Goal: Task Accomplishment & Management: Manage account settings

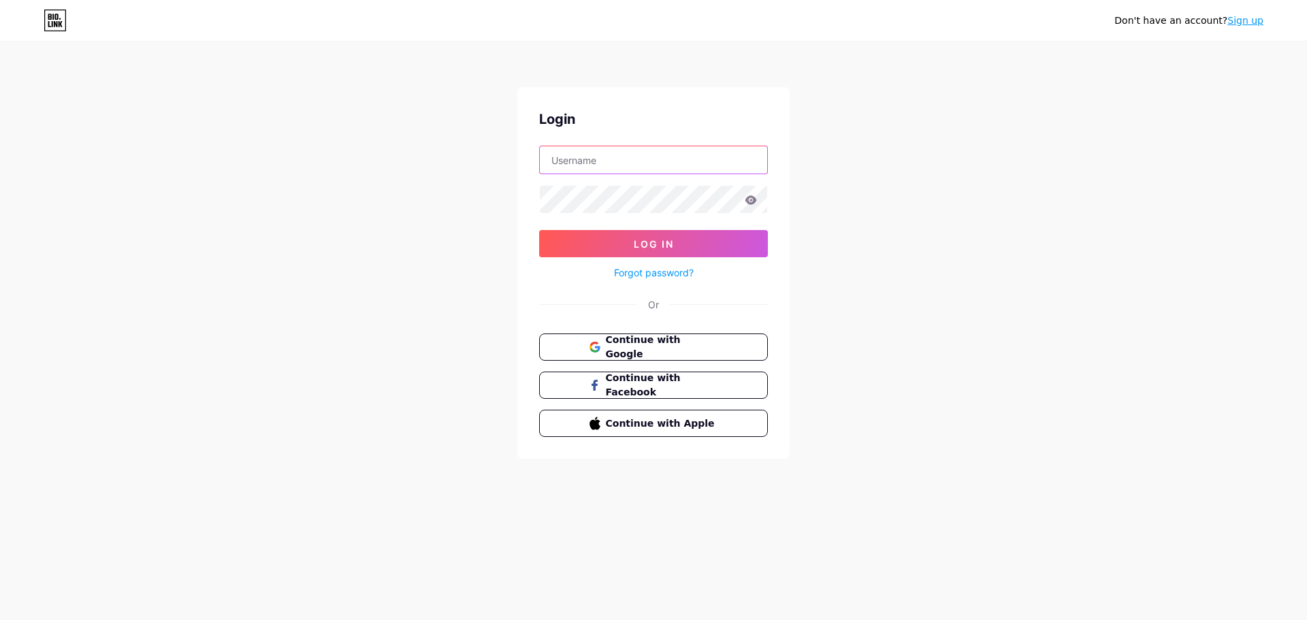
click at [669, 160] on input "text" at bounding box center [653, 159] width 227 height 27
type input "[EMAIL_ADDRESS][DOMAIN_NAME]"
click at [539, 230] on button "Log In" at bounding box center [653, 243] width 229 height 27
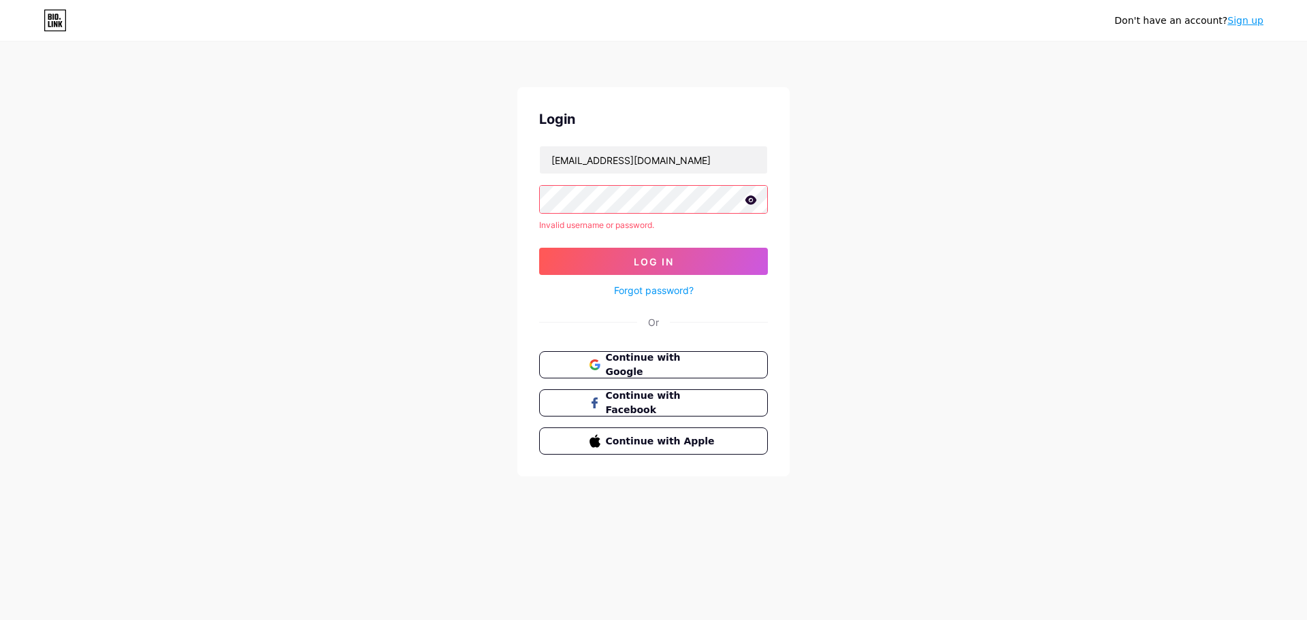
click at [677, 293] on link "Forgot password?" at bounding box center [654, 290] width 80 height 14
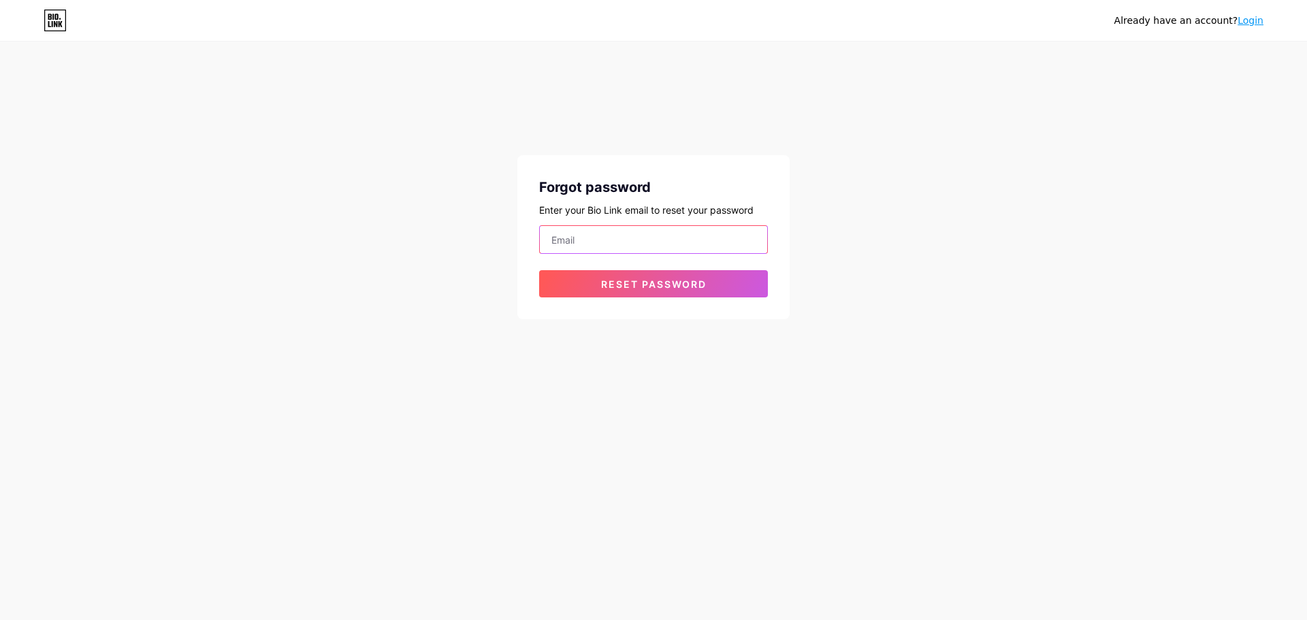
click at [637, 249] on input "email" at bounding box center [653, 239] width 227 height 27
type input "[EMAIL_ADDRESS][DOMAIN_NAME]"
click at [539, 270] on button "Reset password" at bounding box center [653, 283] width 229 height 27
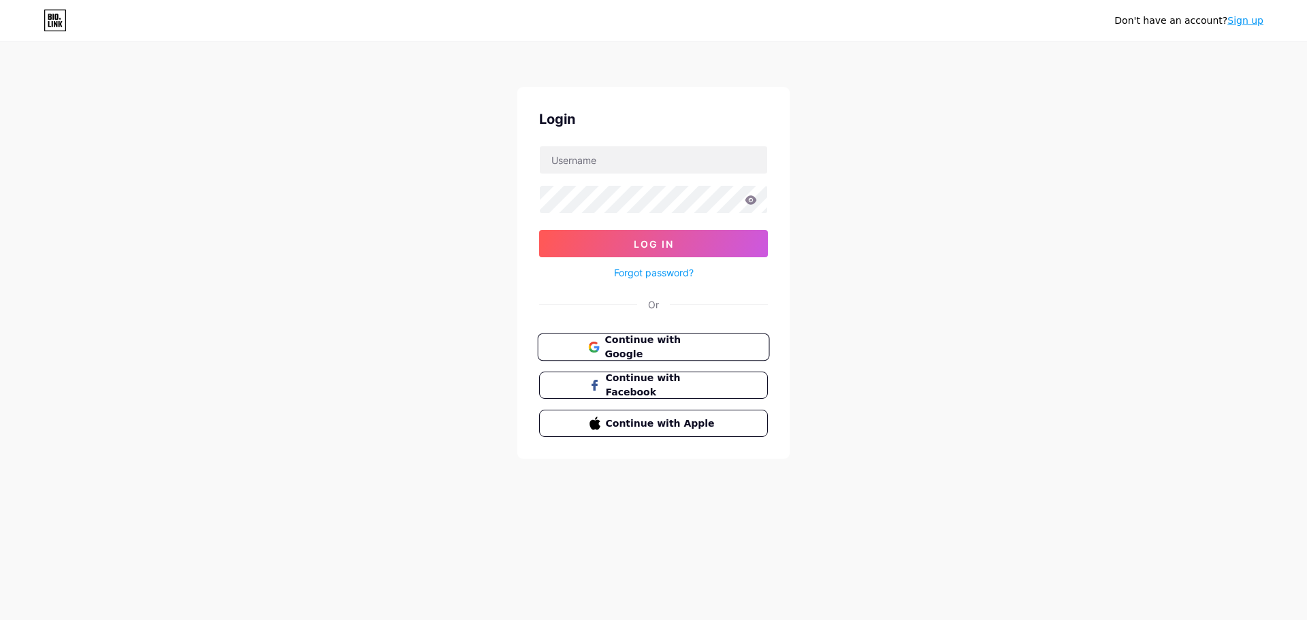
click at [650, 342] on span "Continue with Google" at bounding box center [661, 347] width 114 height 29
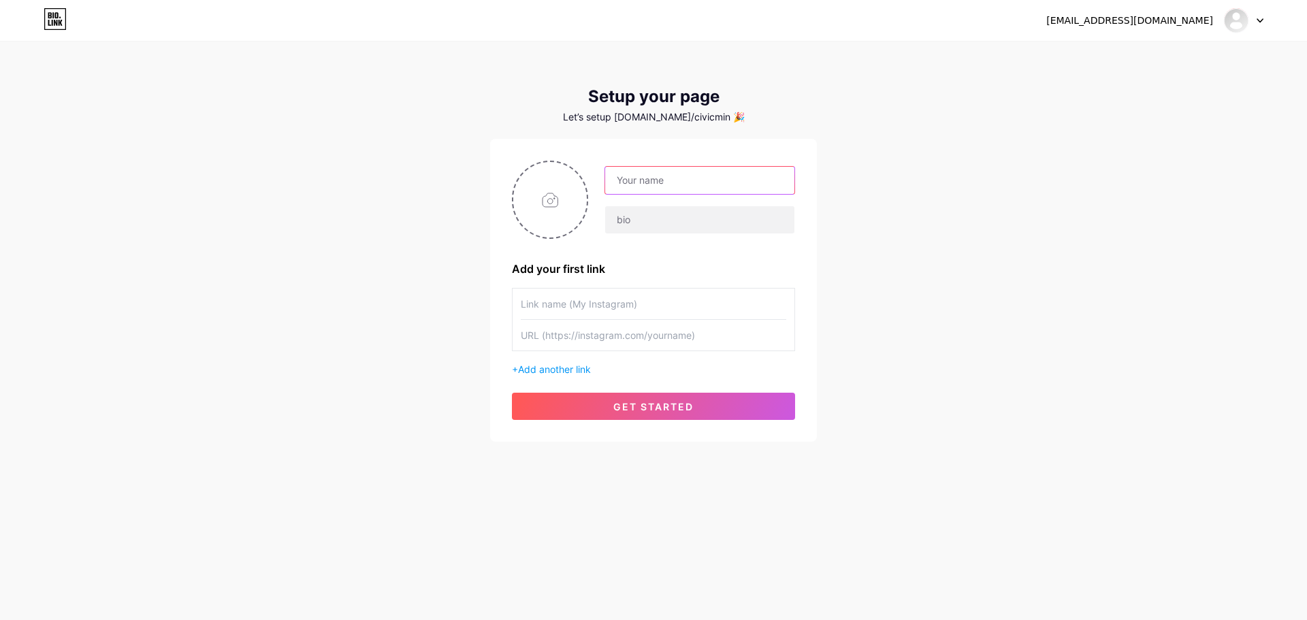
click at [643, 187] on input "text" at bounding box center [699, 180] width 189 height 27
type input "CiViC MiNiM"
type input "P"
type input "Shiny Cardboard & More"
click at [570, 313] on input "text" at bounding box center [653, 304] width 265 height 31
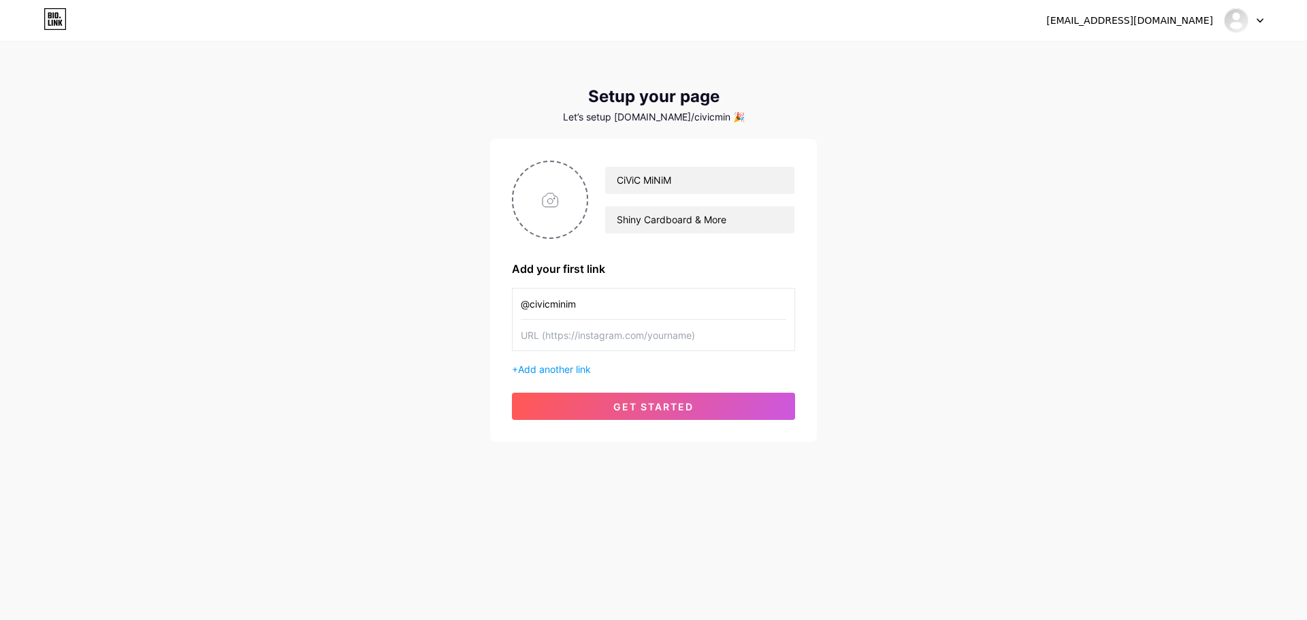
type input "@civicminim"
click at [564, 369] on span "Add another link" at bounding box center [554, 369] width 73 height 12
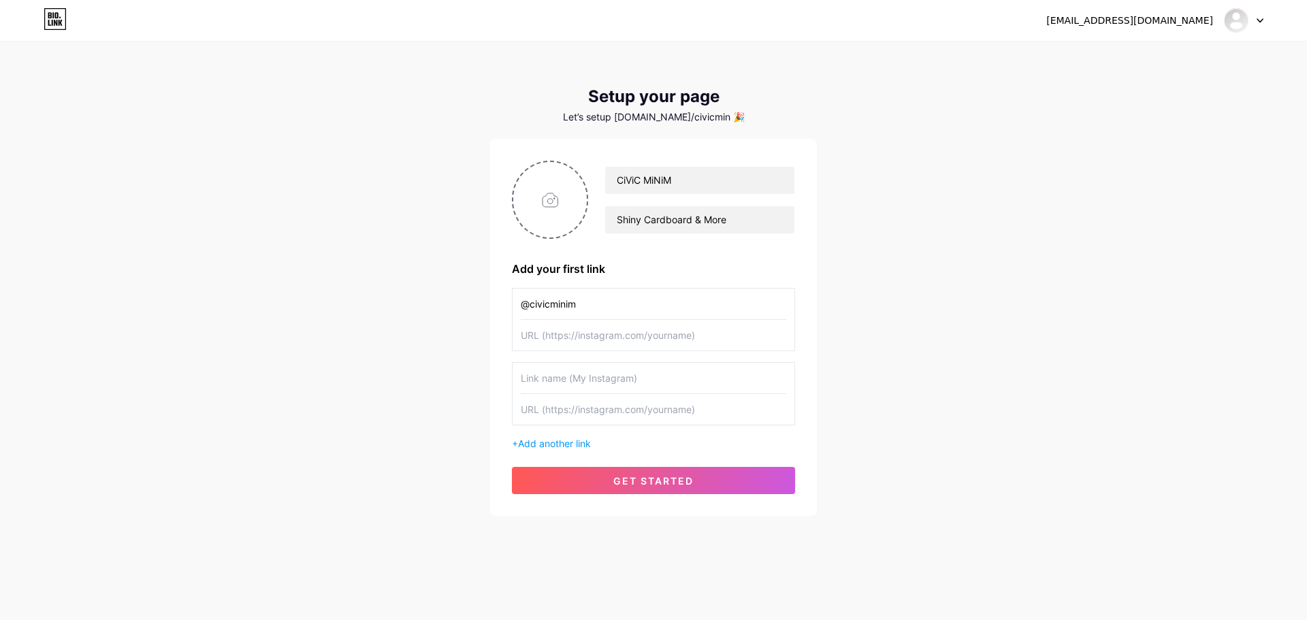
drag, startPoint x: 594, startPoint y: 312, endPoint x: 502, endPoint y: 312, distance: 91.9
click at [502, 312] on div "CiViC MiNiM Shiny Cardboard & More Add your first link @civicminim + Add anothe…" at bounding box center [653, 327] width 327 height 377
drag, startPoint x: 574, startPoint y: 308, endPoint x: 500, endPoint y: 293, distance: 75.6
click at [504, 297] on div "CiViC MiNiM Shiny Cardboard & More Add your first link SHOP + Add another link …" at bounding box center [653, 327] width 327 height 377
type input "[DOMAIN_NAME]"
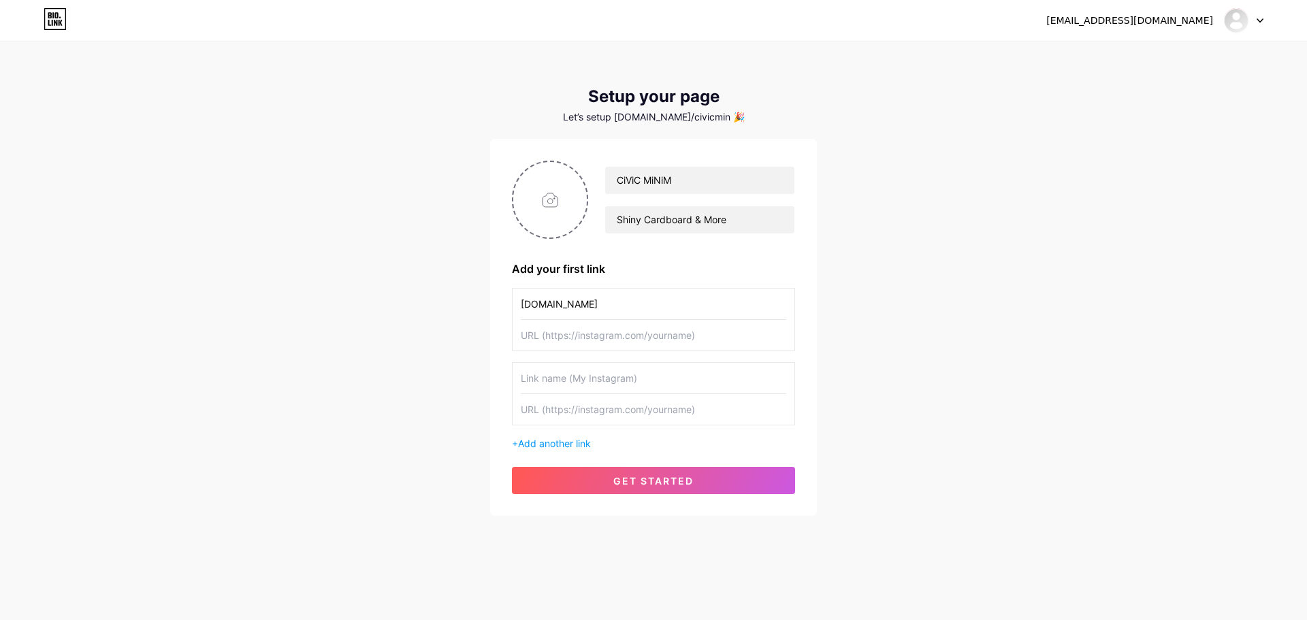
click at [606, 333] on input "text" at bounding box center [653, 335] width 265 height 31
paste input "[URL][DOMAIN_NAME]"
drag, startPoint x: 649, startPoint y: 340, endPoint x: 630, endPoint y: 339, distance: 19.8
click at [630, 339] on input "[URL][DOMAIN_NAME]" at bounding box center [653, 335] width 265 height 31
type input "[URL][DOMAIN_NAME]"
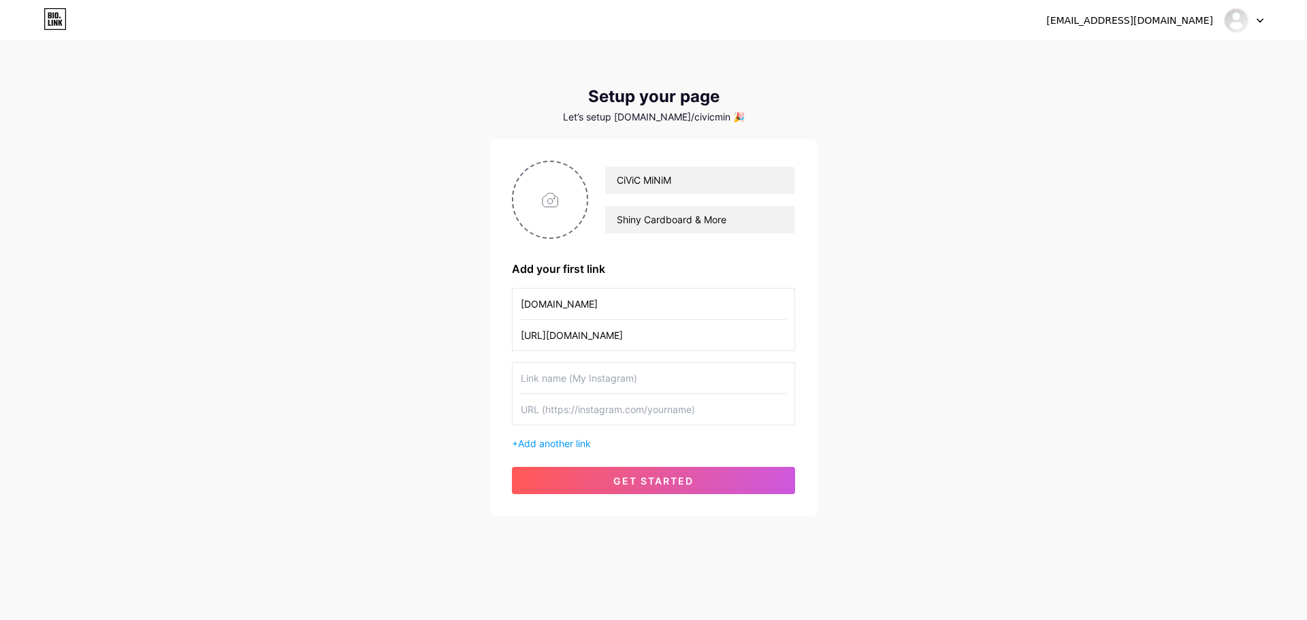
click at [608, 381] on input "text" at bounding box center [653, 378] width 265 height 31
type input "[DOMAIN_NAME]"
click at [587, 410] on input "text" at bounding box center [653, 409] width 265 height 31
paste input "[URL][DOMAIN_NAME]"
type input "[URL][DOMAIN_NAME]"
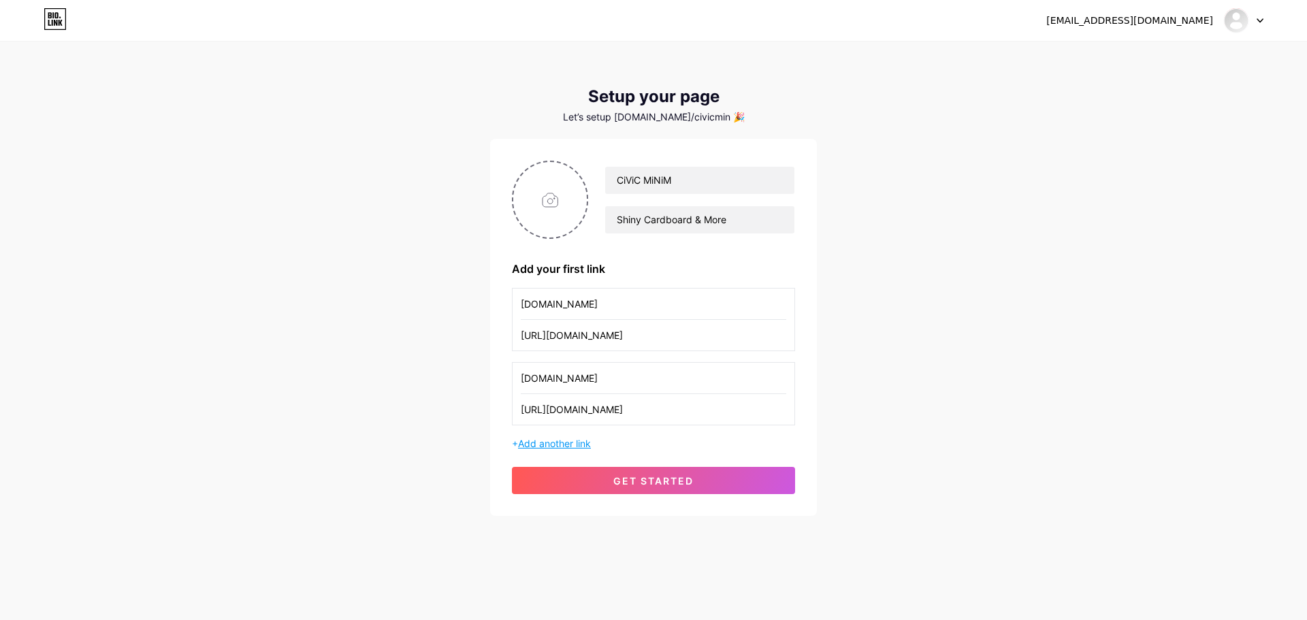
click at [586, 444] on span "Add another link" at bounding box center [554, 444] width 73 height 12
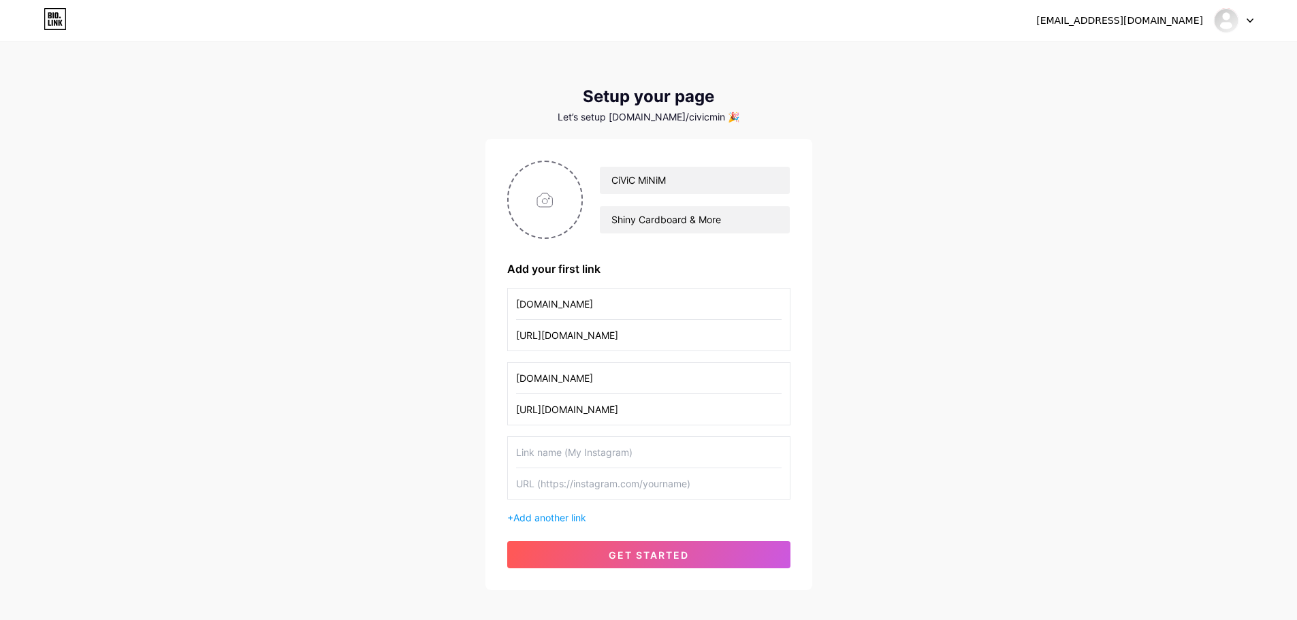
click at [564, 440] on input "text" at bounding box center [648, 452] width 265 height 31
type input "YouTube"
click at [575, 502] on div "[DOMAIN_NAME] [URL][DOMAIN_NAME] [DOMAIN_NAME] [URL][DOMAIN_NAME] YouTube + Add…" at bounding box center [648, 406] width 283 height 237
click at [575, 487] on input "text" at bounding box center [648, 483] width 265 height 31
paste input "[URL][DOMAIN_NAME]"
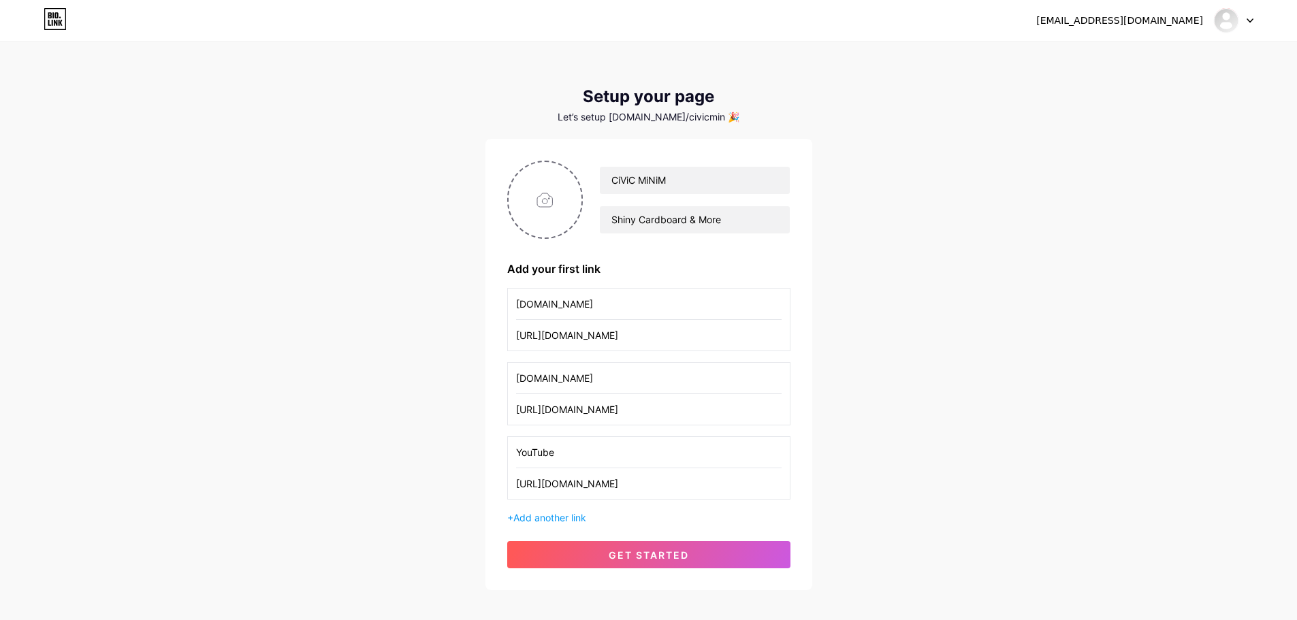
drag, startPoint x: 659, startPoint y: 487, endPoint x: 574, endPoint y: 487, distance: 85.1
click at [574, 487] on input "[URL][DOMAIN_NAME]" at bounding box center [648, 483] width 265 height 31
type input "[URL][DOMAIN_NAME]"
click at [550, 182] on input "file" at bounding box center [545, 200] width 74 height 76
type input "C:\fakepath\hi resolution with outline.png"
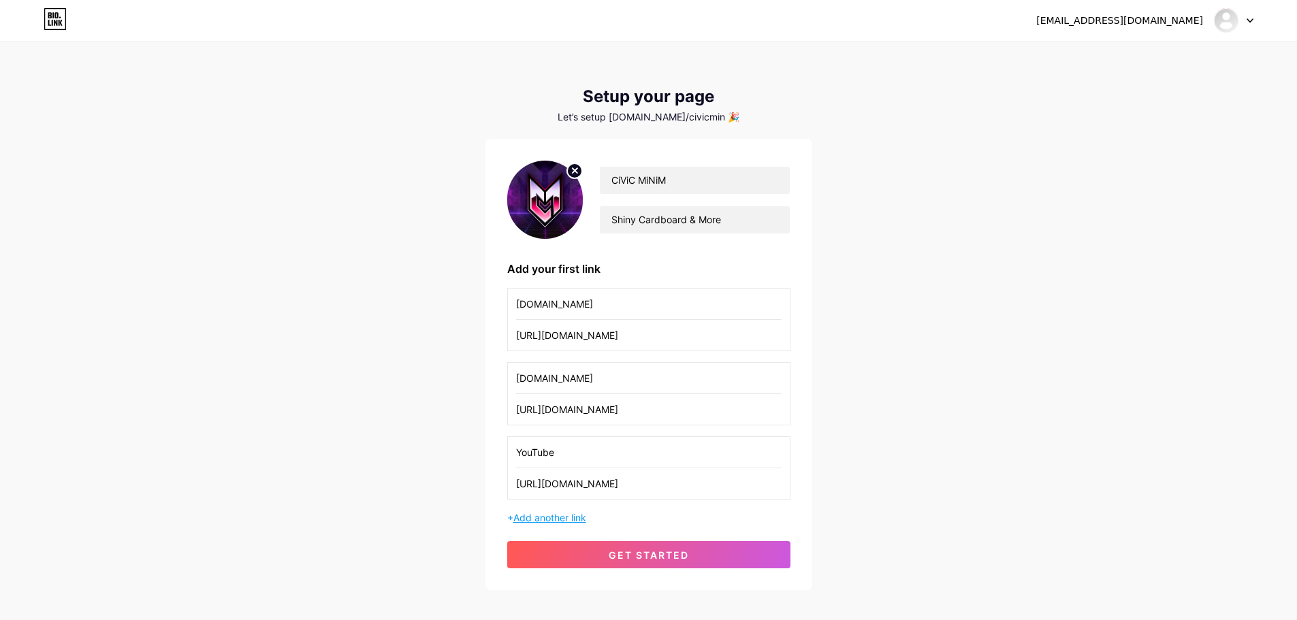
click at [562, 516] on span "Add another link" at bounding box center [549, 518] width 73 height 12
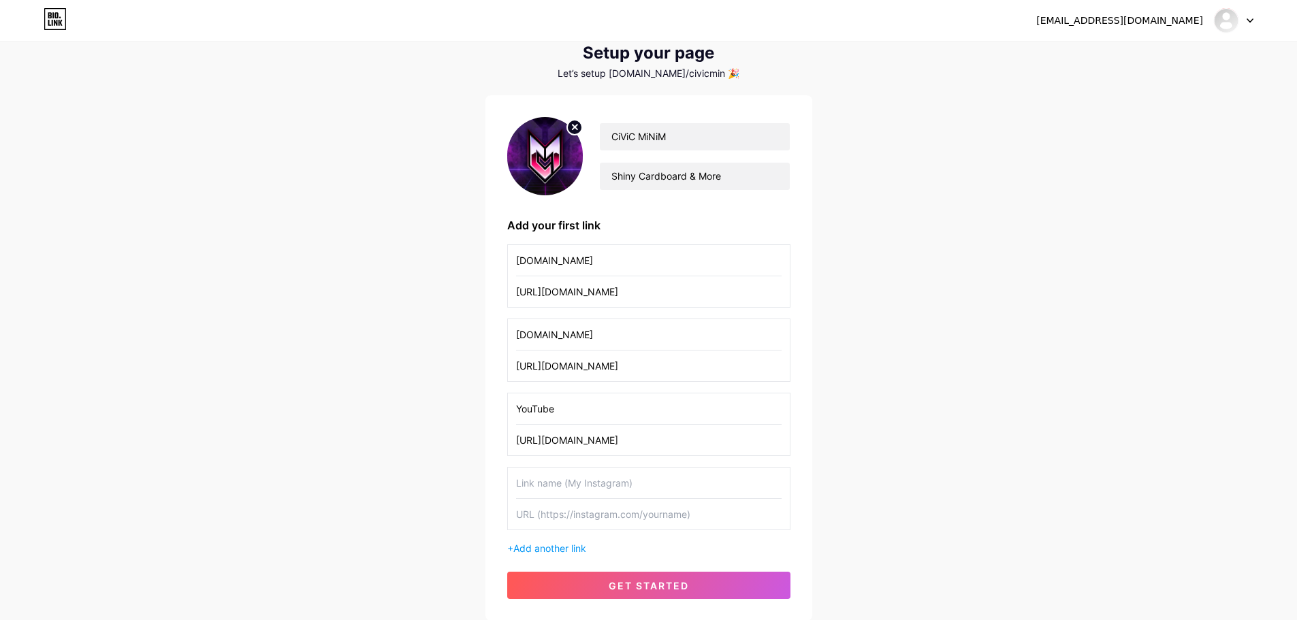
scroll to position [68, 0]
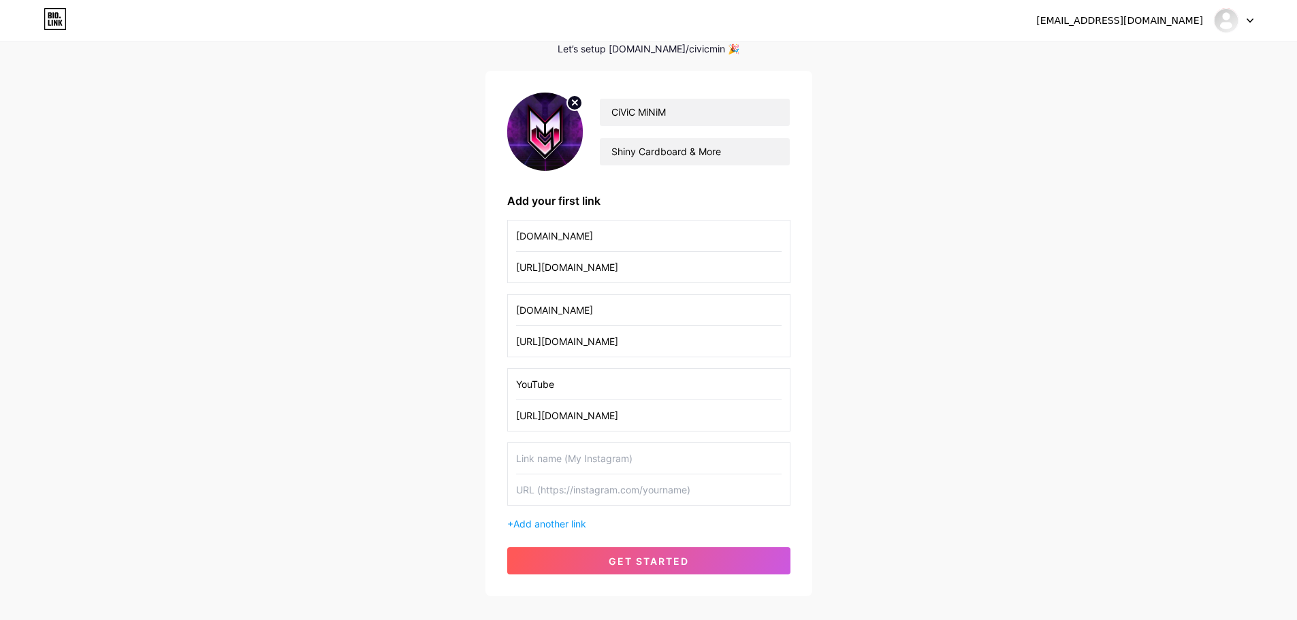
click at [560, 464] on input "text" at bounding box center [648, 458] width 265 height 31
type input "Twitch"
click at [589, 492] on input "text" at bounding box center [648, 489] width 265 height 31
paste input "[URL][DOMAIN_NAME]"
type input "[URL][DOMAIN_NAME]"
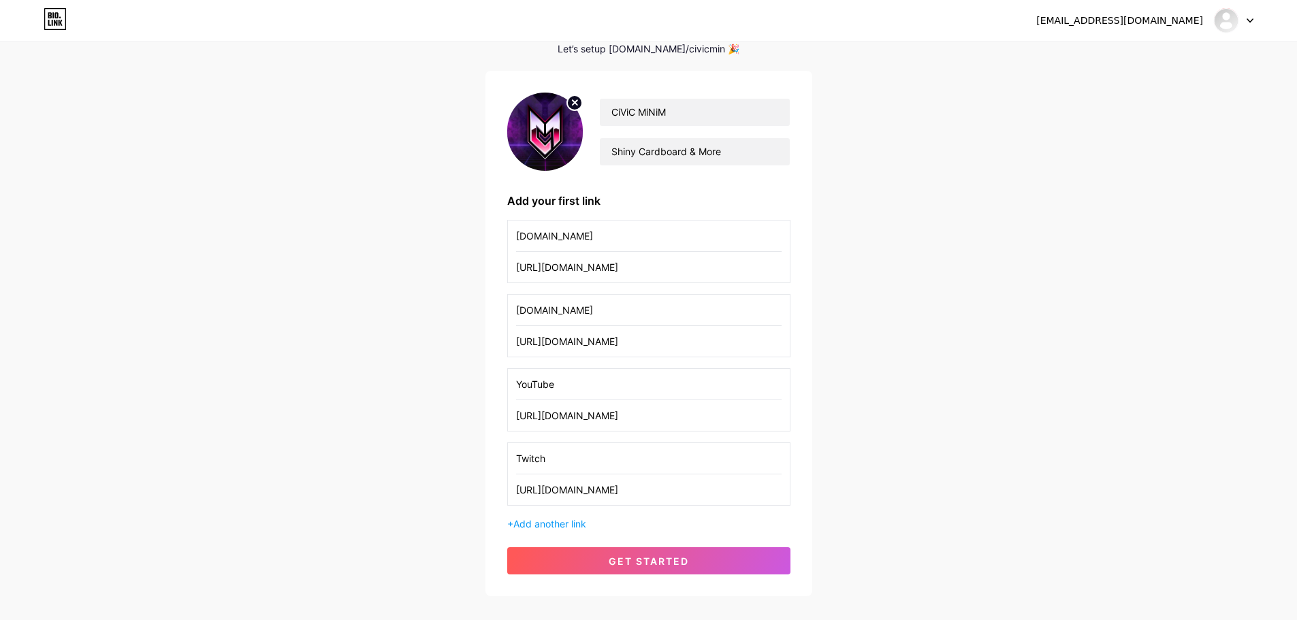
drag, startPoint x: 611, startPoint y: 244, endPoint x: 396, endPoint y: 216, distance: 216.9
click at [396, 216] on div "[EMAIL_ADDRESS][DOMAIN_NAME] Dashboard Logout Setup your page Let’s setup [DOMA…" at bounding box center [648, 286] width 1297 height 708
drag, startPoint x: 657, startPoint y: 312, endPoint x: 327, endPoint y: 310, distance: 330.1
click at [331, 310] on div "[EMAIL_ADDRESS][DOMAIN_NAME] Dashboard Logout Setup your page Let’s setup [DOMA…" at bounding box center [648, 286] width 1297 height 708
drag, startPoint x: 553, startPoint y: 236, endPoint x: 500, endPoint y: 226, distance: 54.1
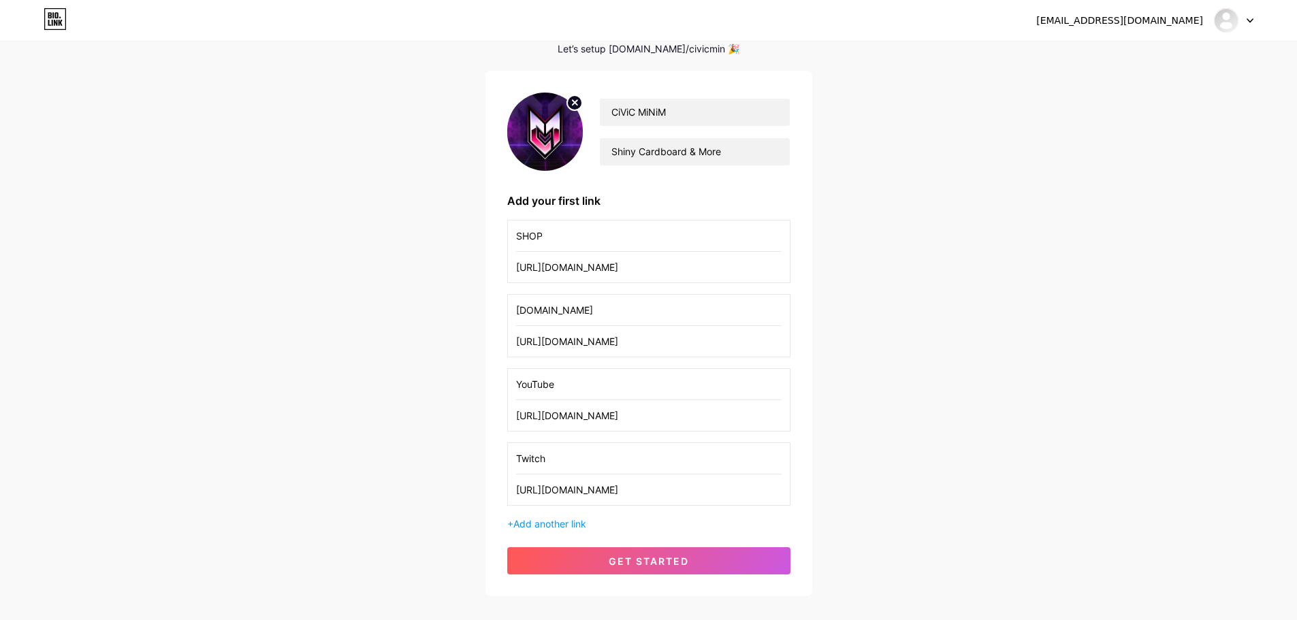
click at [502, 226] on div "CiViC MiNiM Shiny Cardboard & More Add your first link SHOP [URL][DOMAIN_NAME] …" at bounding box center [648, 333] width 327 height 525
type input "C"
click at [705, 309] on input "[DOMAIN_NAME]" at bounding box center [648, 310] width 265 height 31
drag, startPoint x: 603, startPoint y: 232, endPoint x: 462, endPoint y: 228, distance: 141.0
click at [462, 228] on div "[EMAIL_ADDRESS][DOMAIN_NAME] Dashboard Logout Setup your page Let’s setup [DOMA…" at bounding box center [648, 286] width 1297 height 708
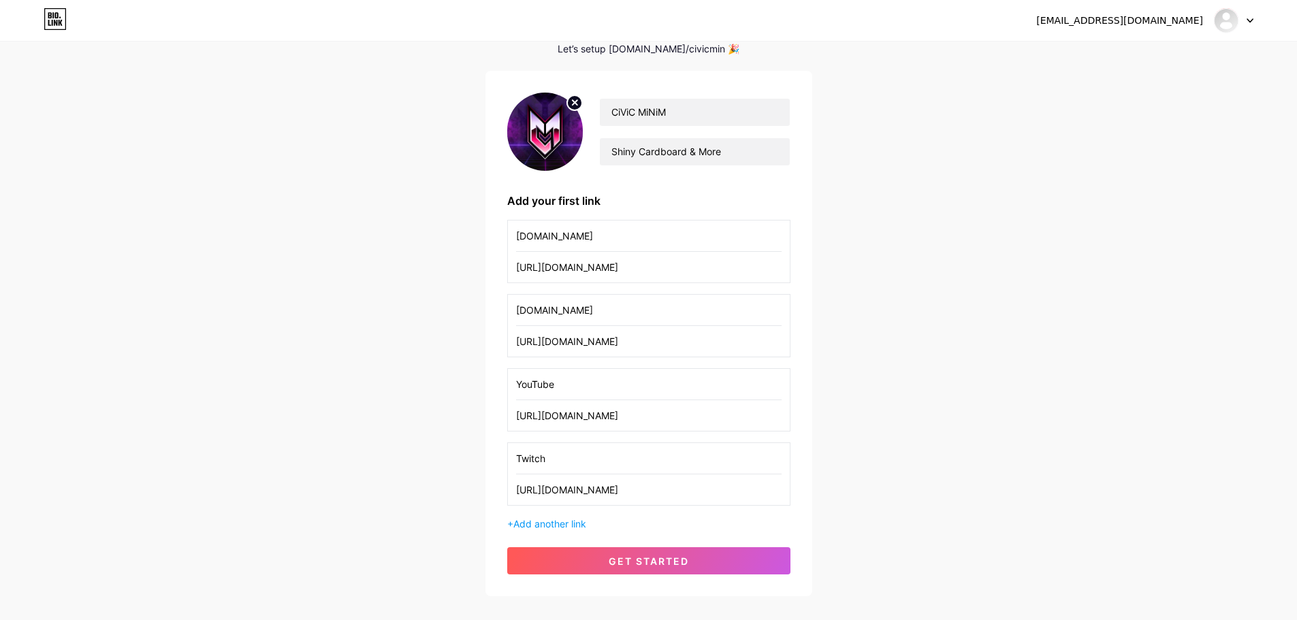
type input "[DOMAIN_NAME]"
click at [889, 314] on div "[EMAIL_ADDRESS][DOMAIN_NAME] Dashboard Logout Setup your page Let’s setup [DOMA…" at bounding box center [648, 286] width 1297 height 708
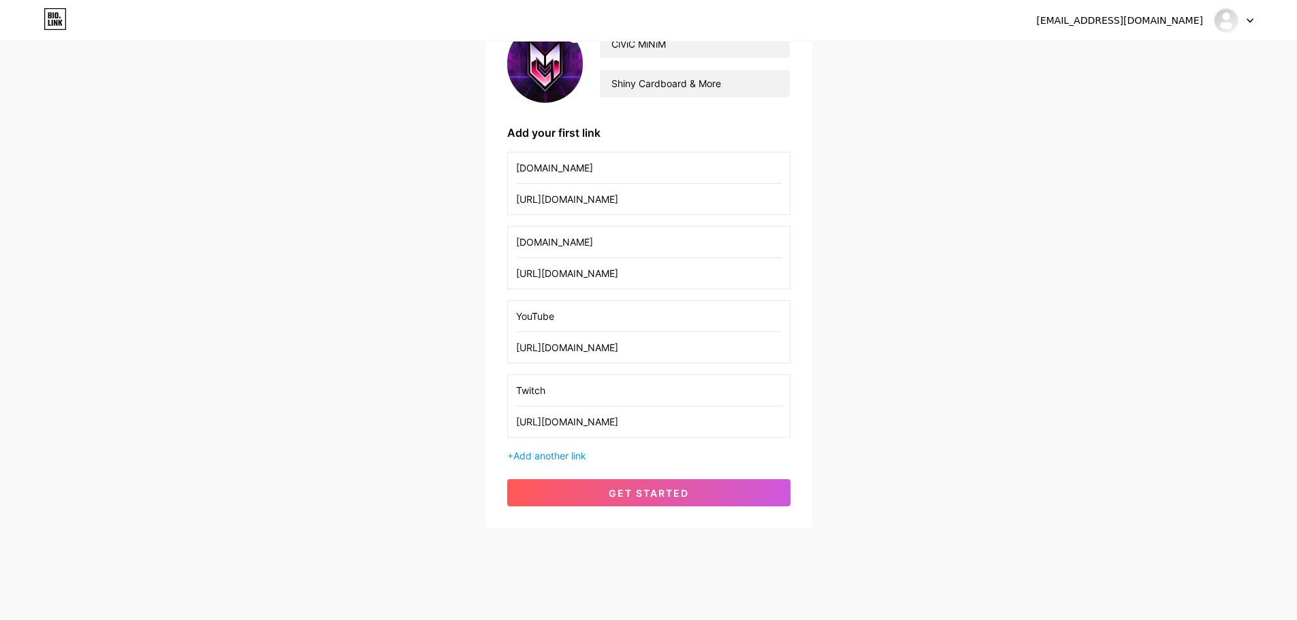
drag, startPoint x: 623, startPoint y: 172, endPoint x: 465, endPoint y: 180, distance: 158.8
click at [465, 180] on div "[EMAIL_ADDRESS][DOMAIN_NAME] Dashboard Logout Setup your page Let’s setup [DOMA…" at bounding box center [648, 218] width 1297 height 708
drag, startPoint x: 601, startPoint y: 244, endPoint x: 382, endPoint y: 253, distance: 219.4
click at [382, 253] on div "[EMAIL_ADDRESS][DOMAIN_NAME] Dashboard Logout Setup your page Let’s setup [DOMA…" at bounding box center [648, 218] width 1297 height 708
drag, startPoint x: 630, startPoint y: 169, endPoint x: 418, endPoint y: 146, distance: 213.7
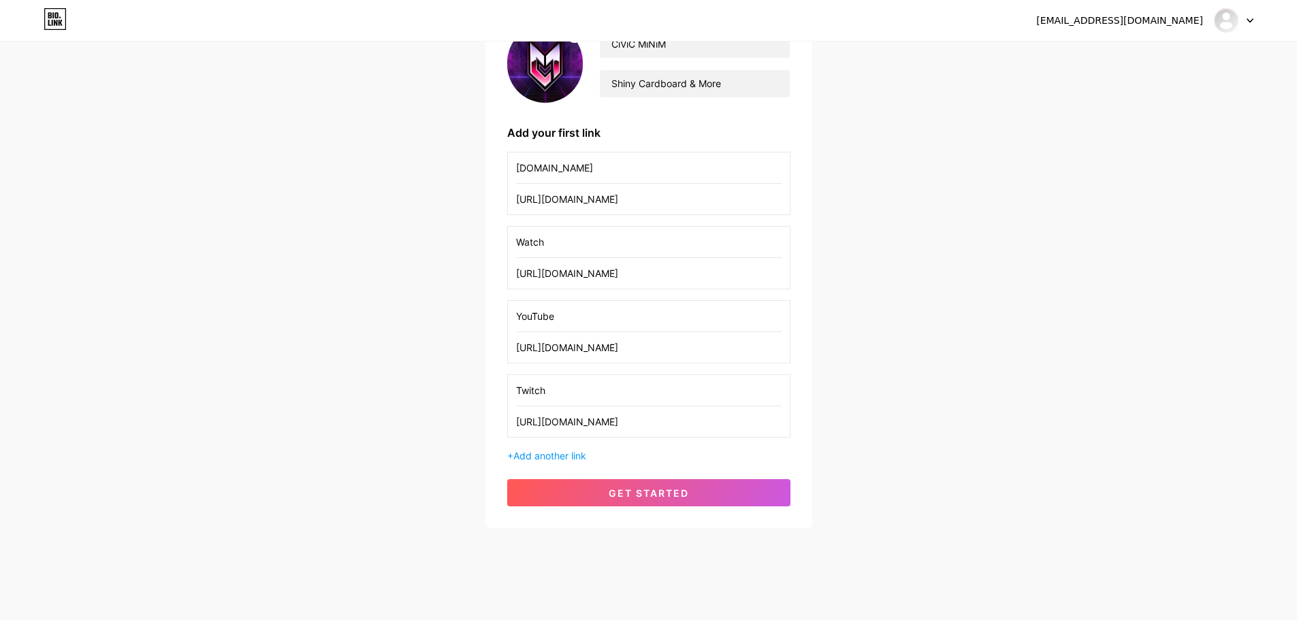
click at [418, 146] on div "[EMAIL_ADDRESS][DOMAIN_NAME] Dashboard Logout Setup your page Let’s setup [DOMA…" at bounding box center [648, 218] width 1297 height 708
click at [558, 247] on input "Watch" at bounding box center [648, 242] width 265 height 31
click at [645, 159] on input "[DOMAIN_NAME]" at bounding box center [648, 167] width 265 height 31
drag, startPoint x: 637, startPoint y: 245, endPoint x: 492, endPoint y: 233, distance: 145.4
click at [492, 233] on div "CiViC MiNiM Shiny Cardboard & More Add your first link [DOMAIN_NAME] [URL][DOMA…" at bounding box center [648, 265] width 327 height 525
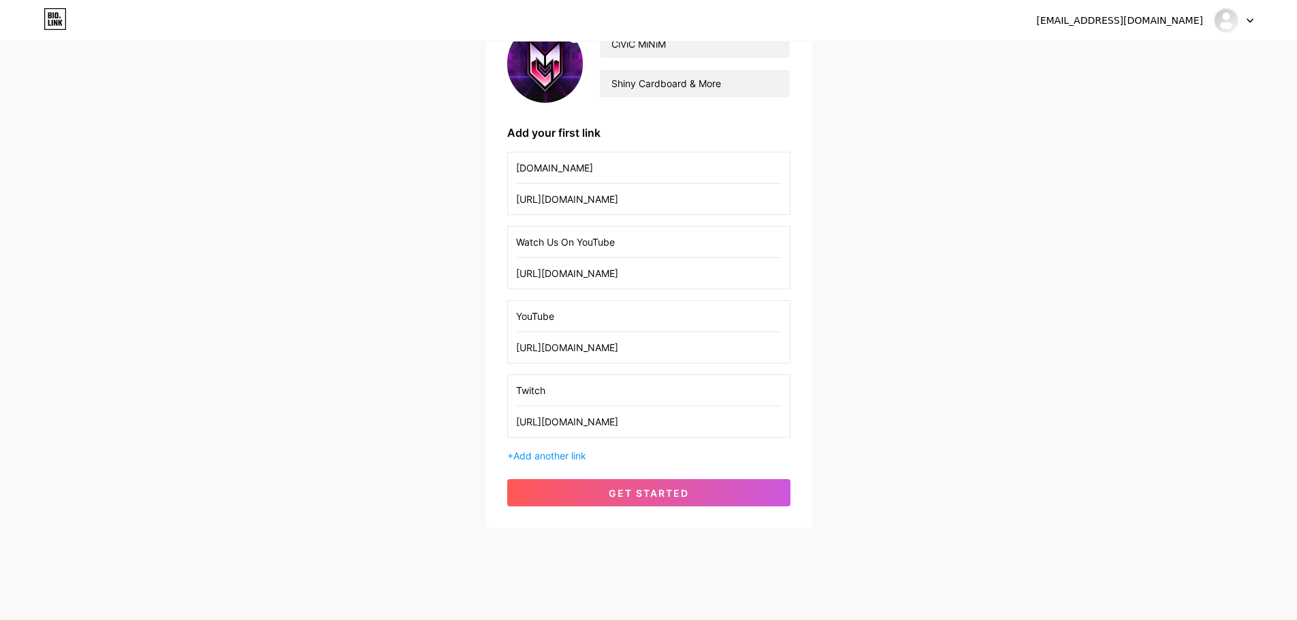
drag, startPoint x: 588, startPoint y: 316, endPoint x: 503, endPoint y: 299, distance: 86.8
click at [503, 299] on div "CiViC MiNiM Shiny Cardboard & More Add your first link [DOMAIN_NAME] [URL][DOMA…" at bounding box center [648, 265] width 327 height 525
click at [601, 239] on input "Watch Us On YouTube" at bounding box center [648, 242] width 265 height 31
drag, startPoint x: 627, startPoint y: 239, endPoint x: 562, endPoint y: 239, distance: 65.3
click at [562, 239] on input "Watch Us On YouTube" at bounding box center [648, 242] width 265 height 31
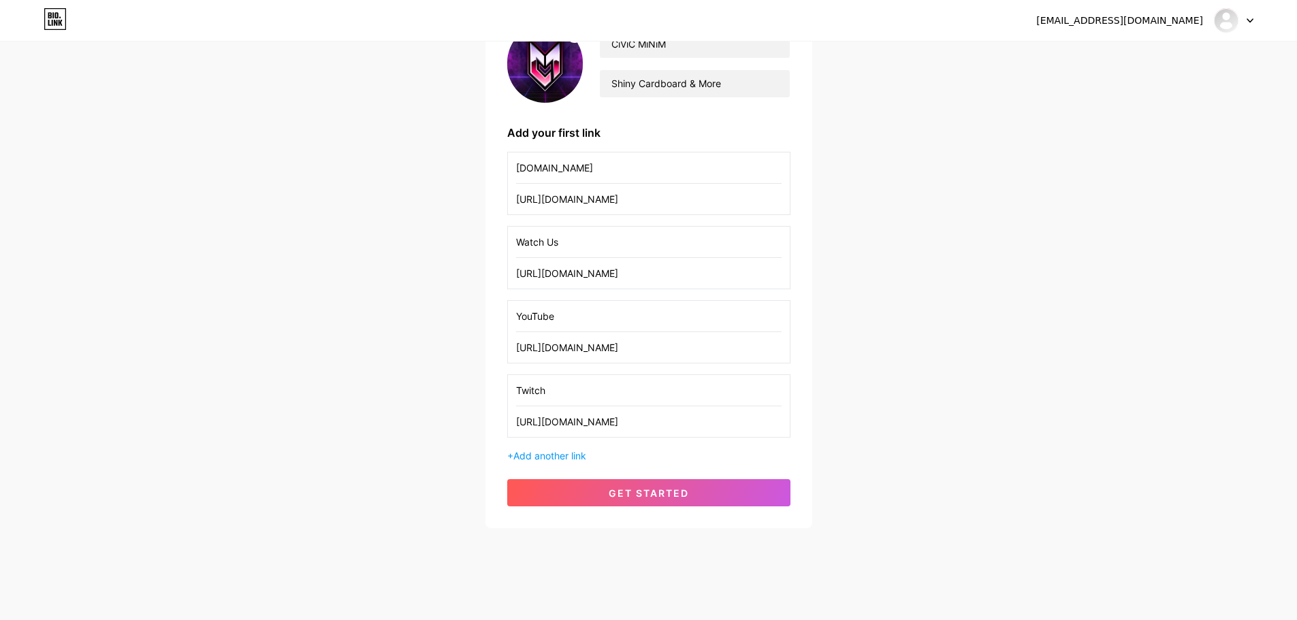
type input "Watch Us"
drag, startPoint x: 611, startPoint y: 169, endPoint x: 459, endPoint y: 156, distance: 153.0
click at [459, 156] on div "[EMAIL_ADDRESS][DOMAIN_NAME] Dashboard Logout Setup your page Let’s setup [DOMA…" at bounding box center [648, 218] width 1297 height 708
type input "S"
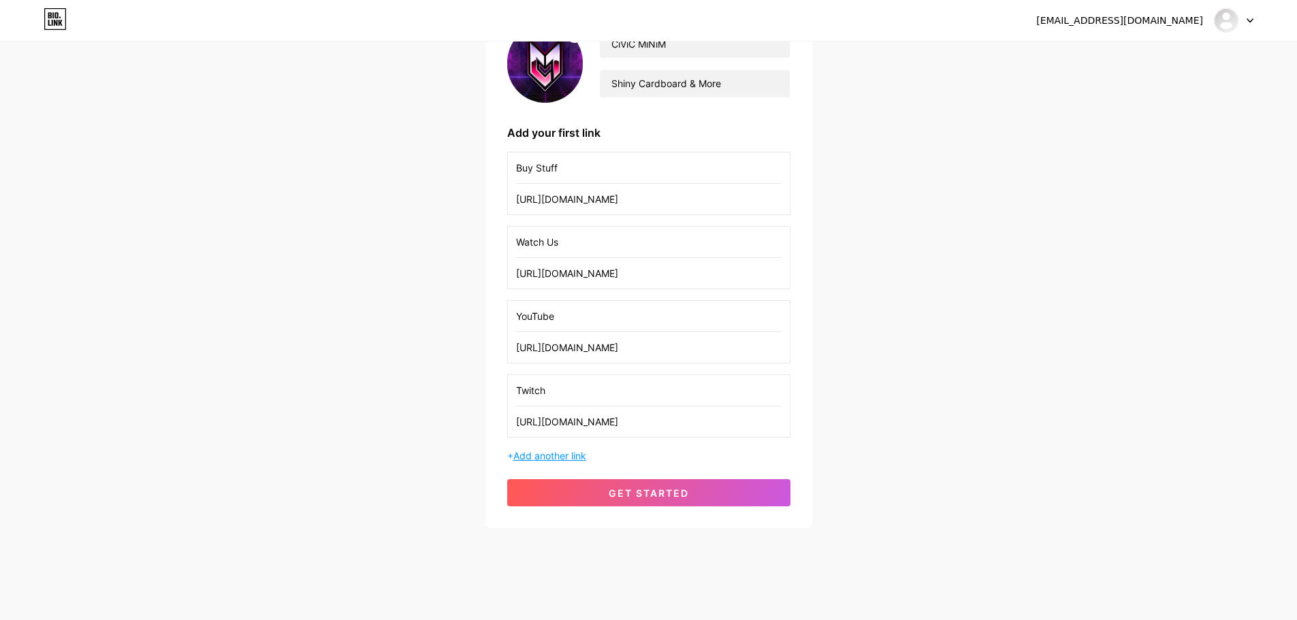
type input "Buy Stuff"
click at [555, 457] on span "Add another link" at bounding box center [549, 456] width 73 height 12
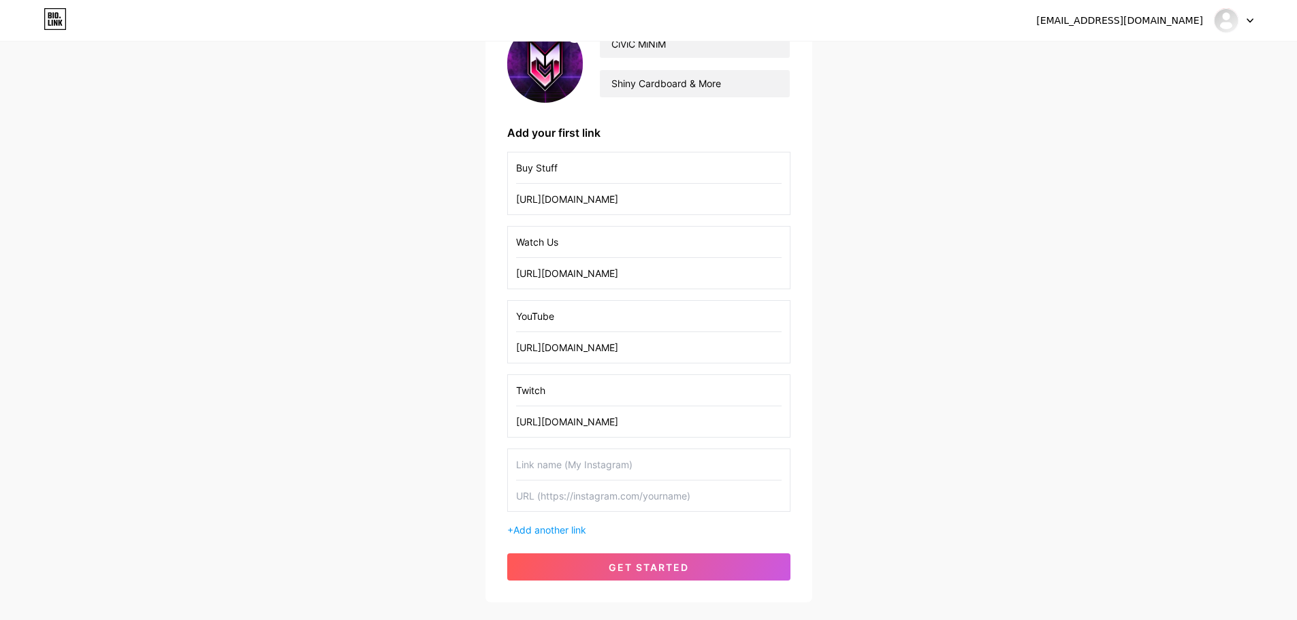
click at [556, 468] on input "text" at bounding box center [648, 464] width 265 height 31
type input "eBay"
click at [597, 503] on input "text" at bounding box center [648, 496] width 265 height 31
paste input "[URL][DOMAIN_NAME]"
type input "[URL][DOMAIN_NAME]"
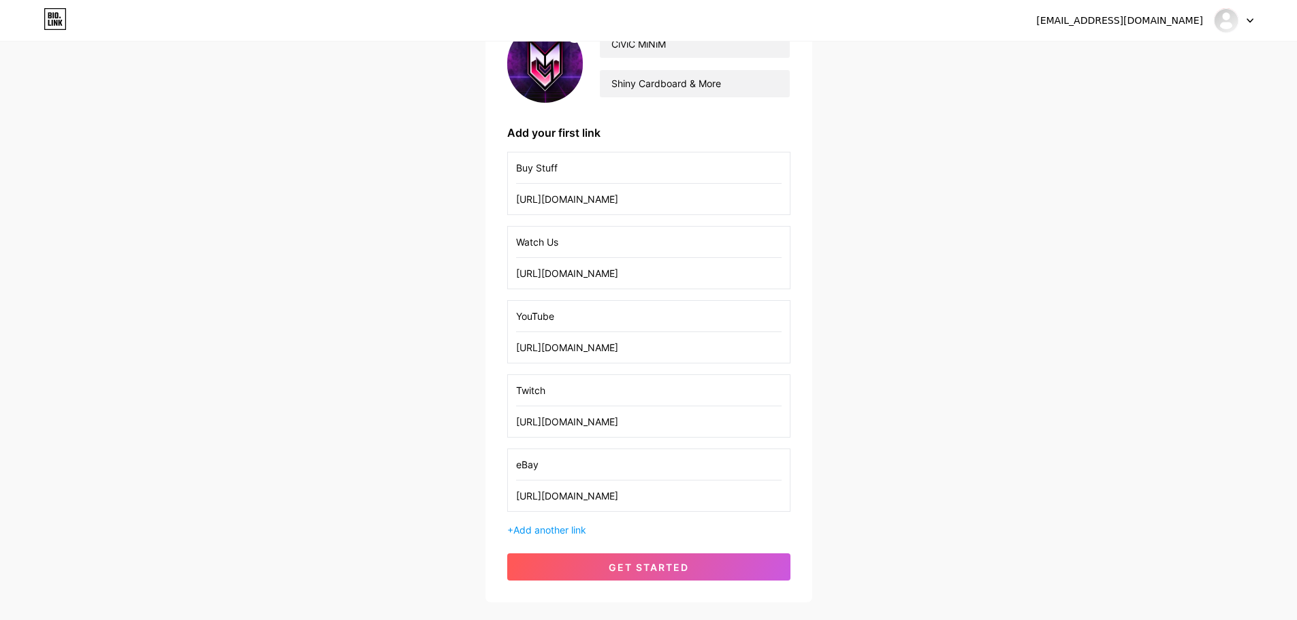
drag, startPoint x: 610, startPoint y: 168, endPoint x: 479, endPoint y: 174, distance: 130.8
click at [479, 174] on div "[EMAIL_ADDRESS][DOMAIN_NAME] Dashboard Logout Setup your page Let’s setup [DOMA…" at bounding box center [648, 255] width 1297 height 782
type input "Shop"
click at [587, 250] on input "Watch Us" at bounding box center [648, 242] width 265 height 31
drag, startPoint x: 598, startPoint y: 259, endPoint x: 587, endPoint y: 254, distance: 12.8
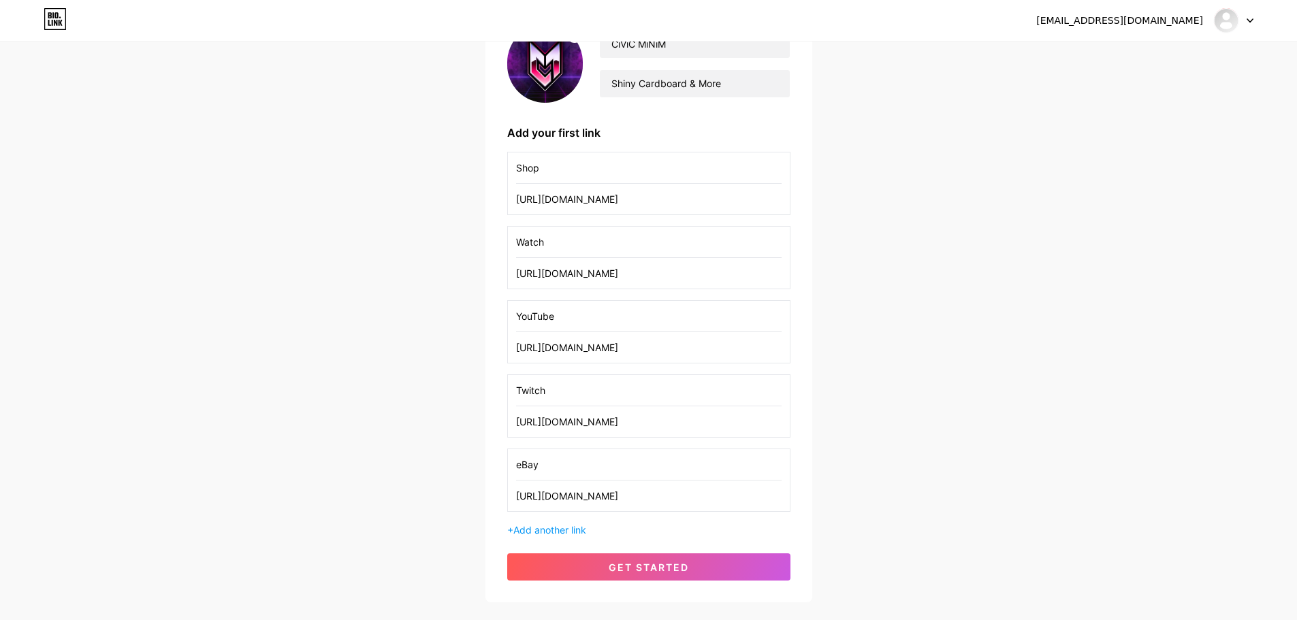
click at [587, 255] on div "Watch [URL][DOMAIN_NAME]" at bounding box center [648, 257] width 283 height 63
drag, startPoint x: 577, startPoint y: 237, endPoint x: 507, endPoint y: 237, distance: 70.1
click at [507, 237] on div "Watch [URL][DOMAIN_NAME]" at bounding box center [648, 257] width 283 height 63
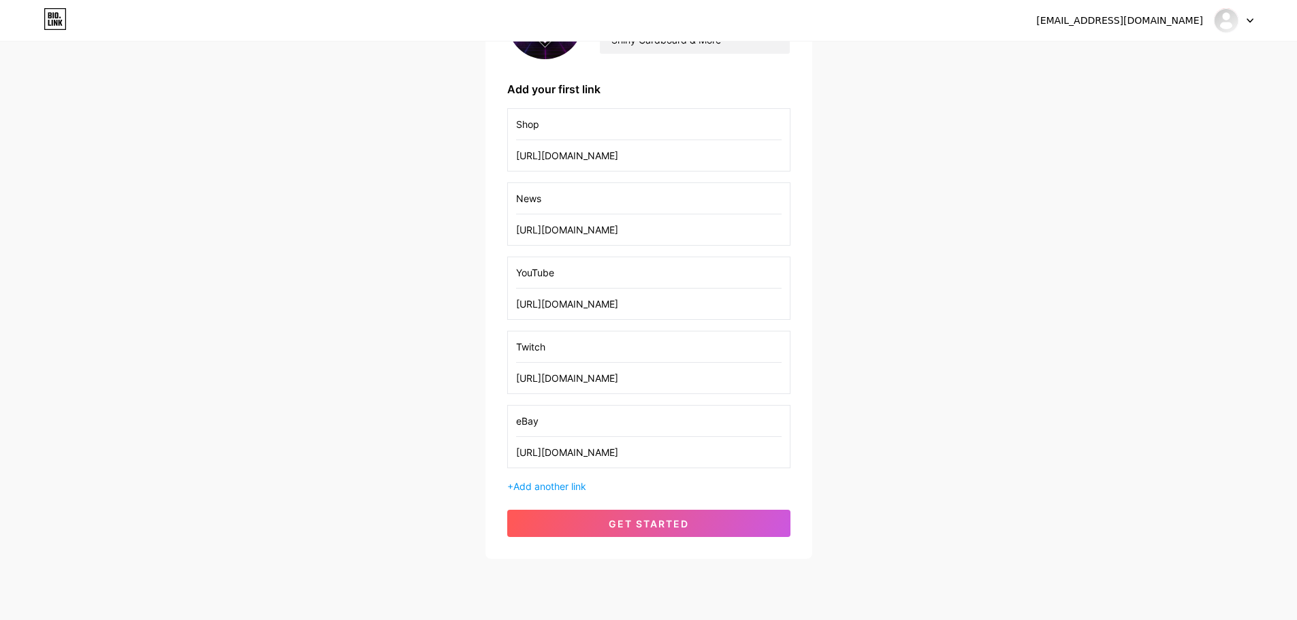
scroll to position [204, 0]
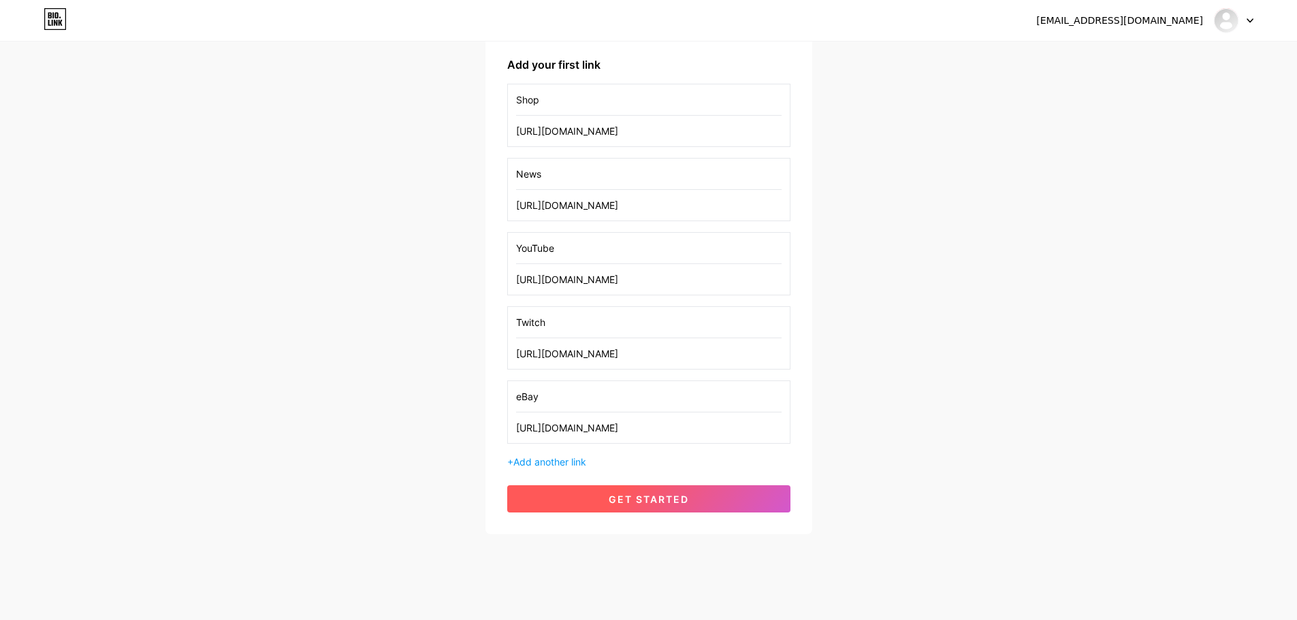
type input "News"
click at [589, 496] on button "get started" at bounding box center [648, 498] width 283 height 27
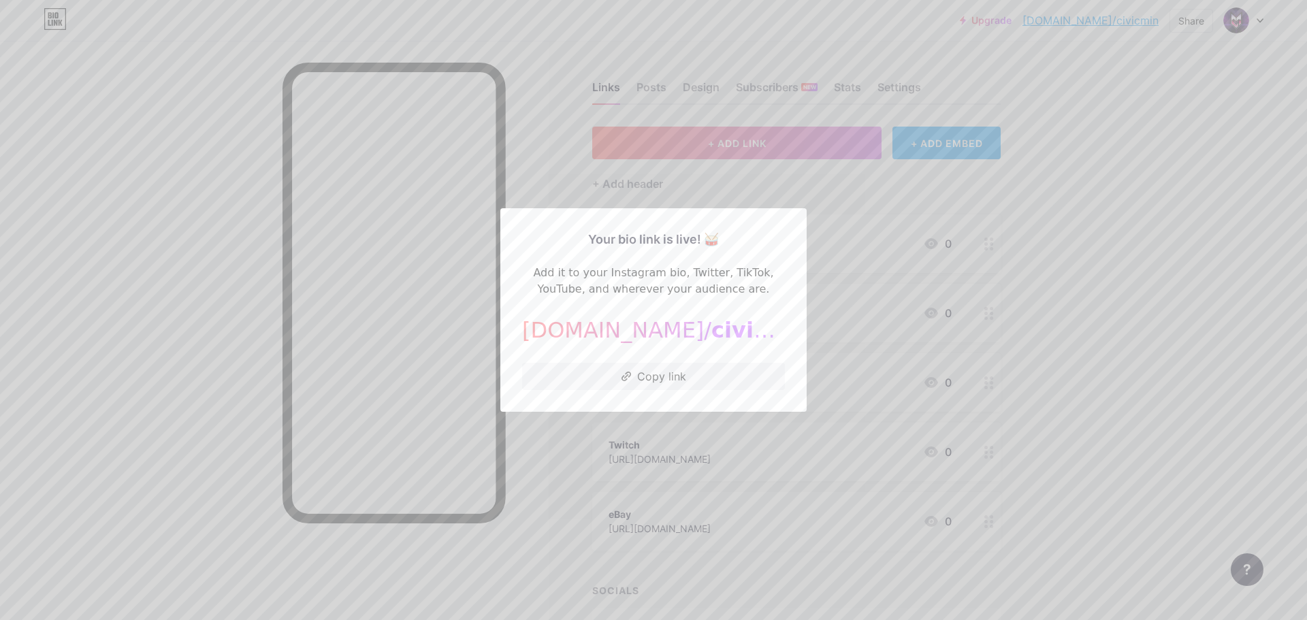
click at [990, 273] on div at bounding box center [653, 310] width 1307 height 620
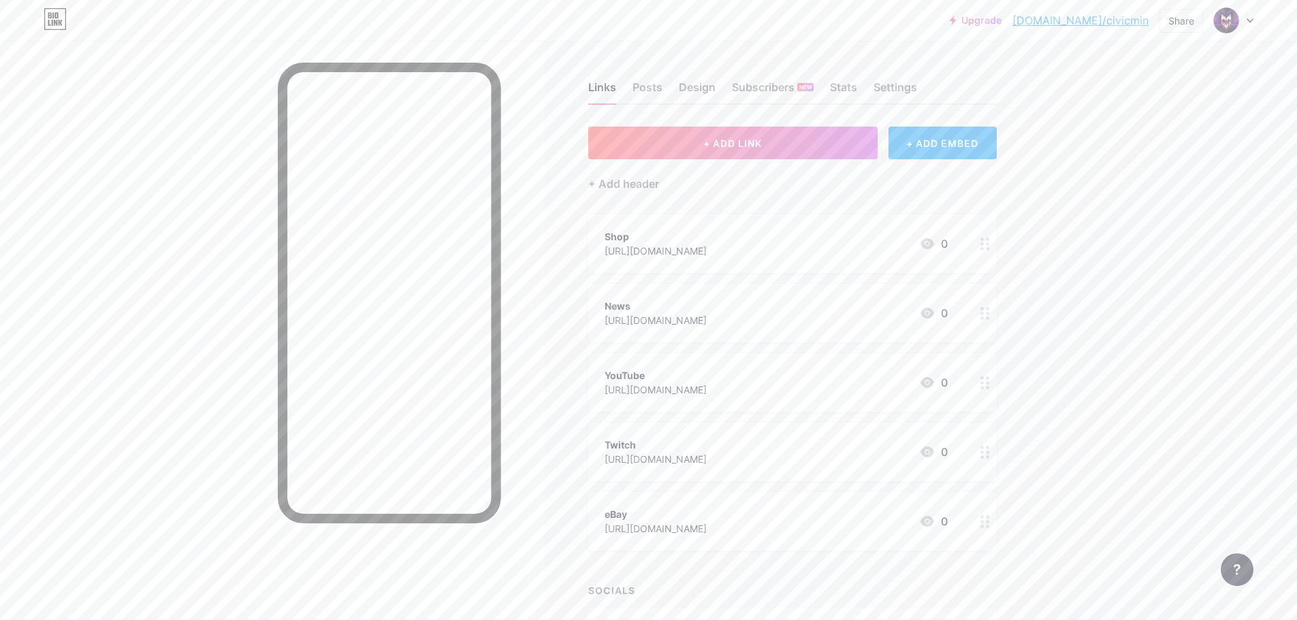
click at [1116, 24] on link "[DOMAIN_NAME]/civicmin" at bounding box center [1080, 20] width 136 height 16
click at [715, 84] on div "Design" at bounding box center [697, 91] width 37 height 25
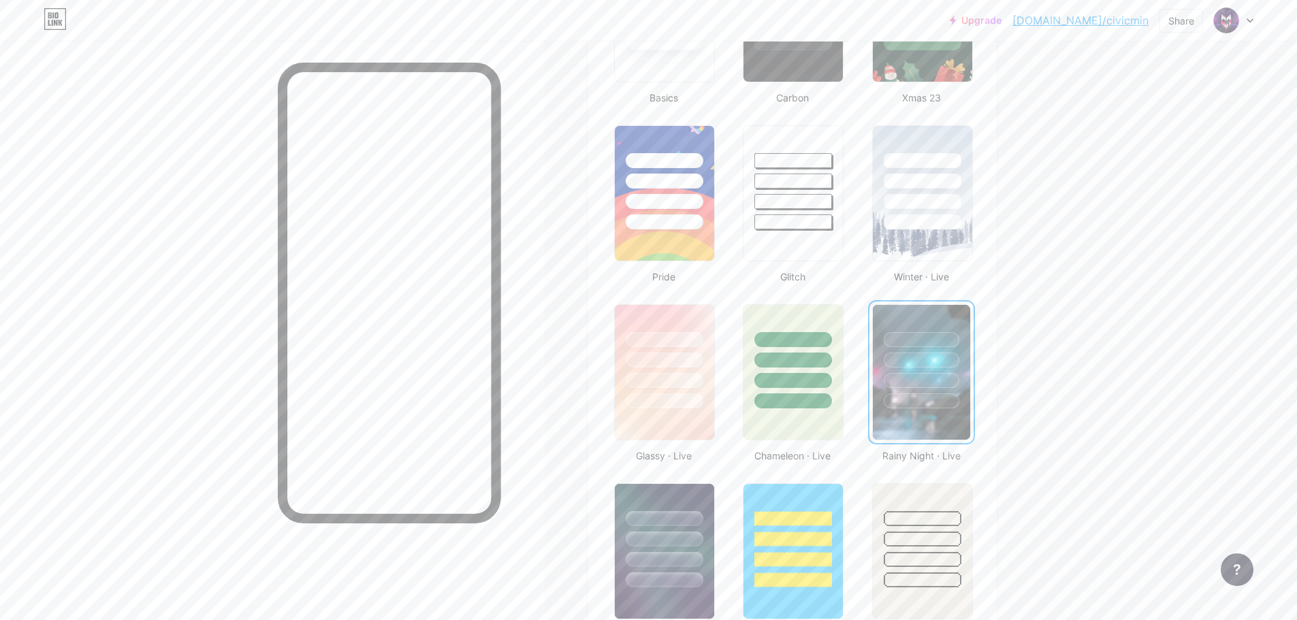
scroll to position [522, 0]
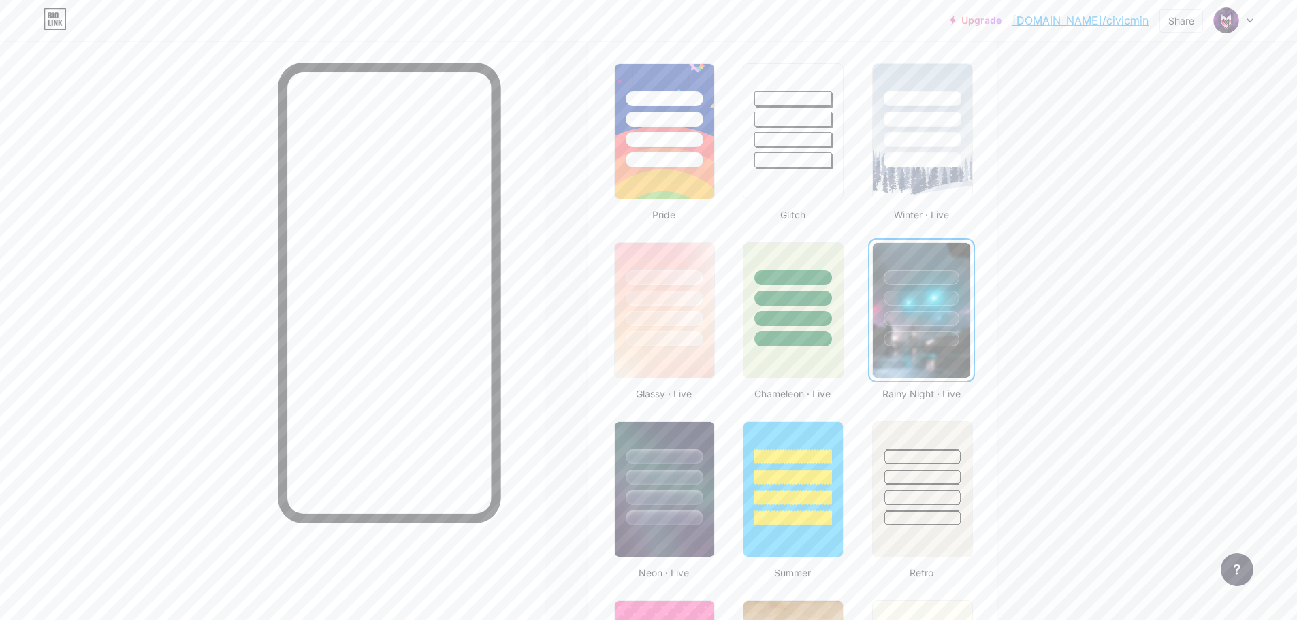
click at [951, 324] on div at bounding box center [921, 318] width 76 height 15
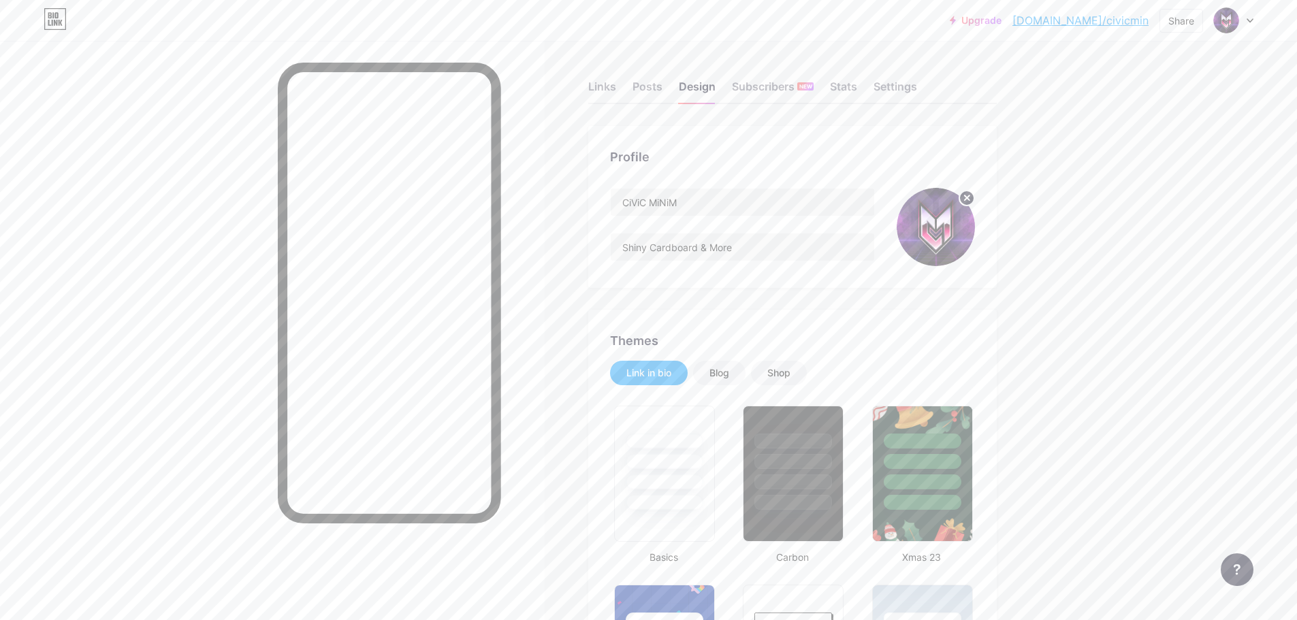
scroll to position [0, 0]
click at [660, 89] on div "Posts" at bounding box center [647, 91] width 30 height 25
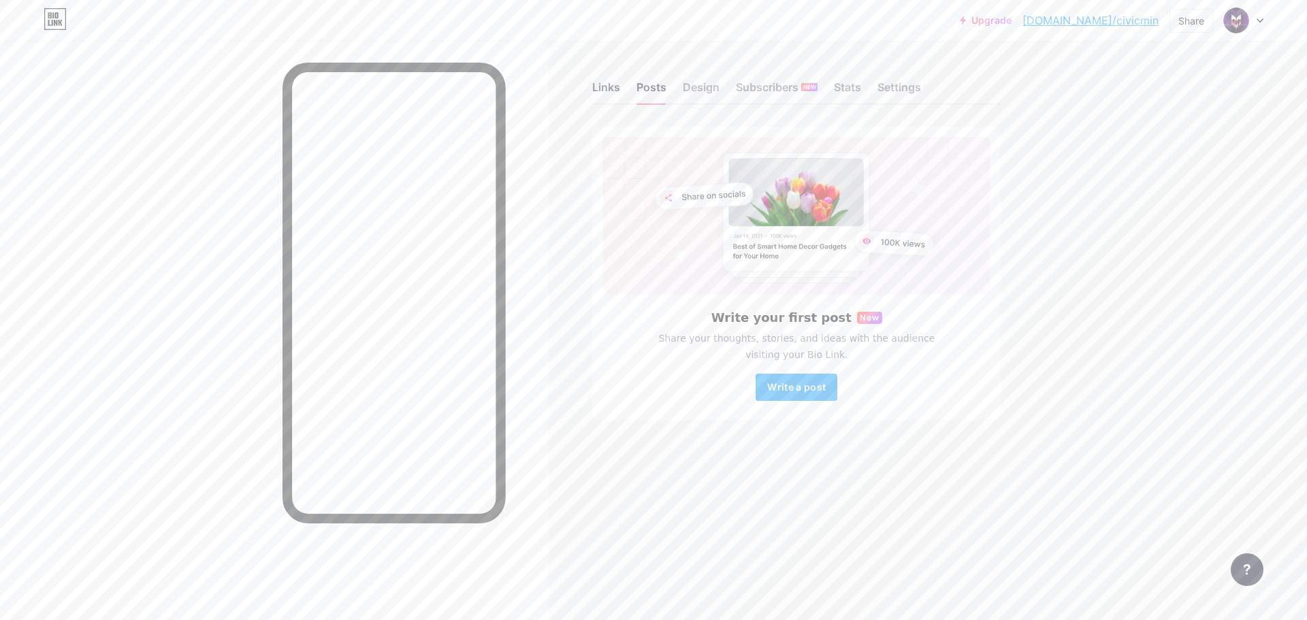
click at [613, 87] on div "Links" at bounding box center [606, 91] width 28 height 25
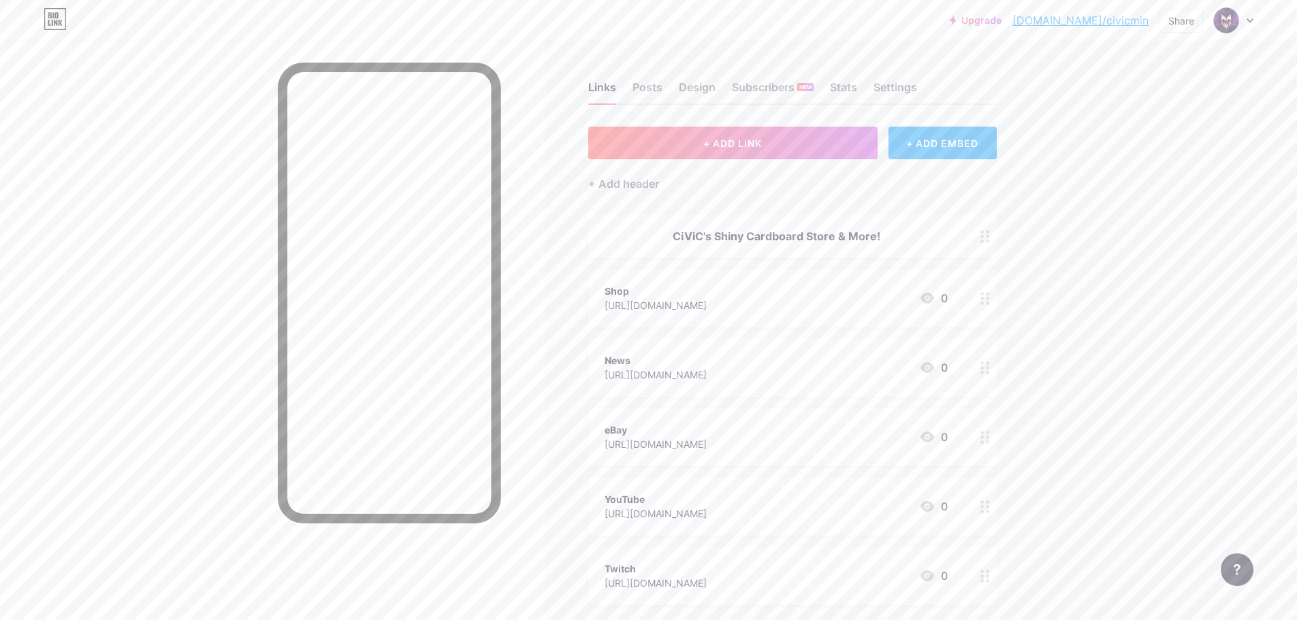
click at [819, 233] on div "CiViC's Shiny Cardboard Store & More!" at bounding box center [775, 236] width 343 height 16
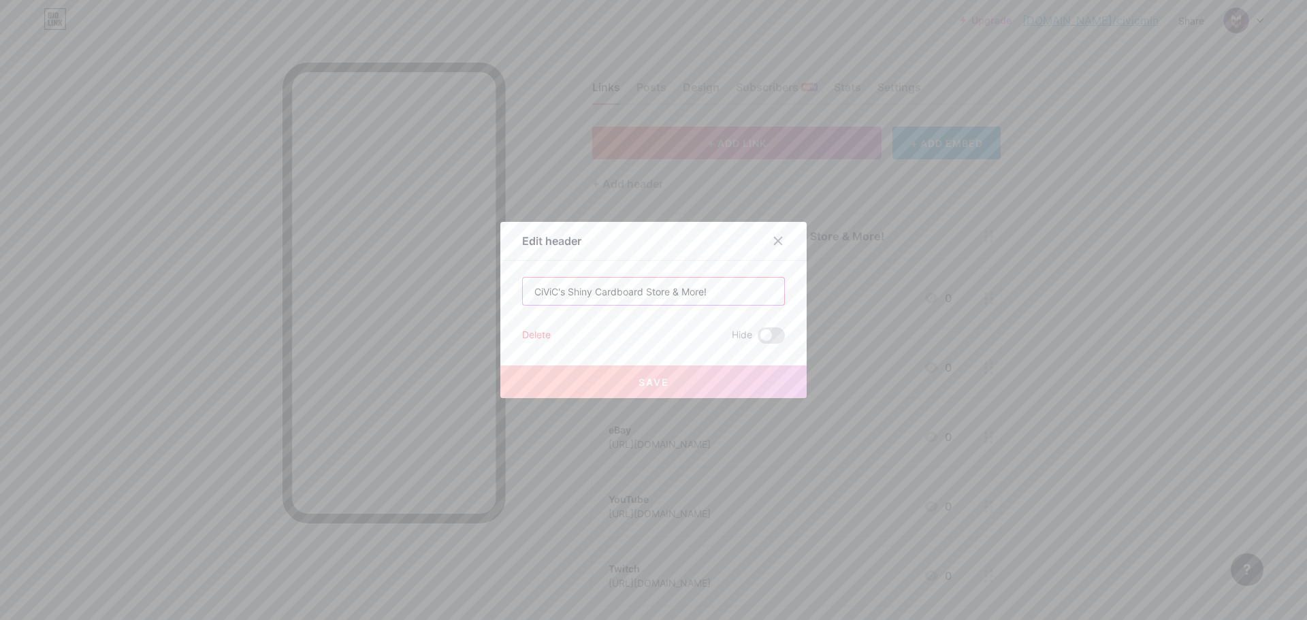
drag, startPoint x: 732, startPoint y: 289, endPoint x: 507, endPoint y: 292, distance: 225.3
click at [507, 292] on div "Edit header CiViC's Shiny Cardboard Store & More! Delete Hide Save" at bounding box center [653, 310] width 306 height 176
paste input "“Sleeves. Toploaders. Repeat.”"
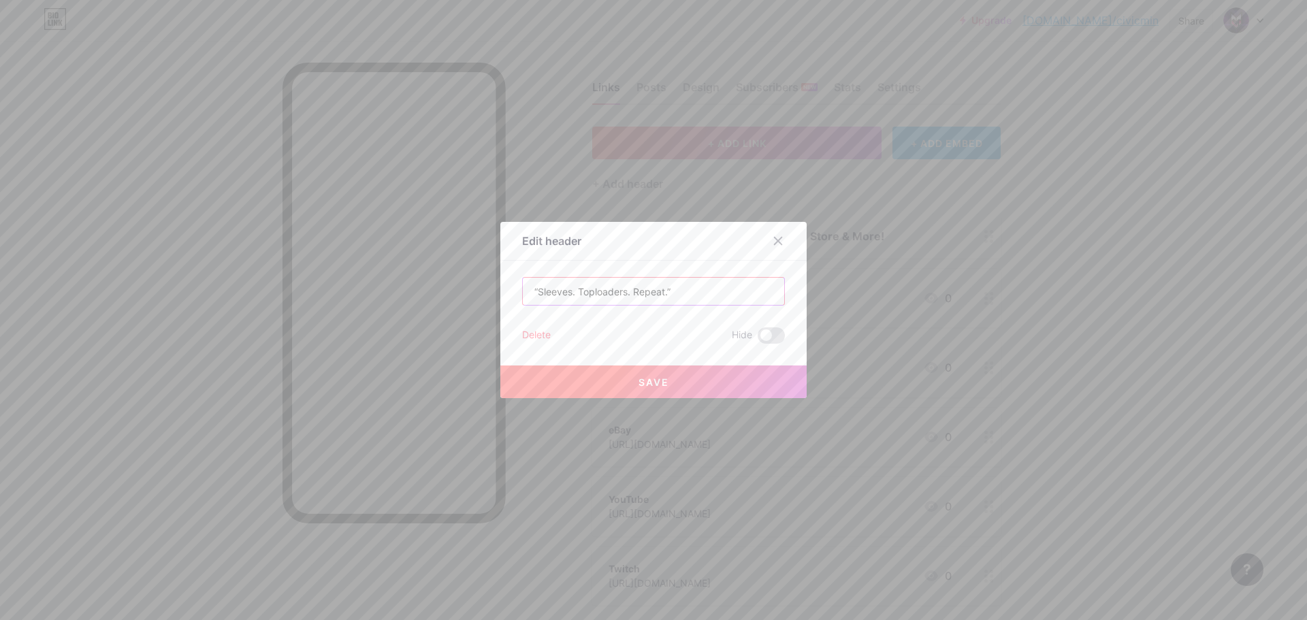
type input "“Sleeves. Toploaders. Repeat.”"
click at [702, 386] on button "Save" at bounding box center [653, 381] width 306 height 33
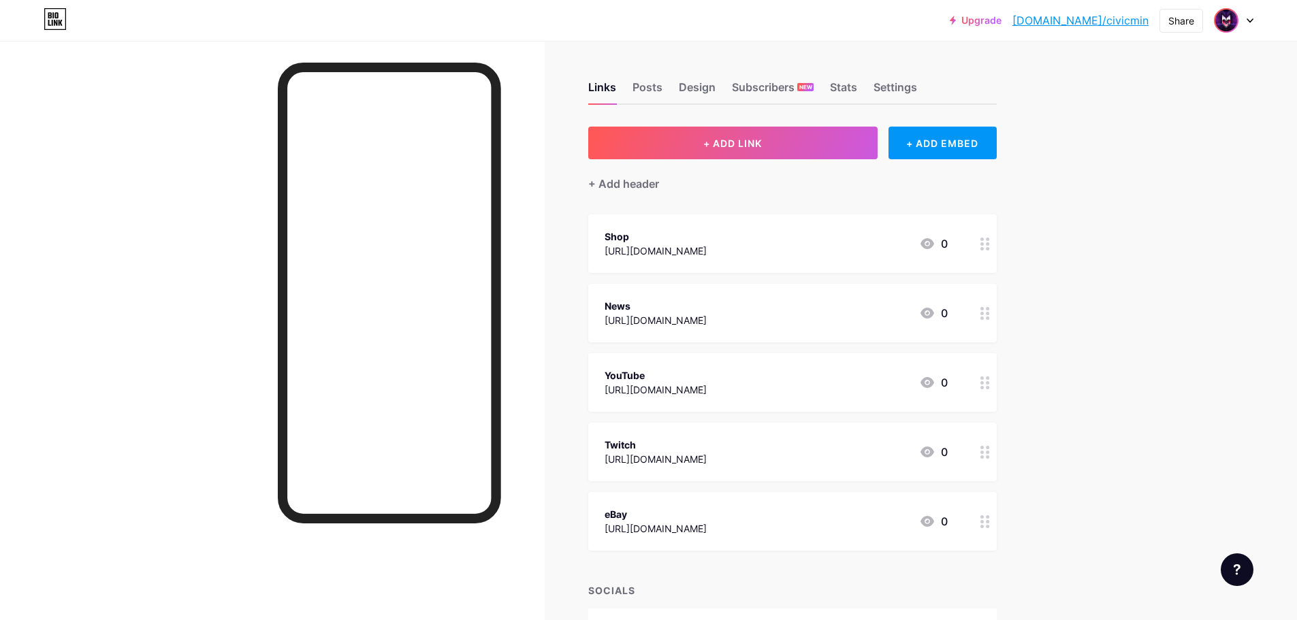
click at [1229, 16] on img at bounding box center [1226, 21] width 22 height 22
click at [1182, 150] on link "Account settings" at bounding box center [1168, 154] width 169 height 37
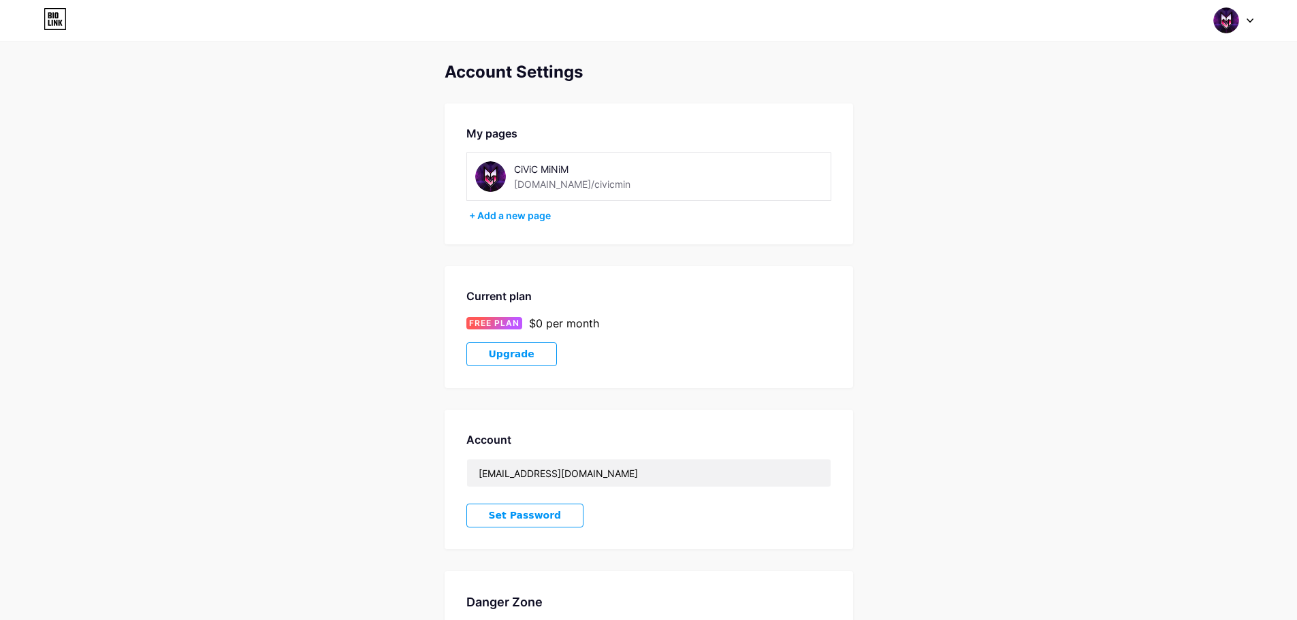
click at [613, 186] on div "CiViC MiNiM bio.link/civicmin" at bounding box center [599, 176] width 171 height 31
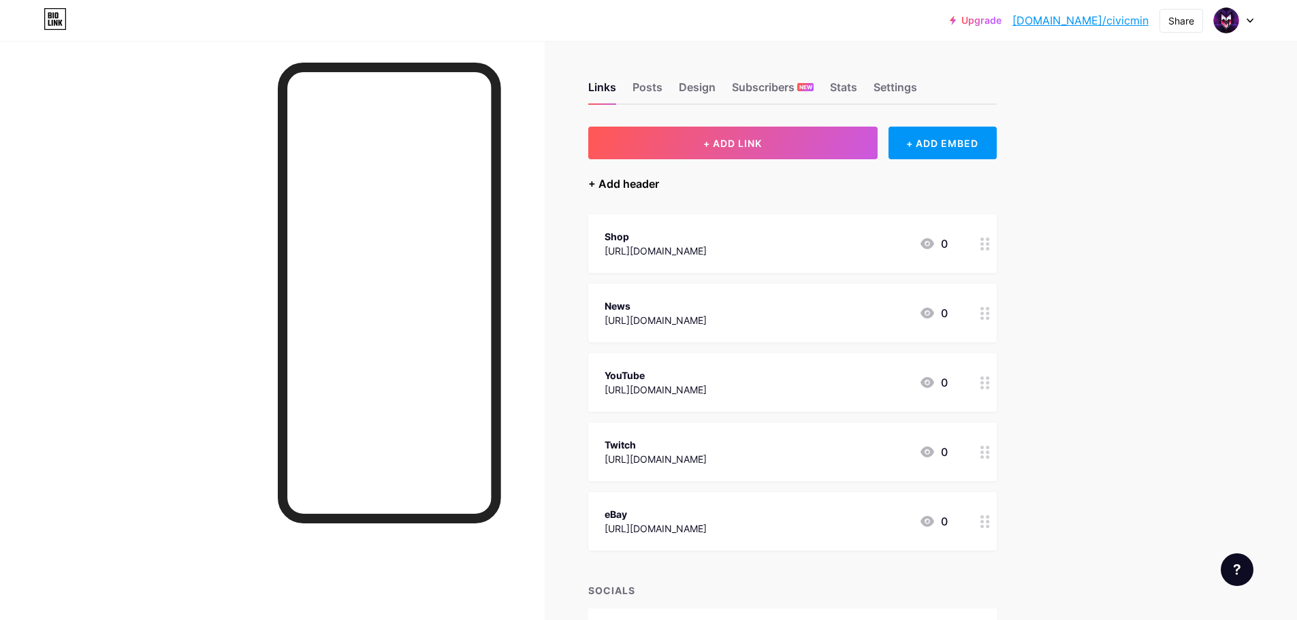
click at [628, 178] on div "+ Add header" at bounding box center [623, 184] width 71 height 16
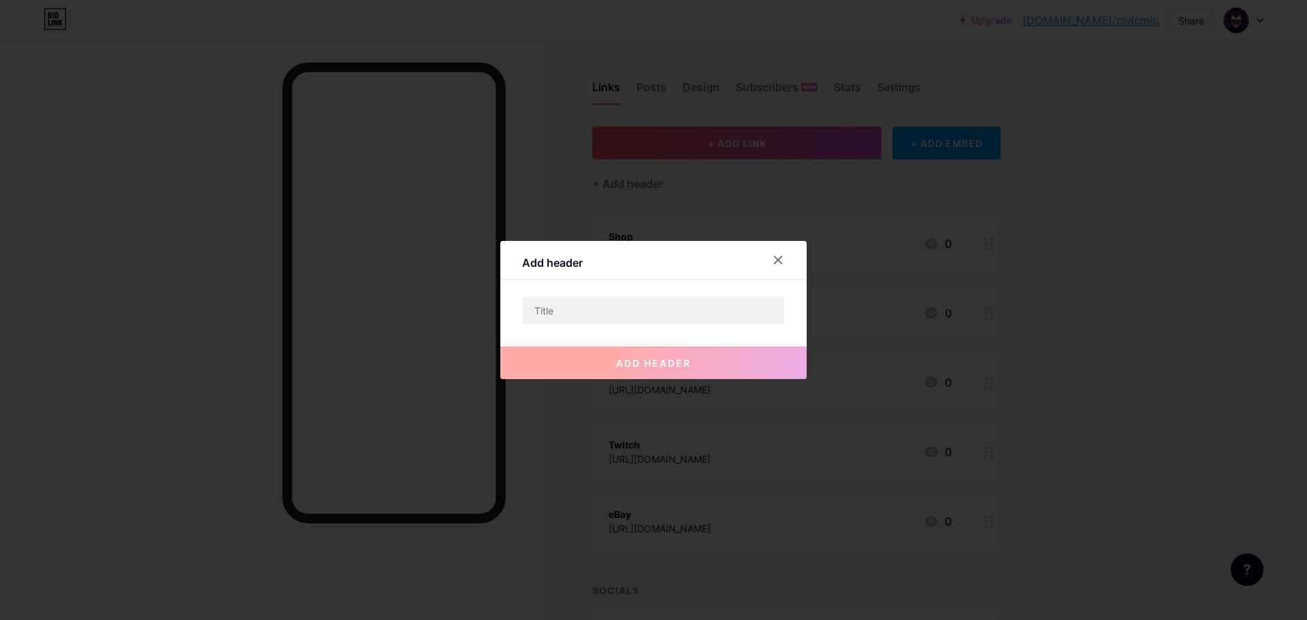
click at [630, 324] on div at bounding box center [653, 310] width 263 height 29
click at [623, 317] on input "text" at bounding box center [653, 310] width 261 height 27
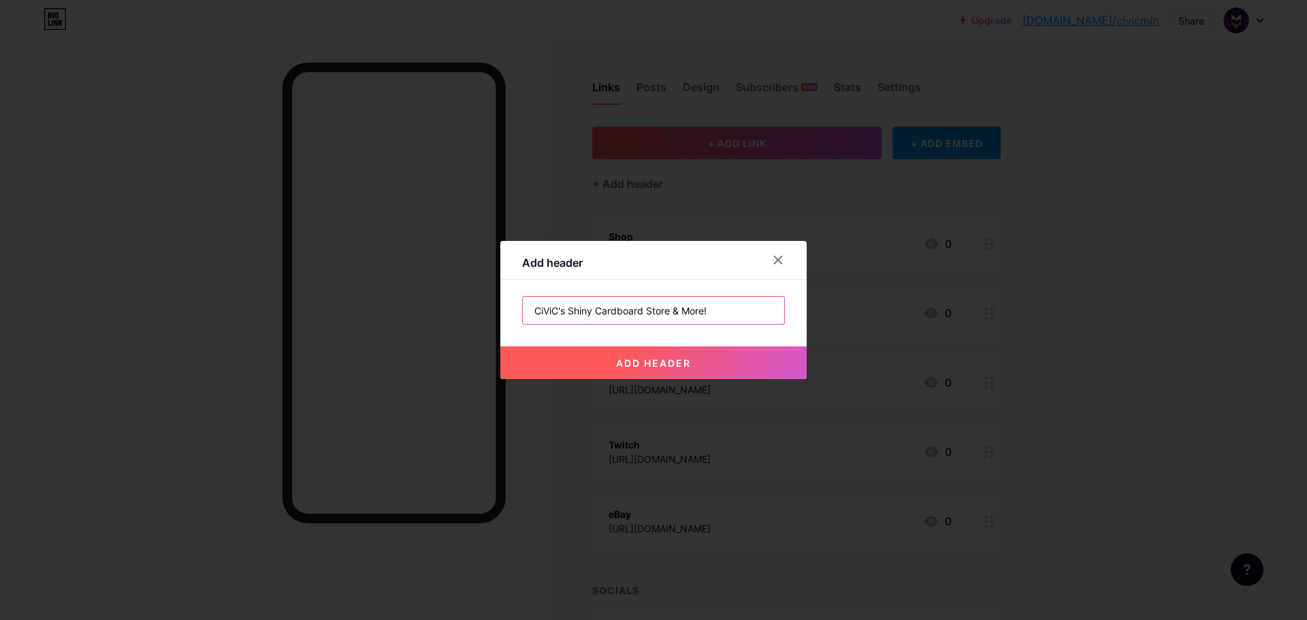
type input "CiViC's Shiny Cardboard Store & More!"
click at [642, 365] on span "add header" at bounding box center [653, 363] width 75 height 12
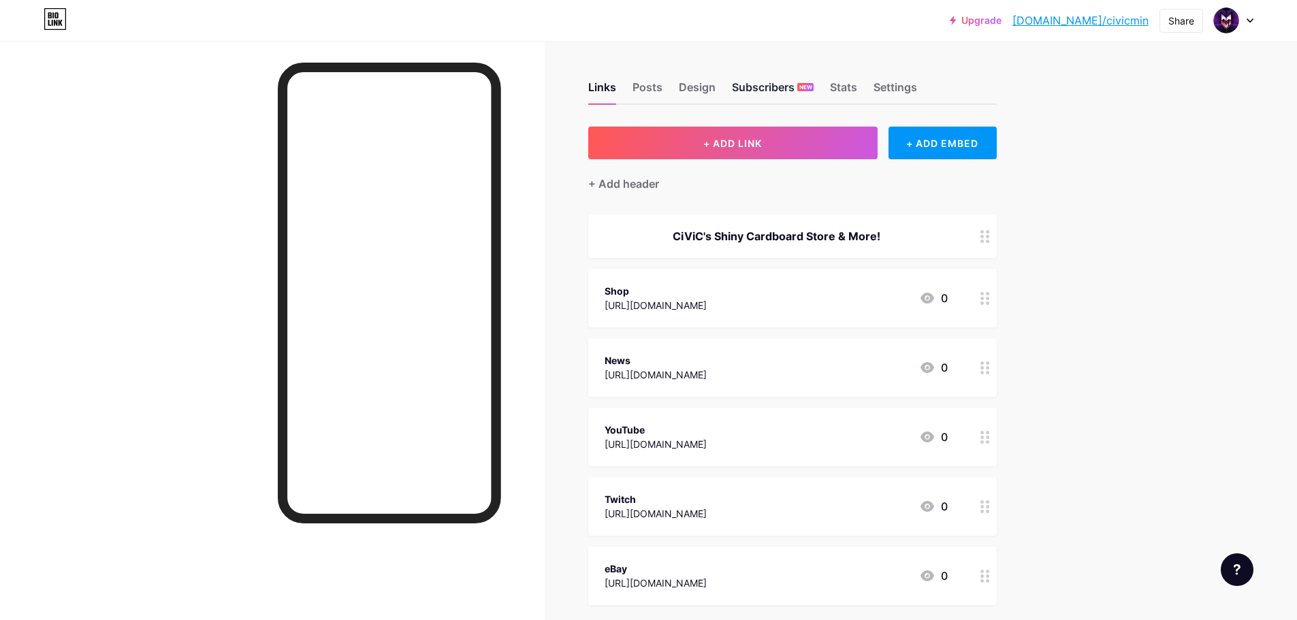
click at [794, 91] on div "Subscribers NEW" at bounding box center [773, 91] width 82 height 25
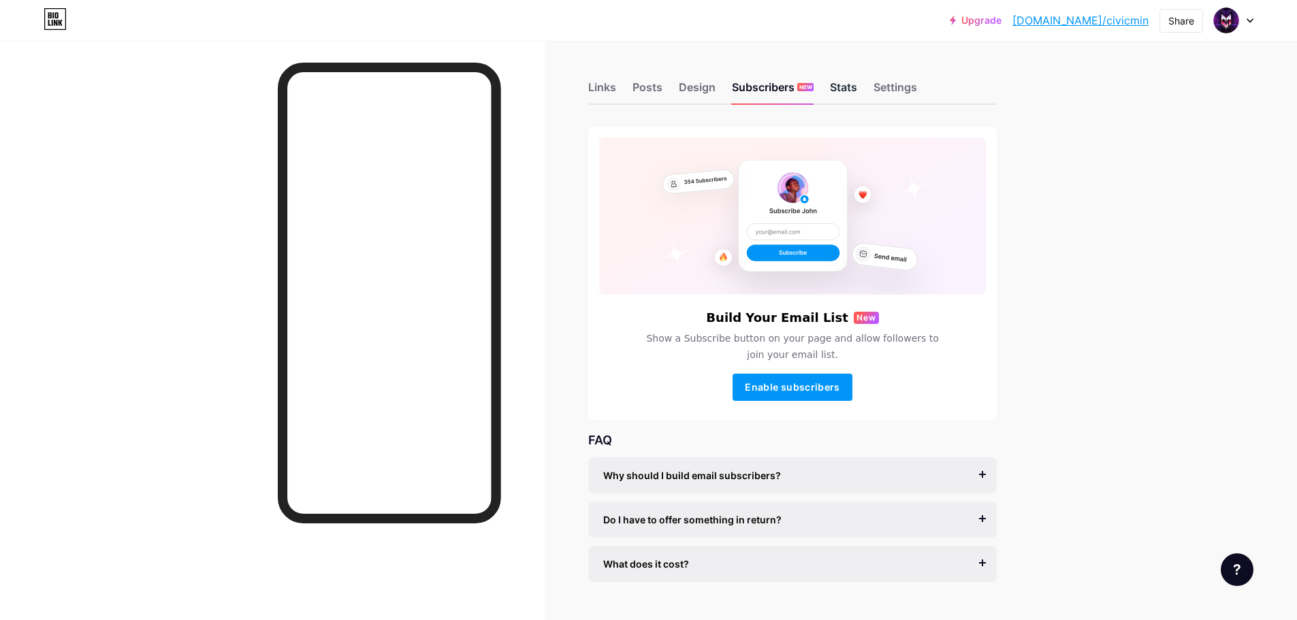
click at [843, 89] on div "Stats" at bounding box center [843, 91] width 27 height 25
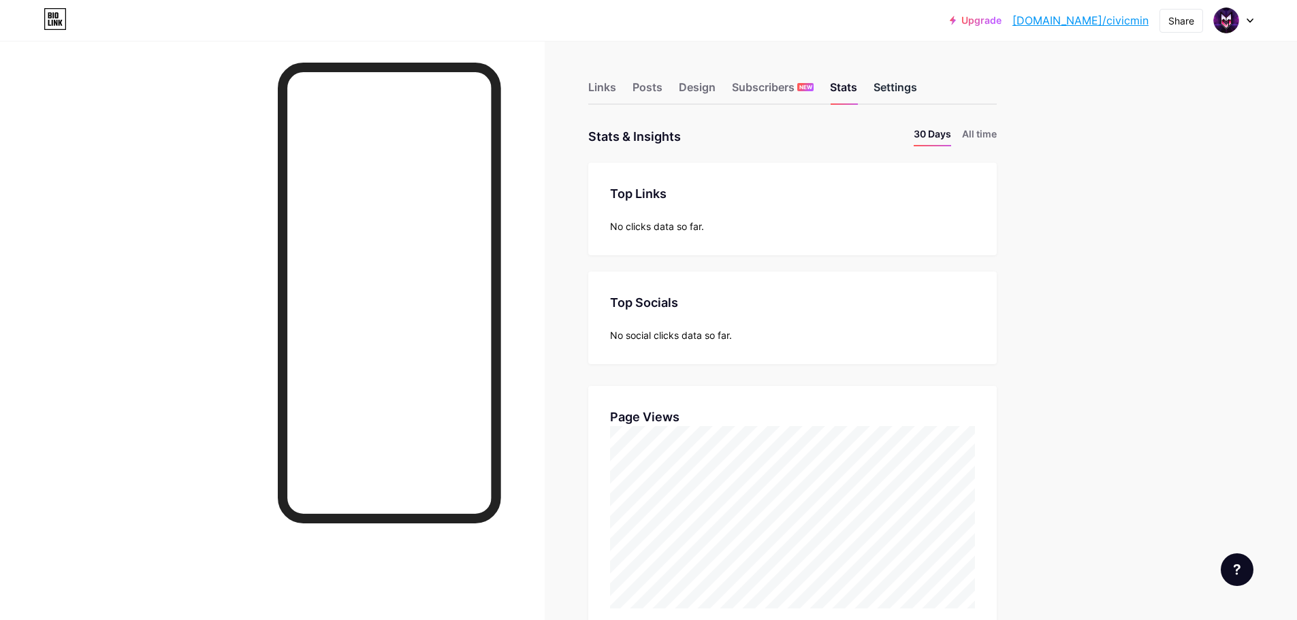
scroll to position [620, 1297]
click at [911, 95] on div "Settings" at bounding box center [895, 91] width 44 height 25
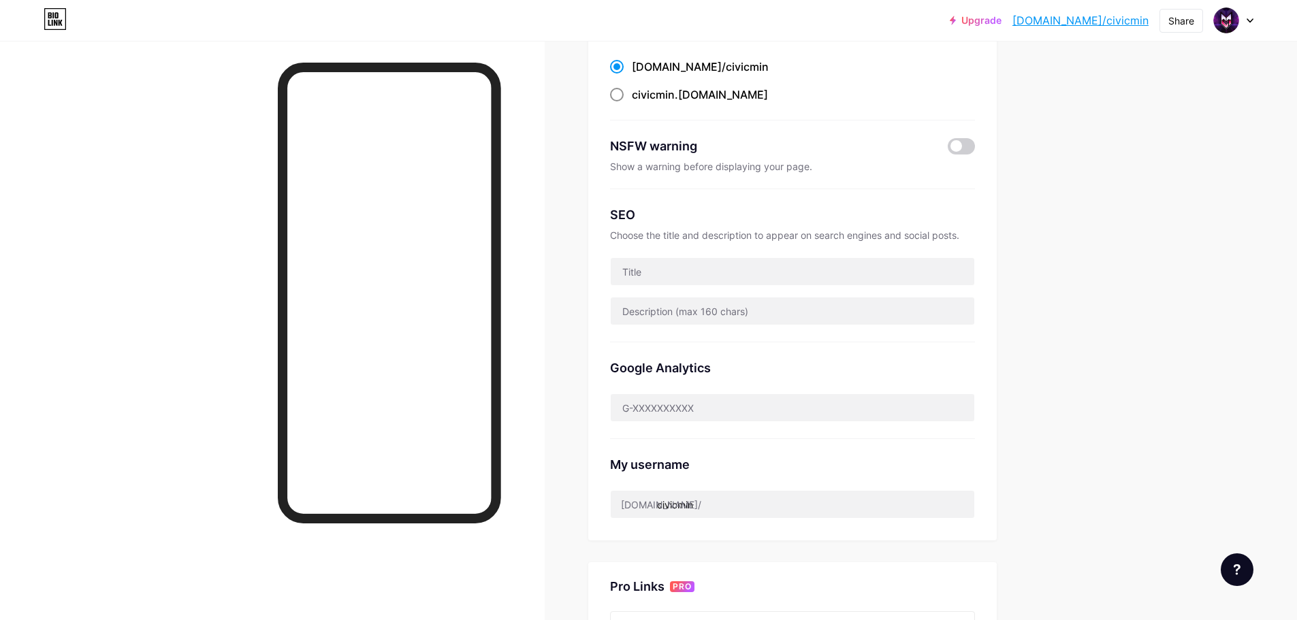
scroll to position [204, 0]
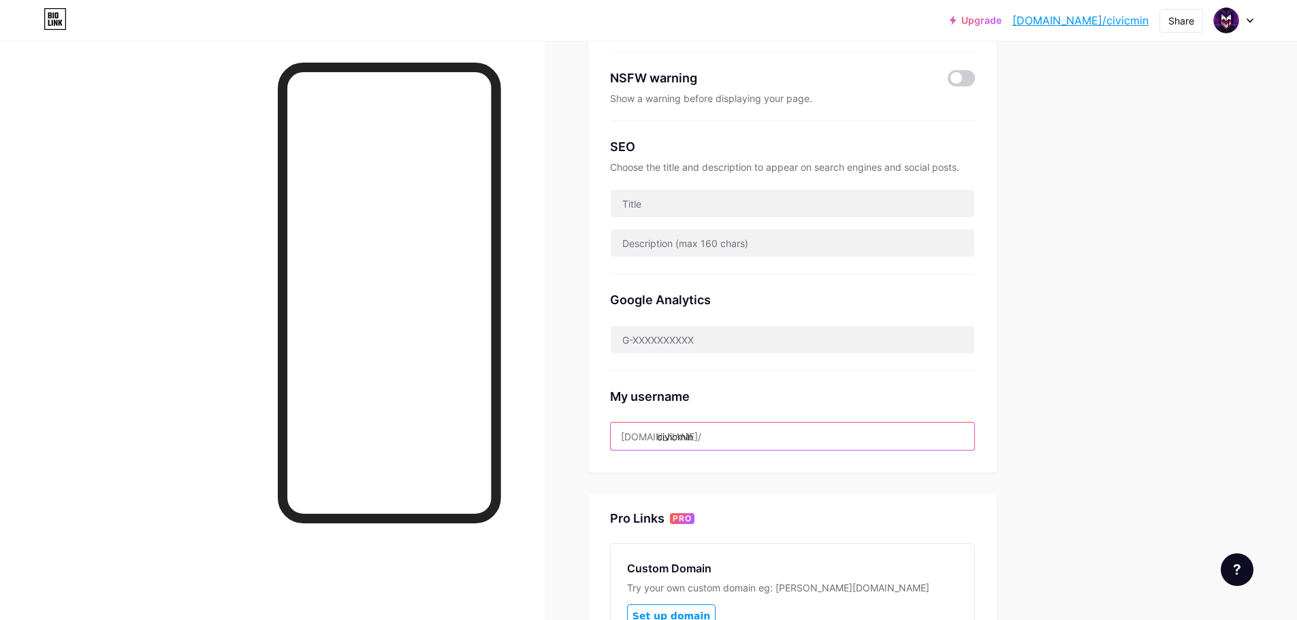
click at [716, 423] on input "civicmin" at bounding box center [792, 436] width 363 height 27
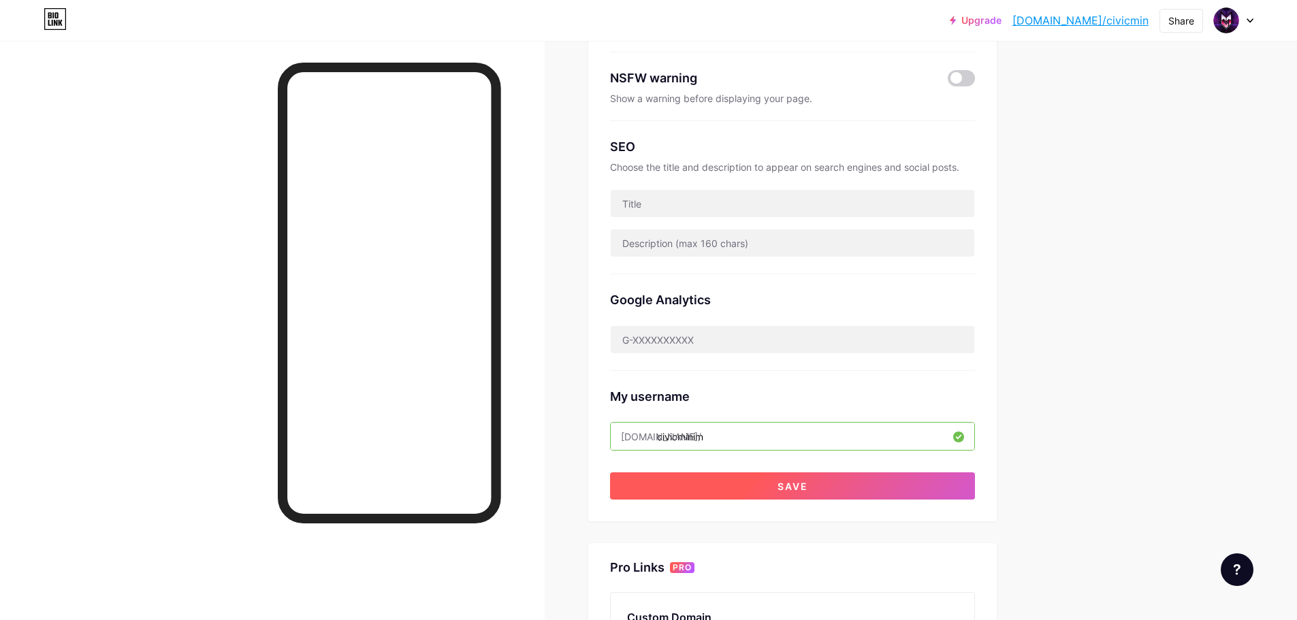
type input "civicminim"
click at [800, 482] on span "Save" at bounding box center [792, 487] width 31 height 12
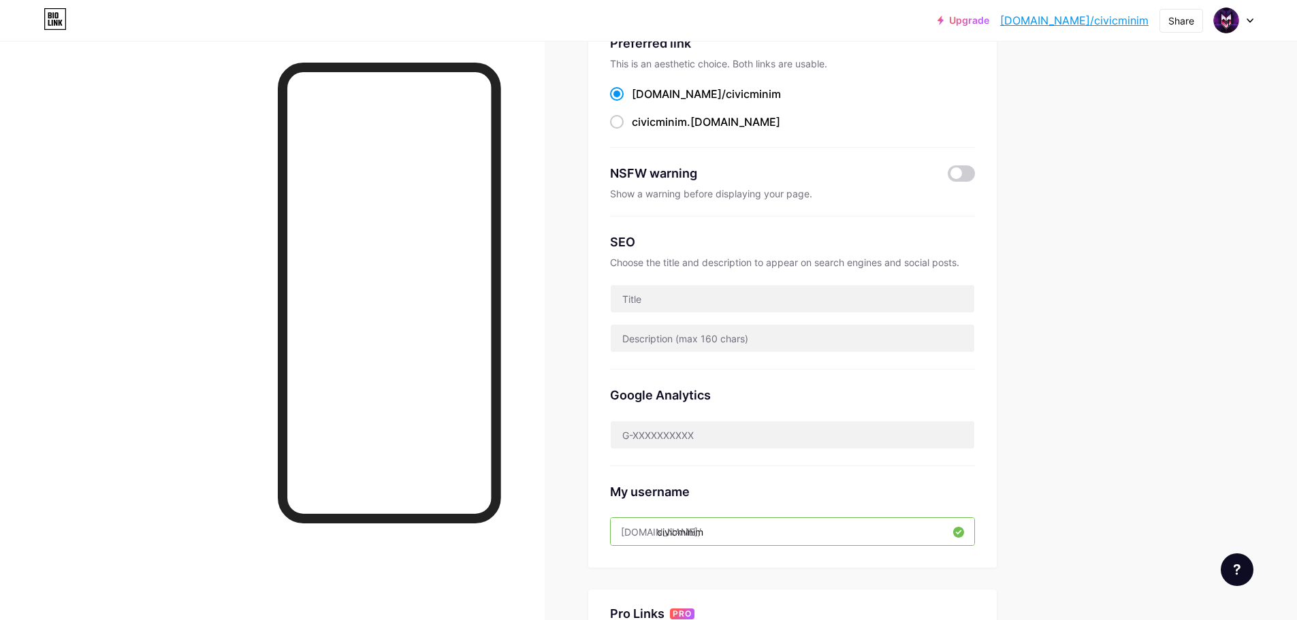
scroll to position [0, 0]
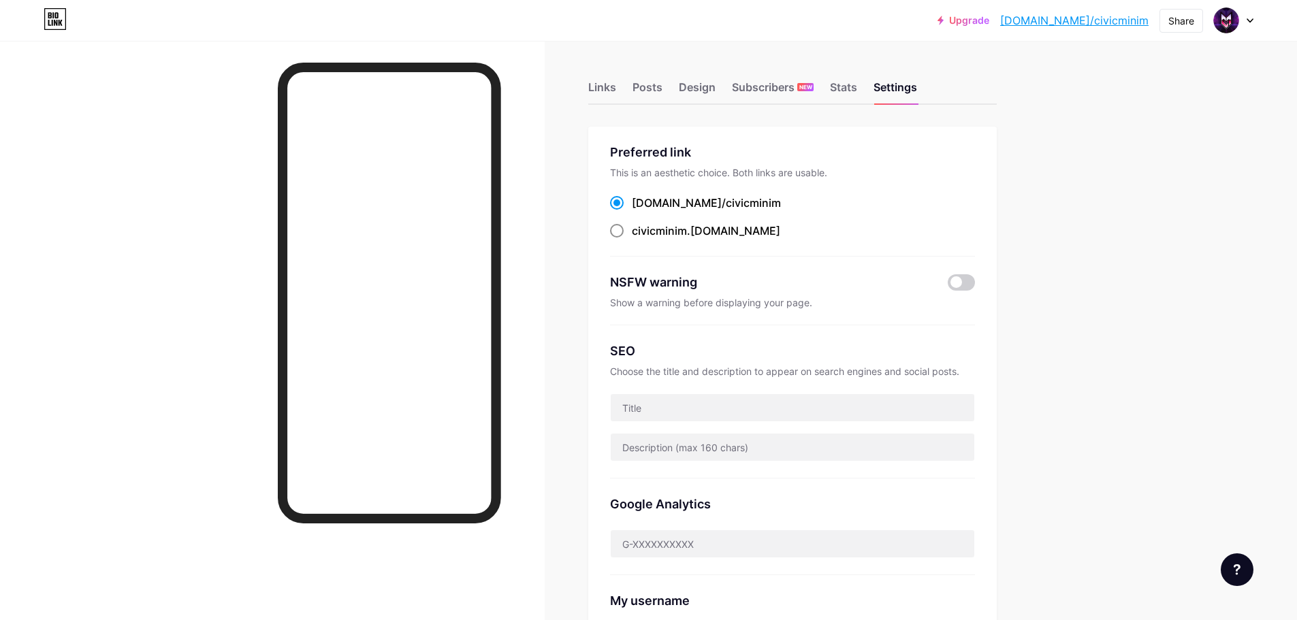
click at [619, 226] on span at bounding box center [617, 231] width 14 height 14
click at [632, 239] on input "civicminim .bio.link" at bounding box center [636, 243] width 9 height 9
radio input "true"
click at [1135, 321] on div "Upgrade bio.link/civicm... bio.link/civicminim Share Switch accounts CiViC MiNi…" at bounding box center [648, 557] width 1297 height 1115
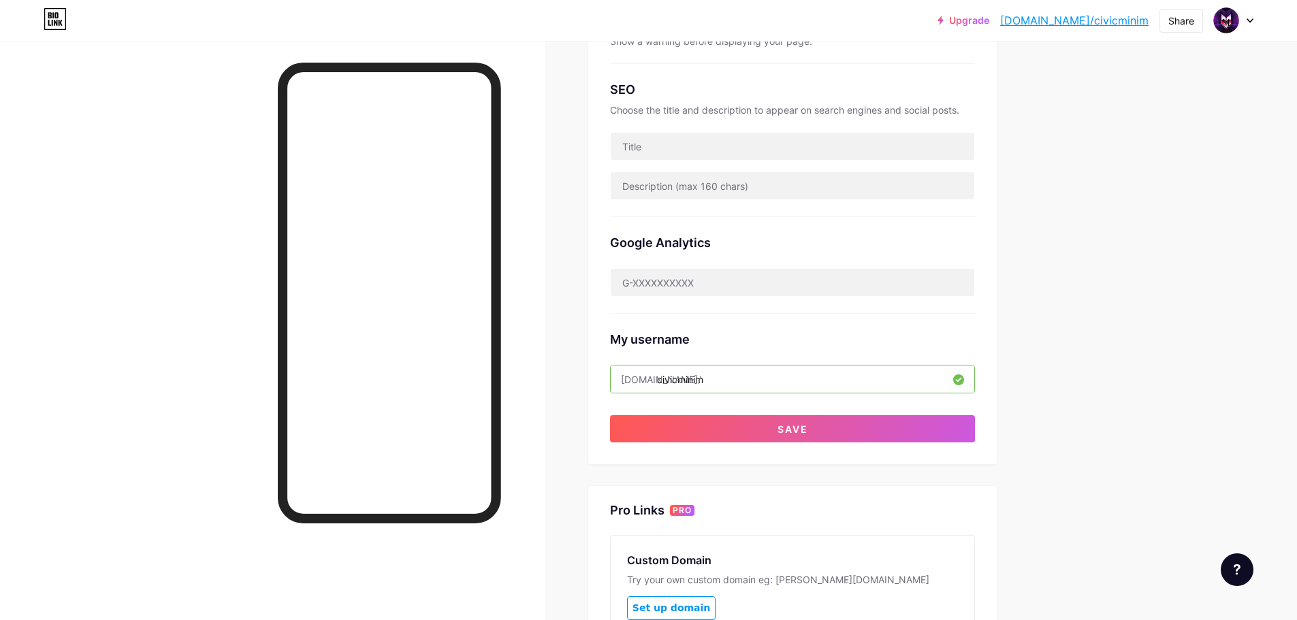
scroll to position [272, 0]
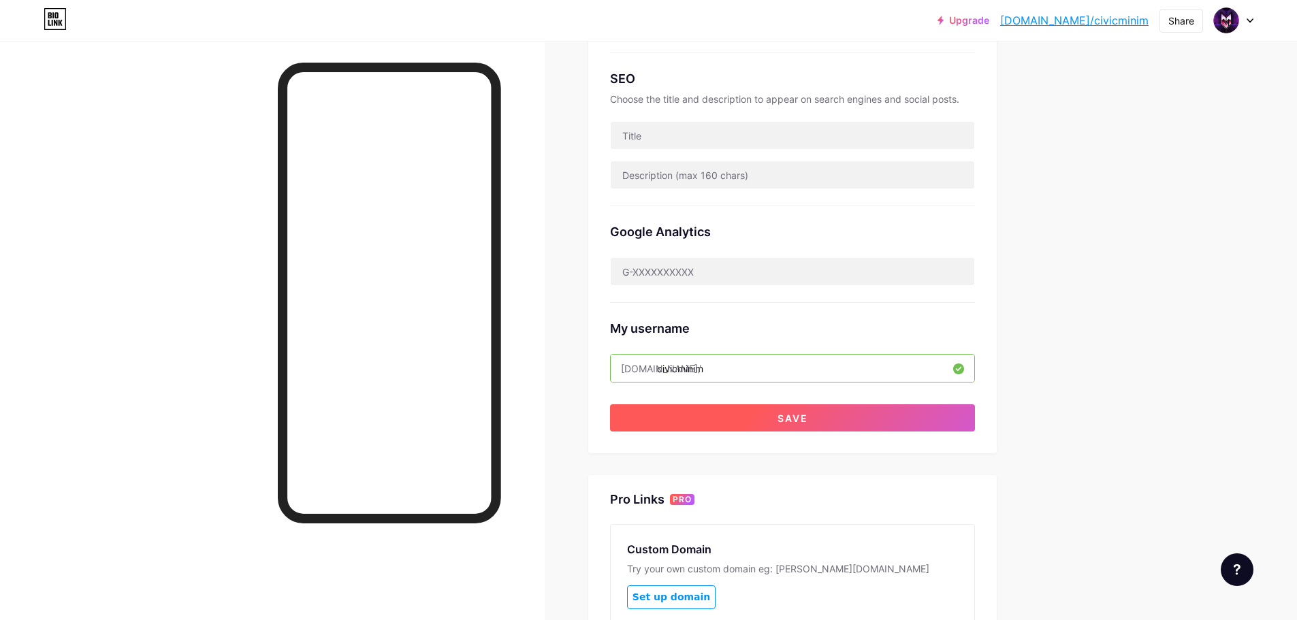
click at [792, 408] on button "Save" at bounding box center [792, 417] width 365 height 27
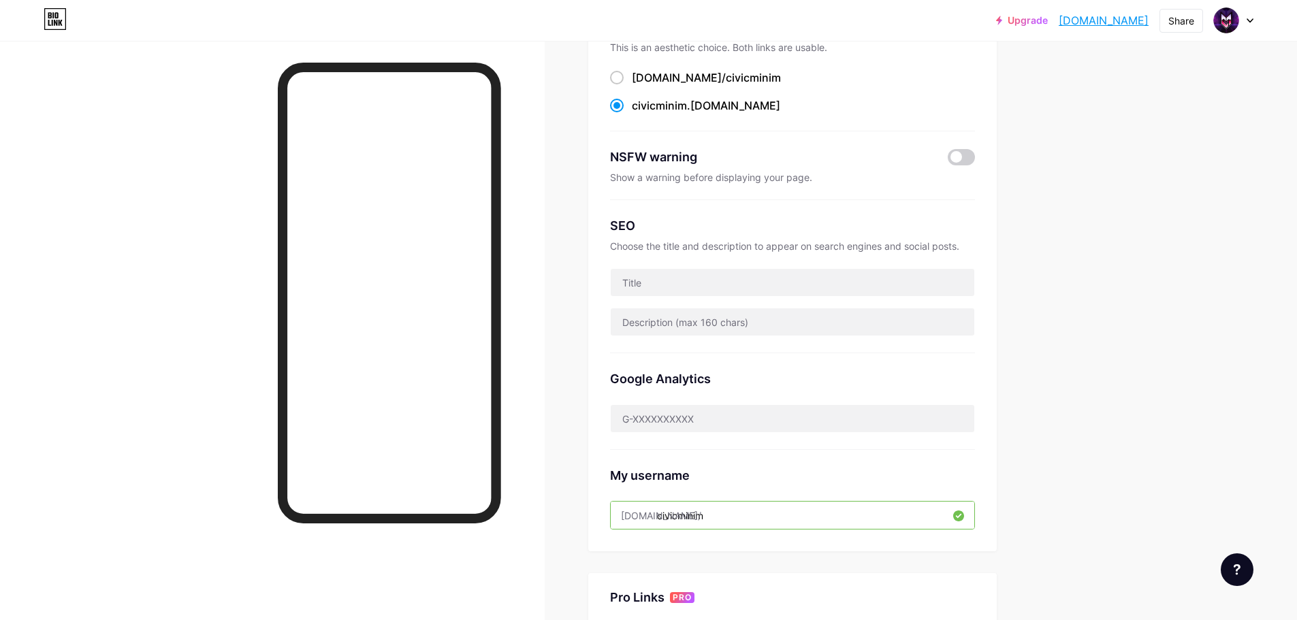
scroll to position [0, 0]
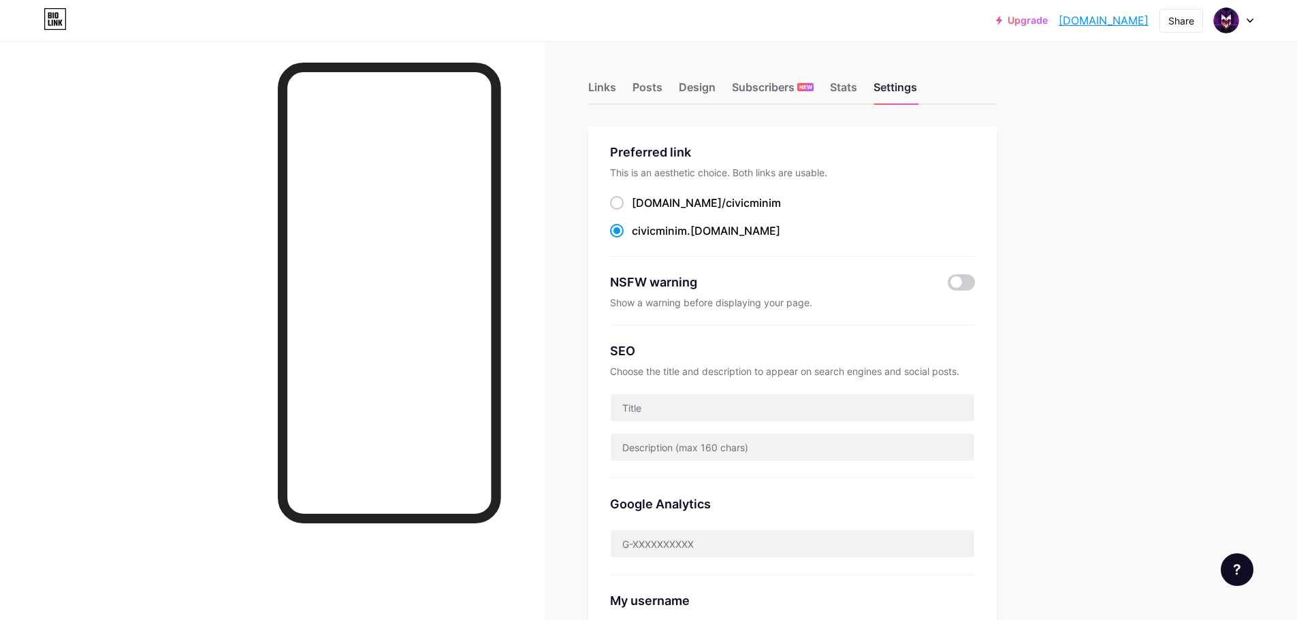
click at [903, 101] on div "Settings" at bounding box center [895, 91] width 44 height 25
click at [616, 80] on div "Links" at bounding box center [602, 91] width 28 height 25
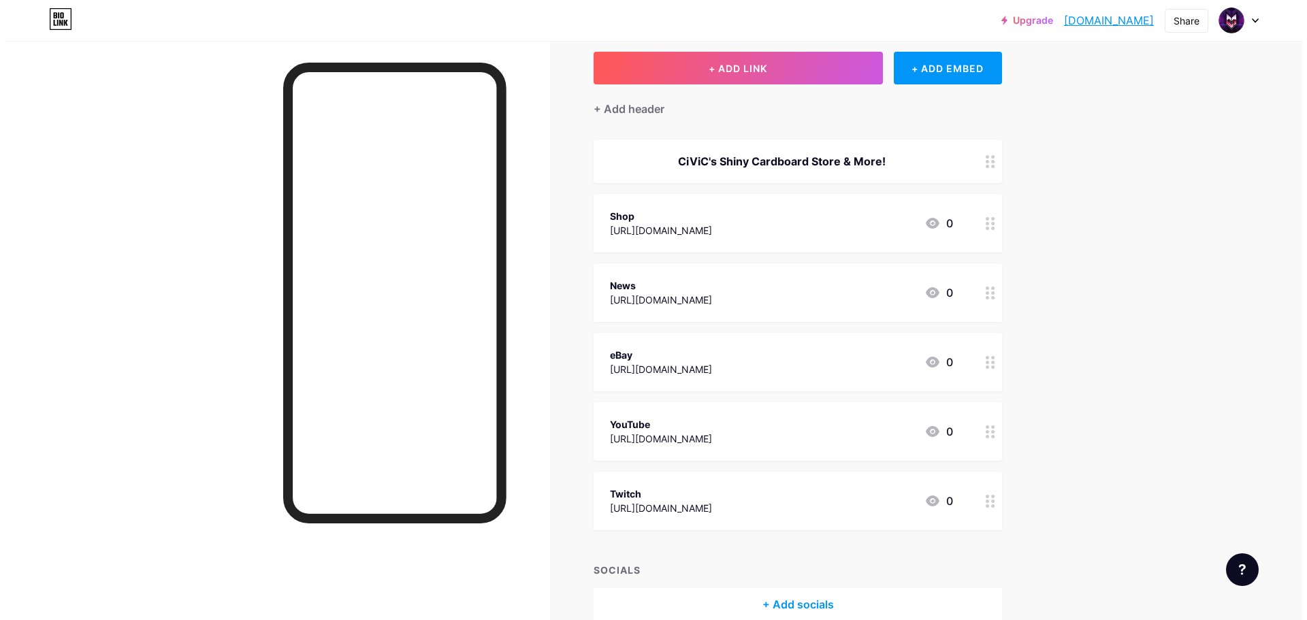
scroll to position [143, 0]
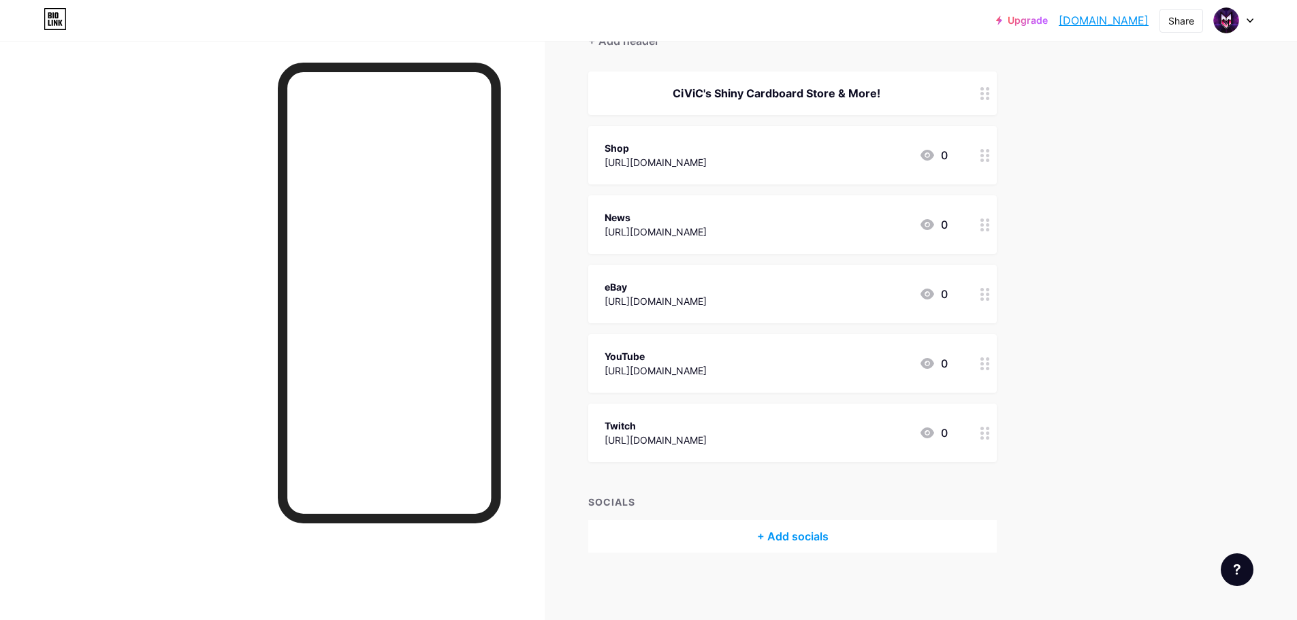
click at [796, 531] on div "+ Add socials" at bounding box center [792, 536] width 408 height 33
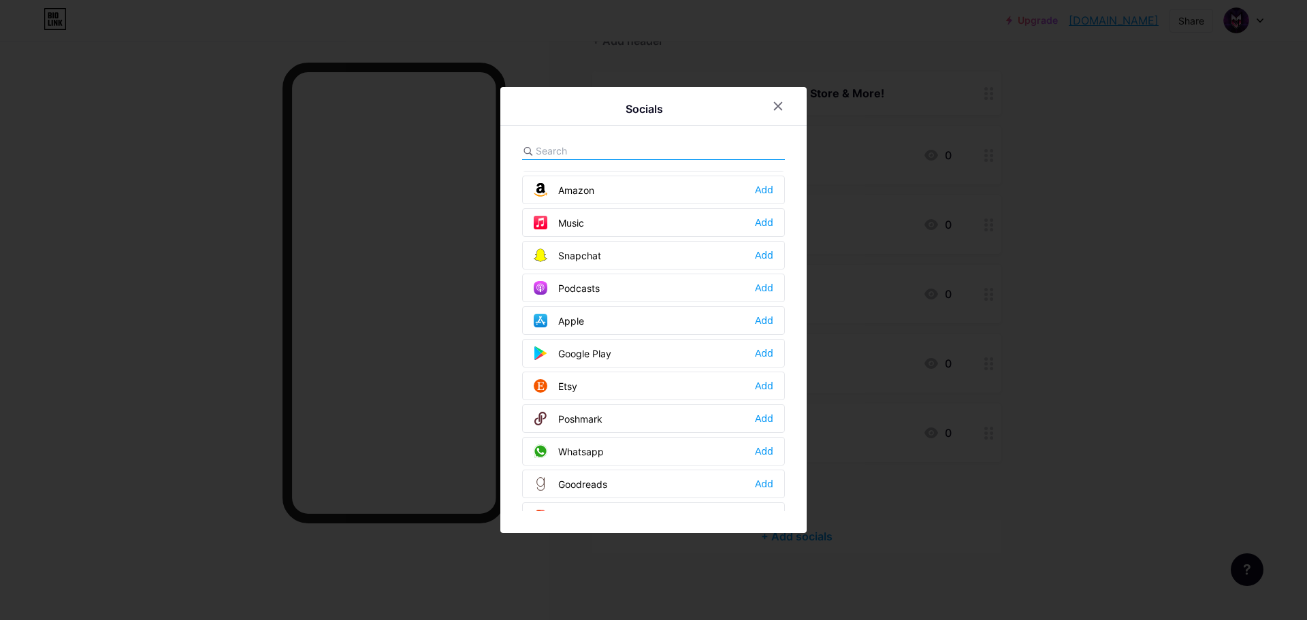
scroll to position [1089, 0]
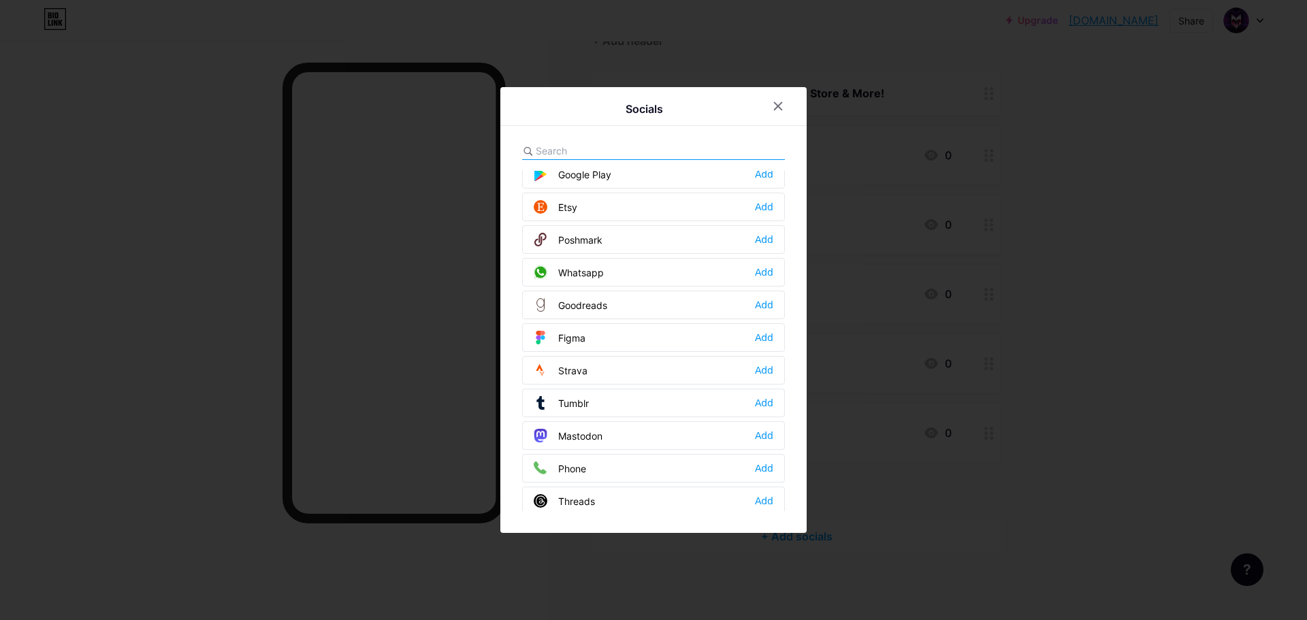
click at [579, 144] on input "text" at bounding box center [611, 151] width 150 height 14
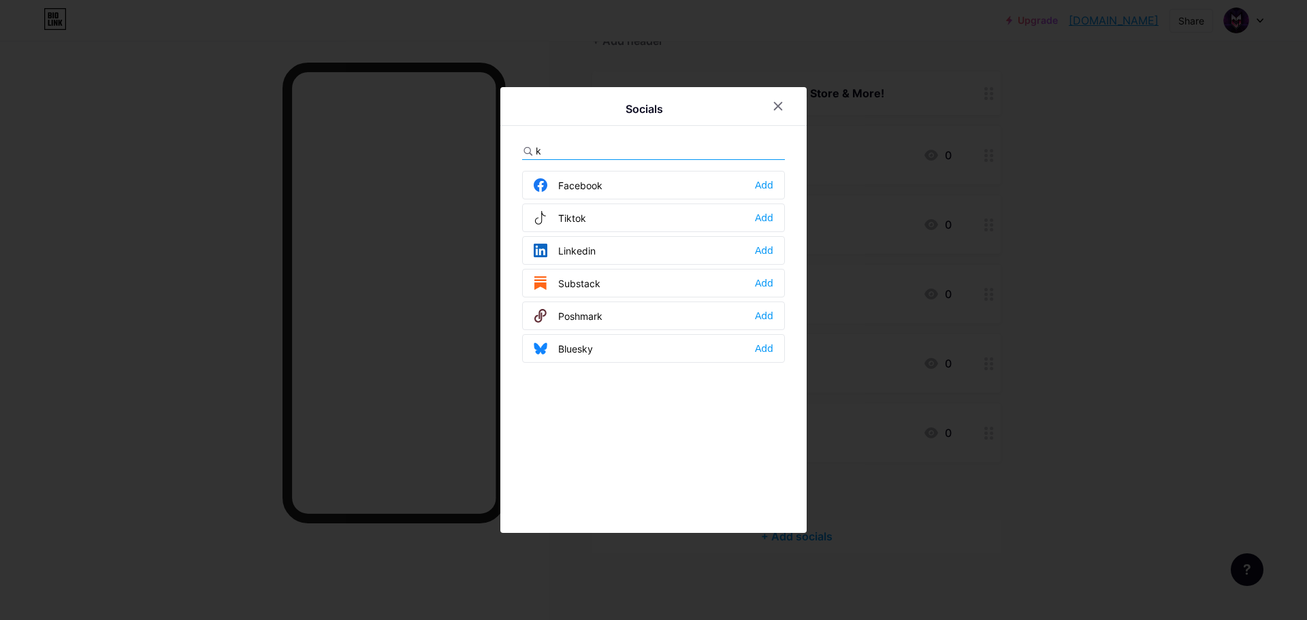
scroll to position [0, 0]
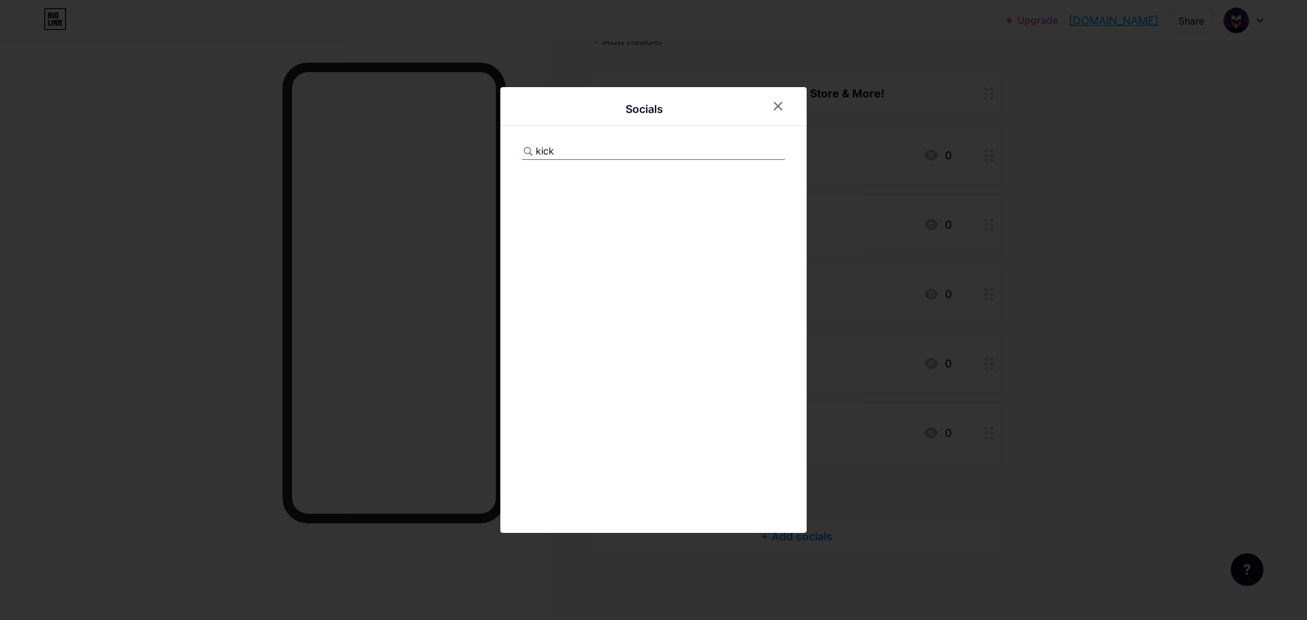
click at [600, 201] on div at bounding box center [653, 341] width 263 height 340
click at [596, 155] on input "kick" at bounding box center [611, 151] width 150 height 14
type input "k"
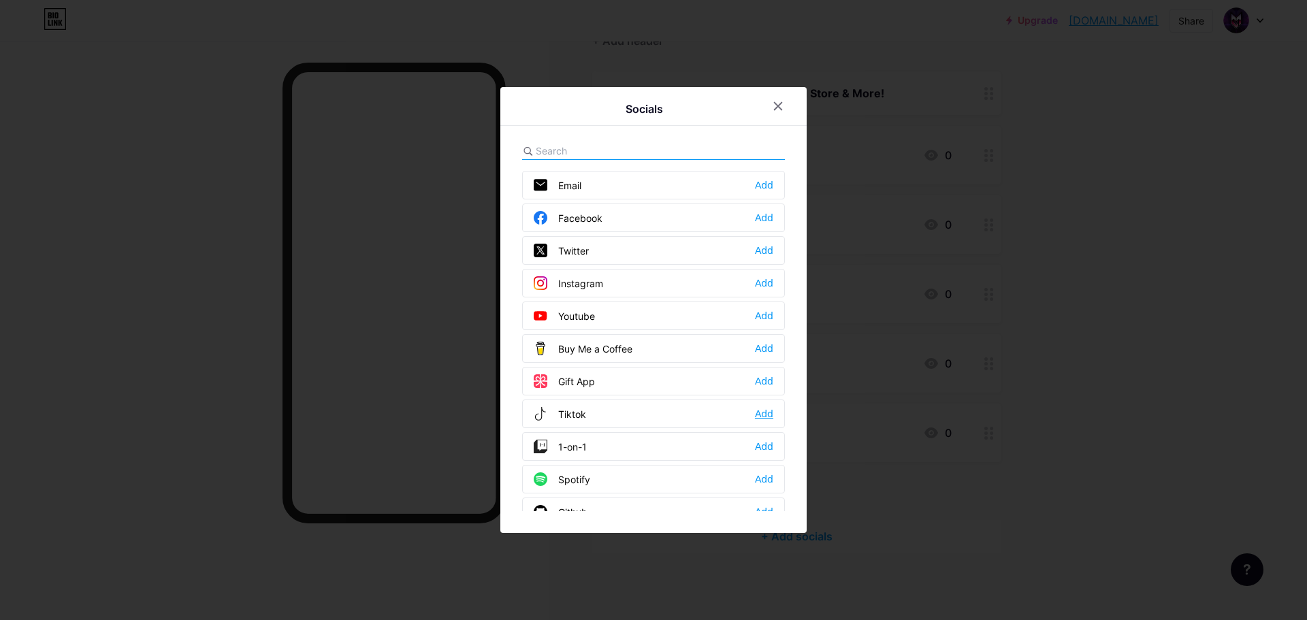
click at [760, 417] on div "Add" at bounding box center [764, 414] width 18 height 14
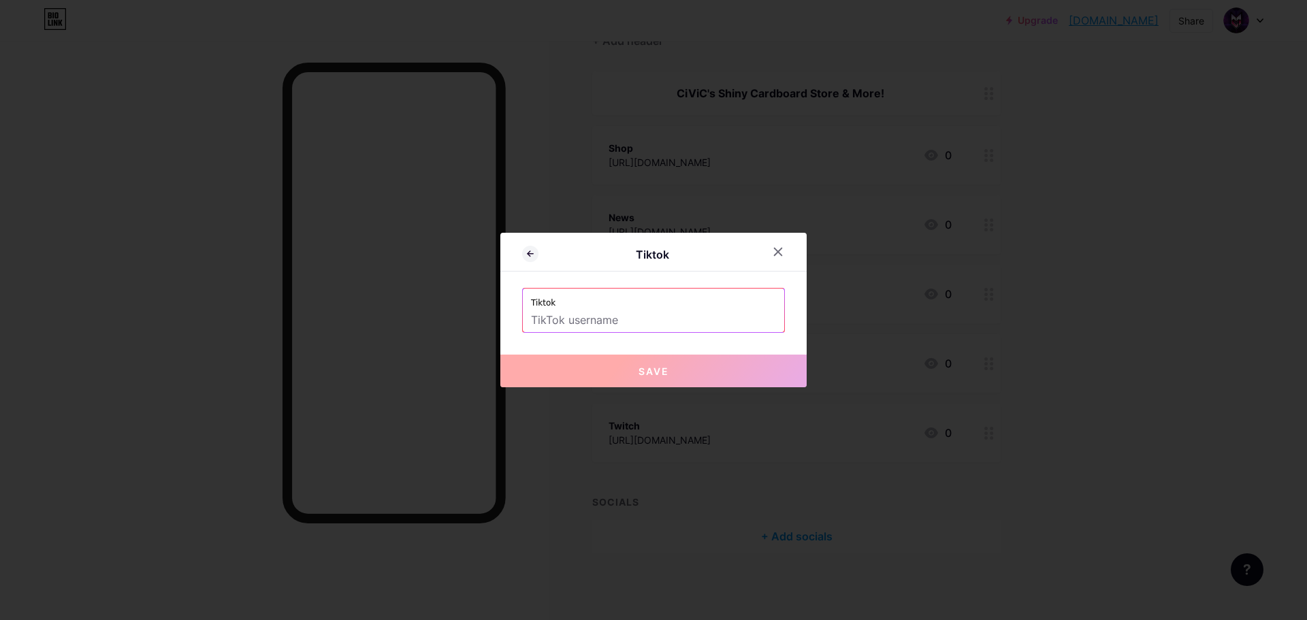
click at [611, 312] on input "text" at bounding box center [653, 320] width 245 height 23
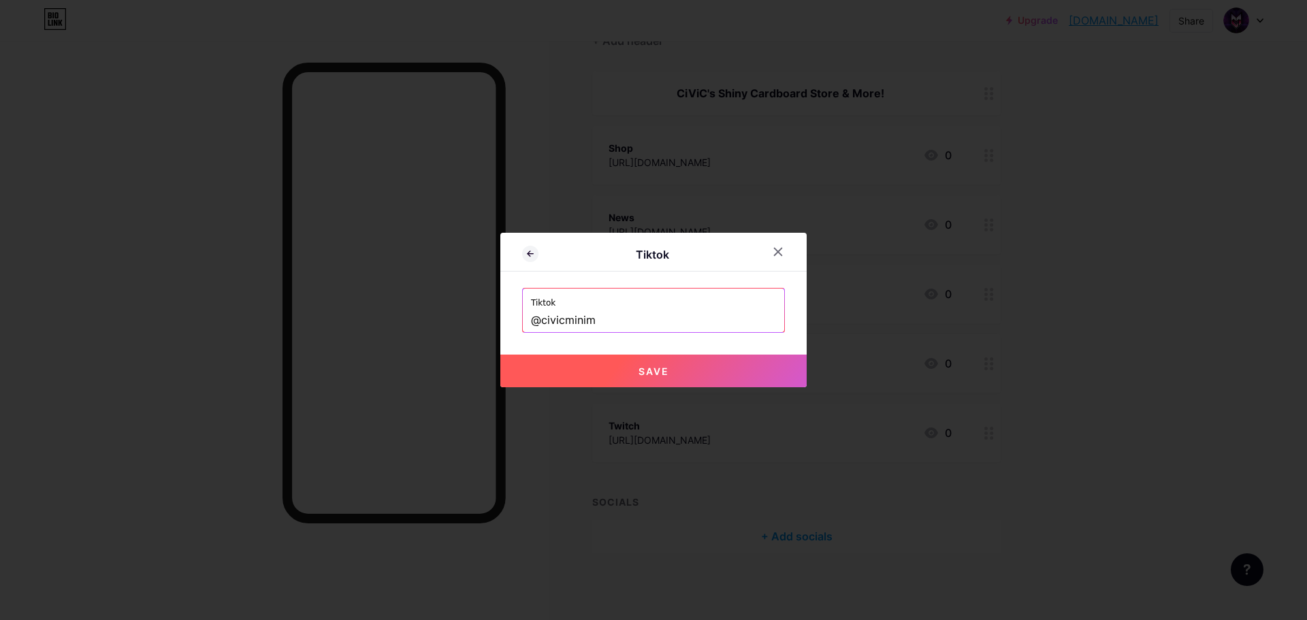
click at [649, 376] on span "Save" at bounding box center [653, 371] width 31 height 12
type input "https://tiktok.com/@civicminim"
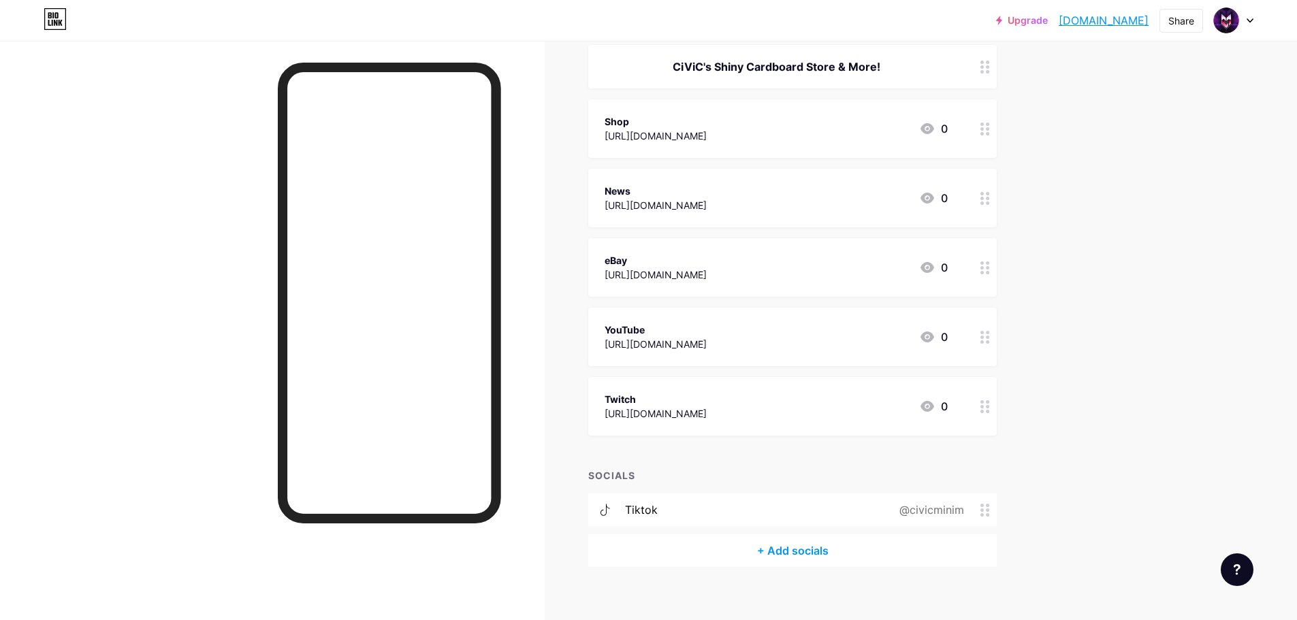
scroll to position [184, 0]
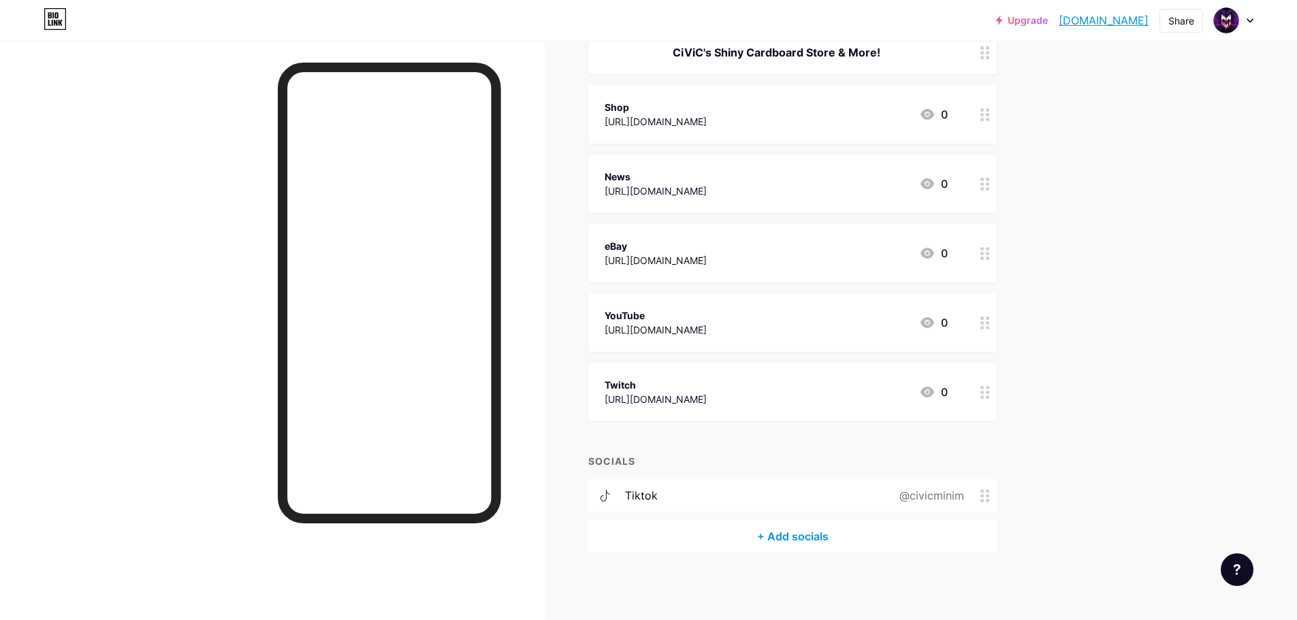
click at [783, 536] on div "+ Add socials" at bounding box center [792, 536] width 408 height 33
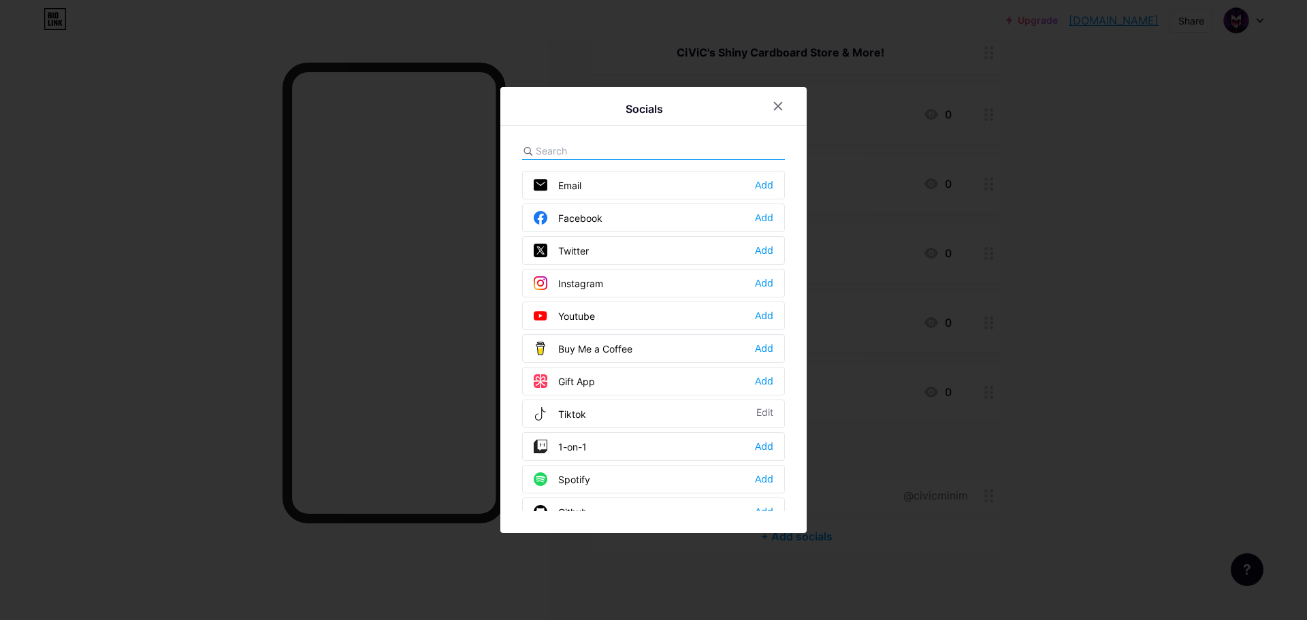
click at [559, 318] on div "Youtube" at bounding box center [564, 316] width 61 height 14
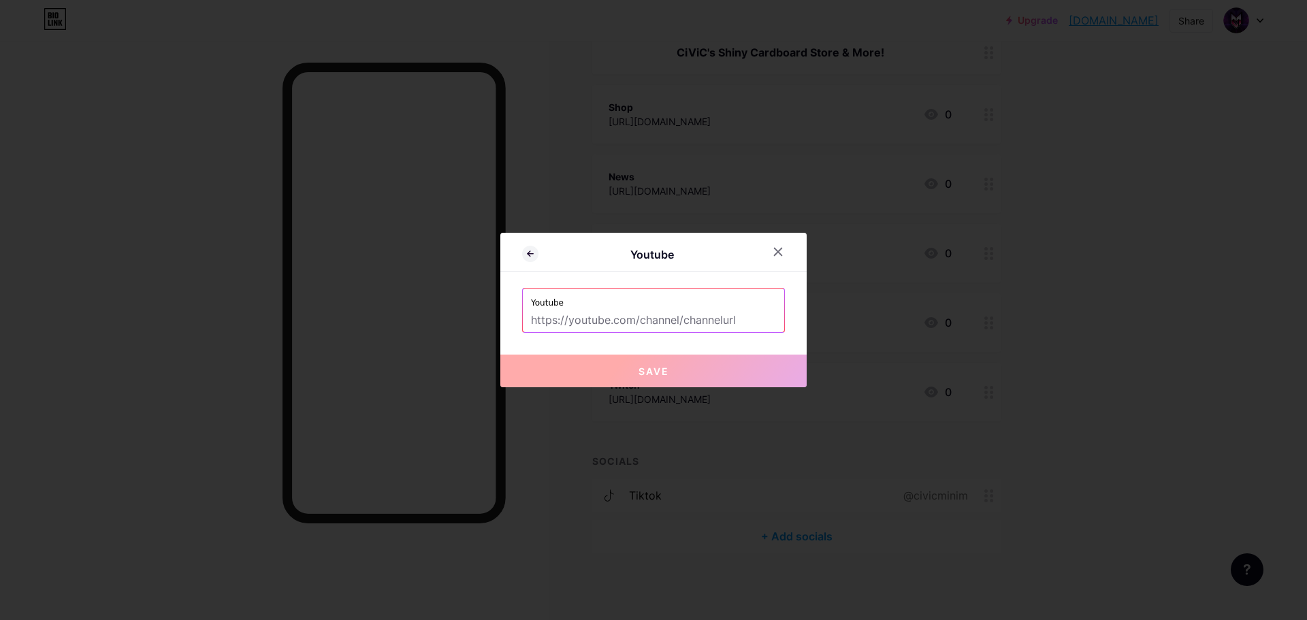
drag, startPoint x: 732, startPoint y: 325, endPoint x: 685, endPoint y: 321, distance: 47.1
click at [685, 321] on input "text" at bounding box center [653, 320] width 245 height 23
paste input "[URL][DOMAIN_NAME]"
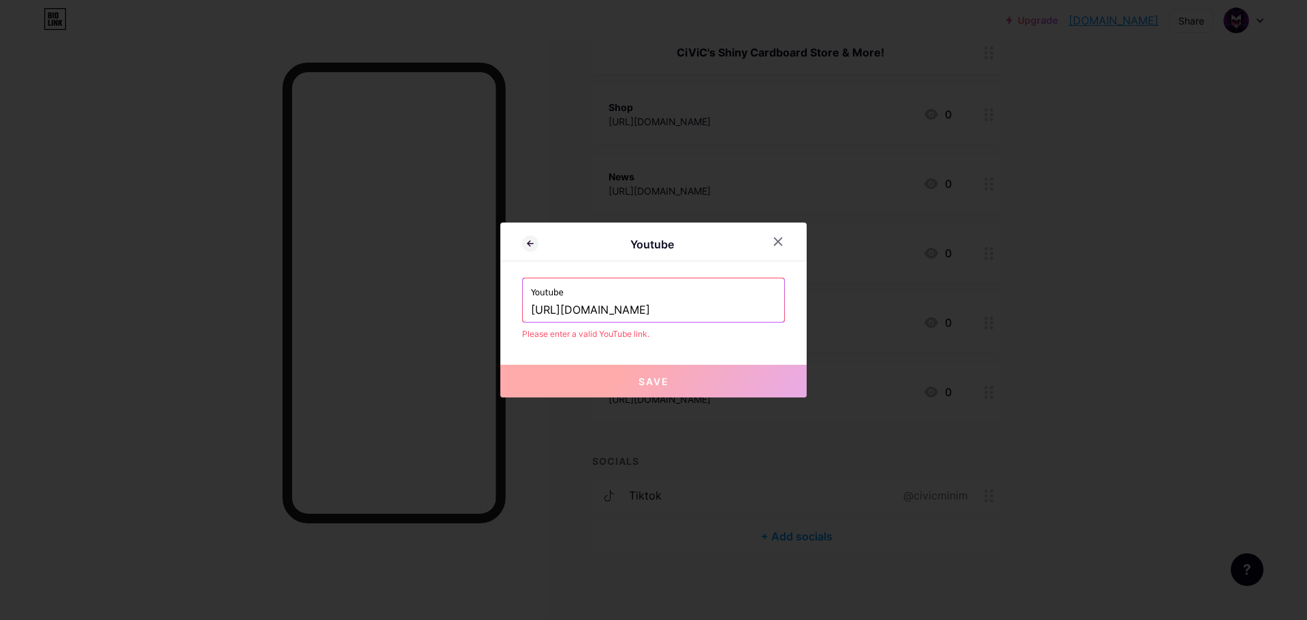
drag, startPoint x: 724, startPoint y: 312, endPoint x: 562, endPoint y: 314, distance: 162.0
click at [562, 314] on input "[URL][DOMAIN_NAME]" at bounding box center [653, 310] width 245 height 23
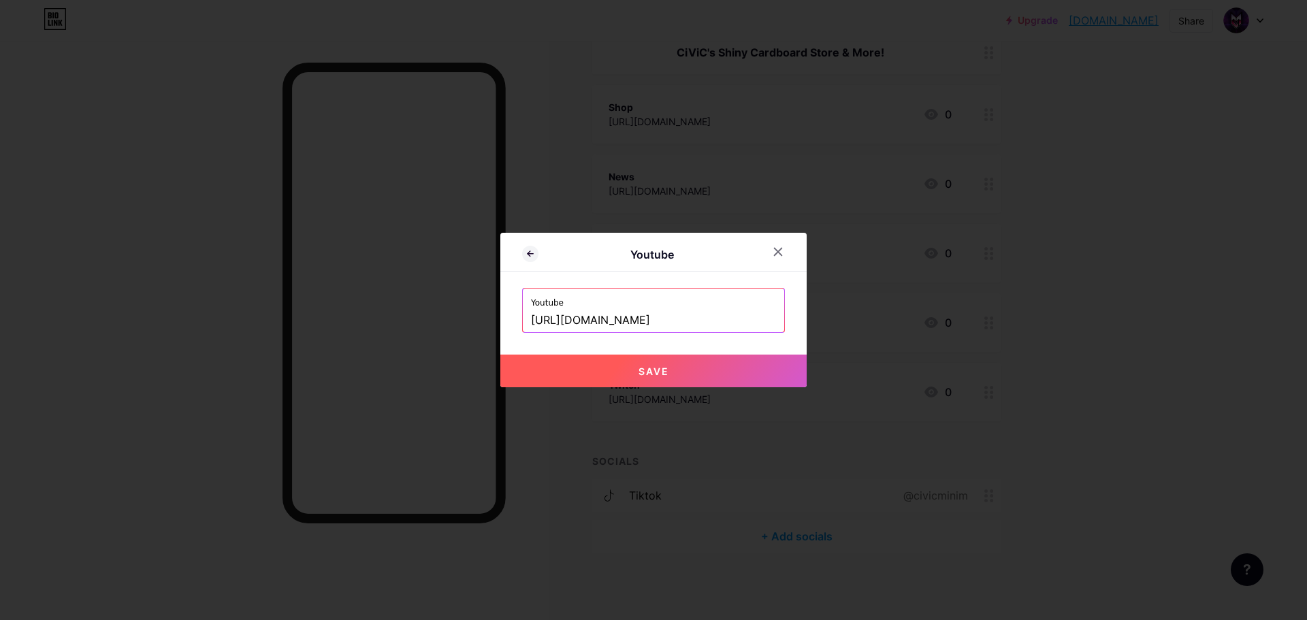
type input "https://youtube.com/@civicminim"
click at [653, 377] on button "Save" at bounding box center [653, 371] width 306 height 33
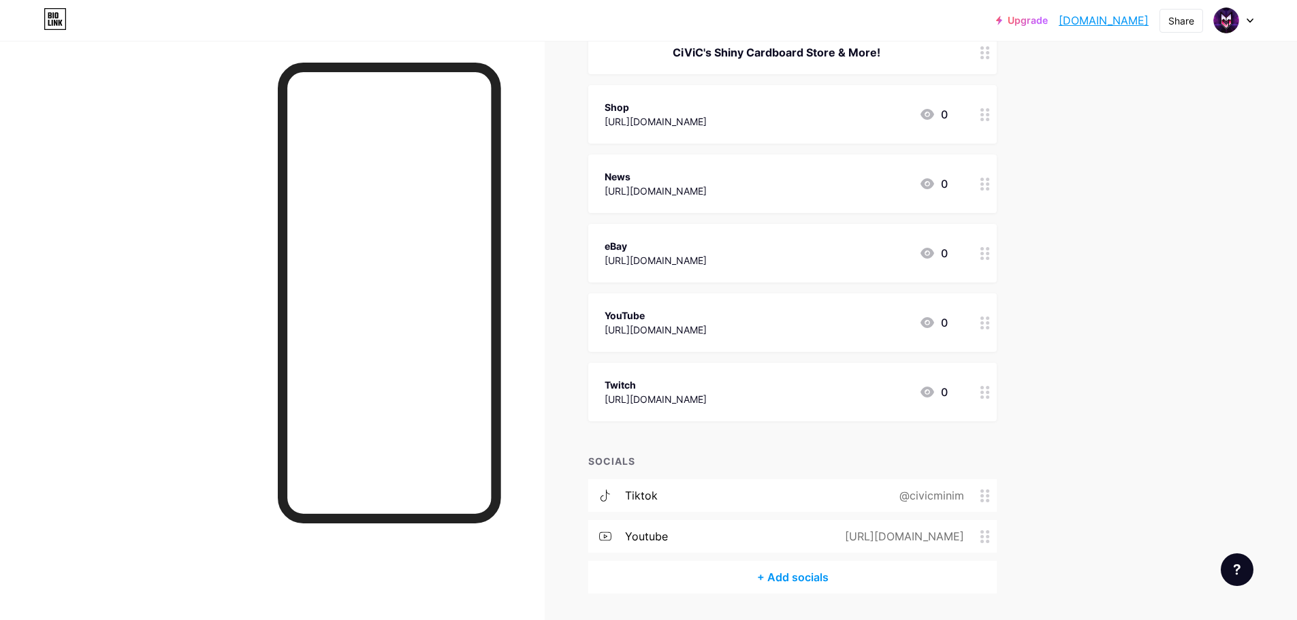
click at [789, 582] on div "+ Add socials" at bounding box center [792, 577] width 408 height 33
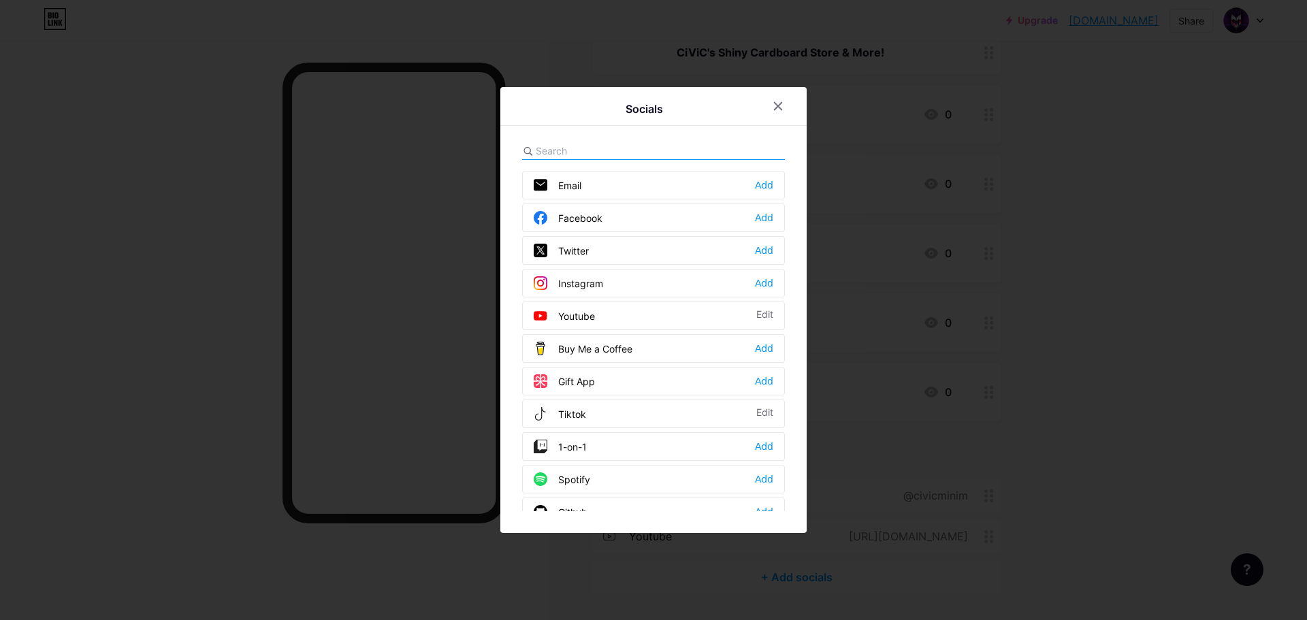
click at [645, 185] on div "Email Add" at bounding box center [653, 185] width 263 height 29
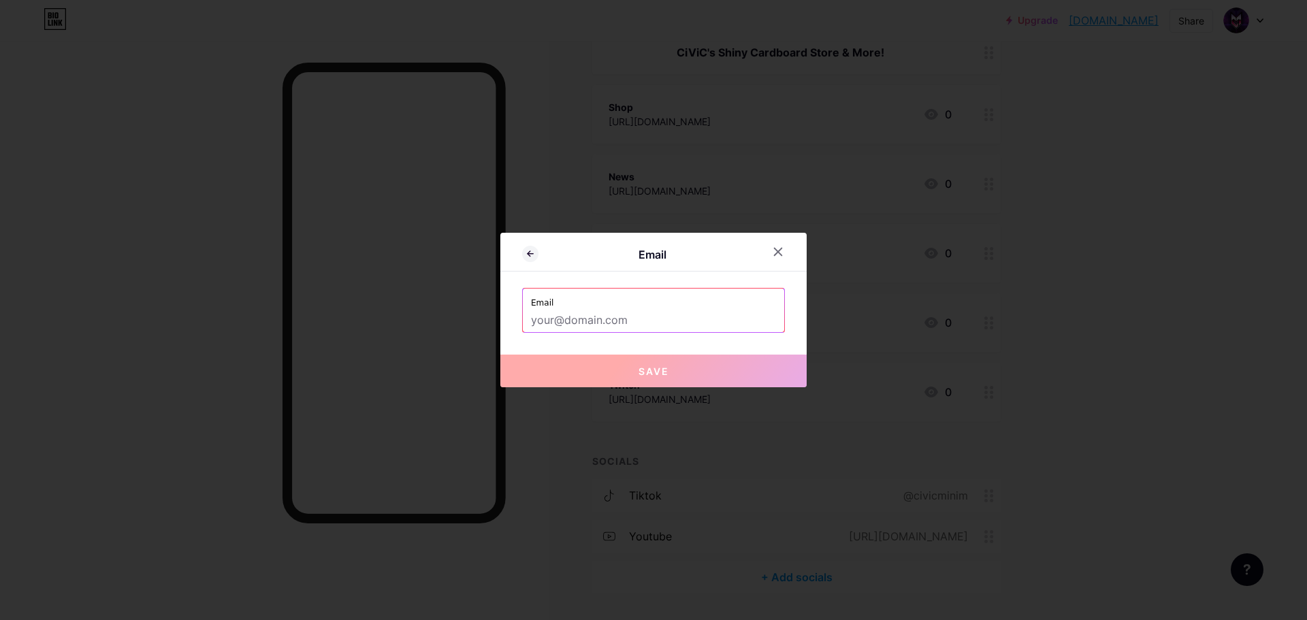
click at [620, 312] on input "text" at bounding box center [653, 320] width 245 height 23
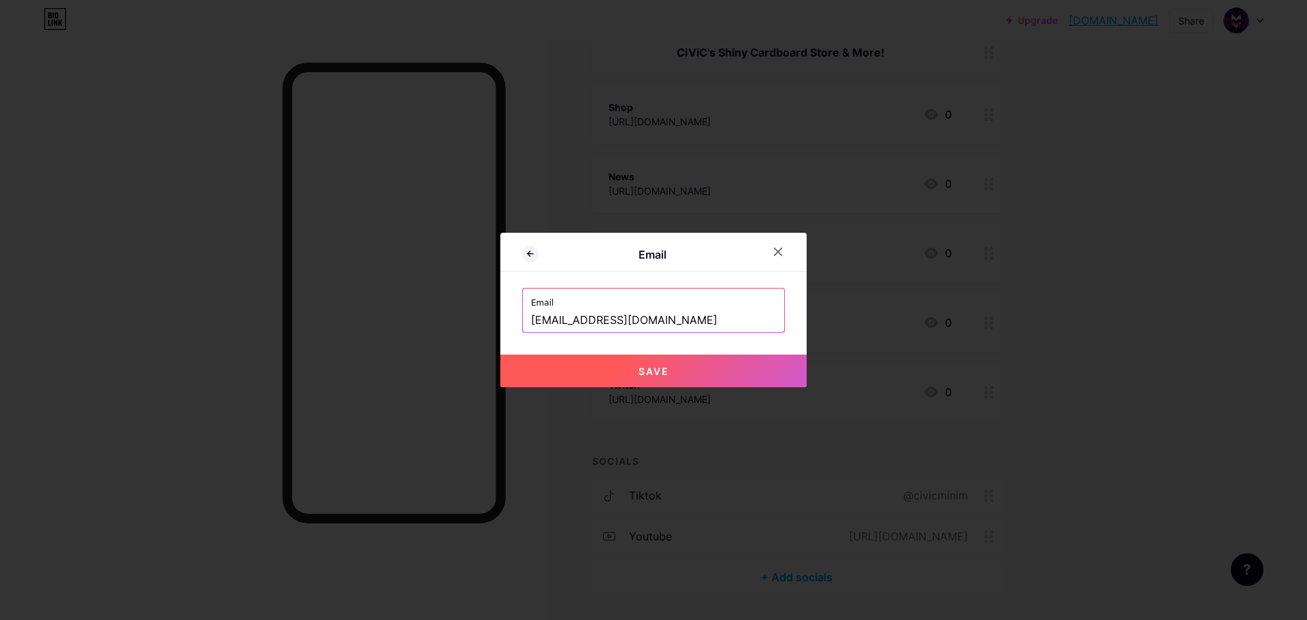
click at [598, 374] on button "Save" at bounding box center [653, 371] width 306 height 33
type input "mailto:contactus@civicminim.com"
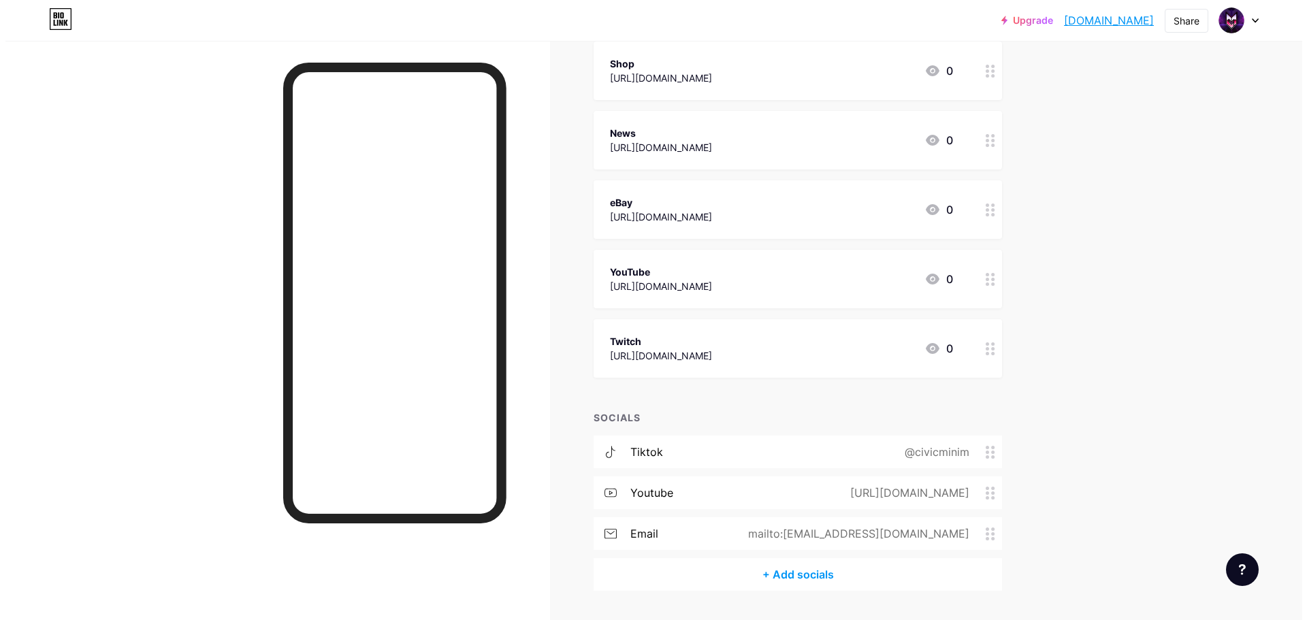
scroll to position [265, 0]
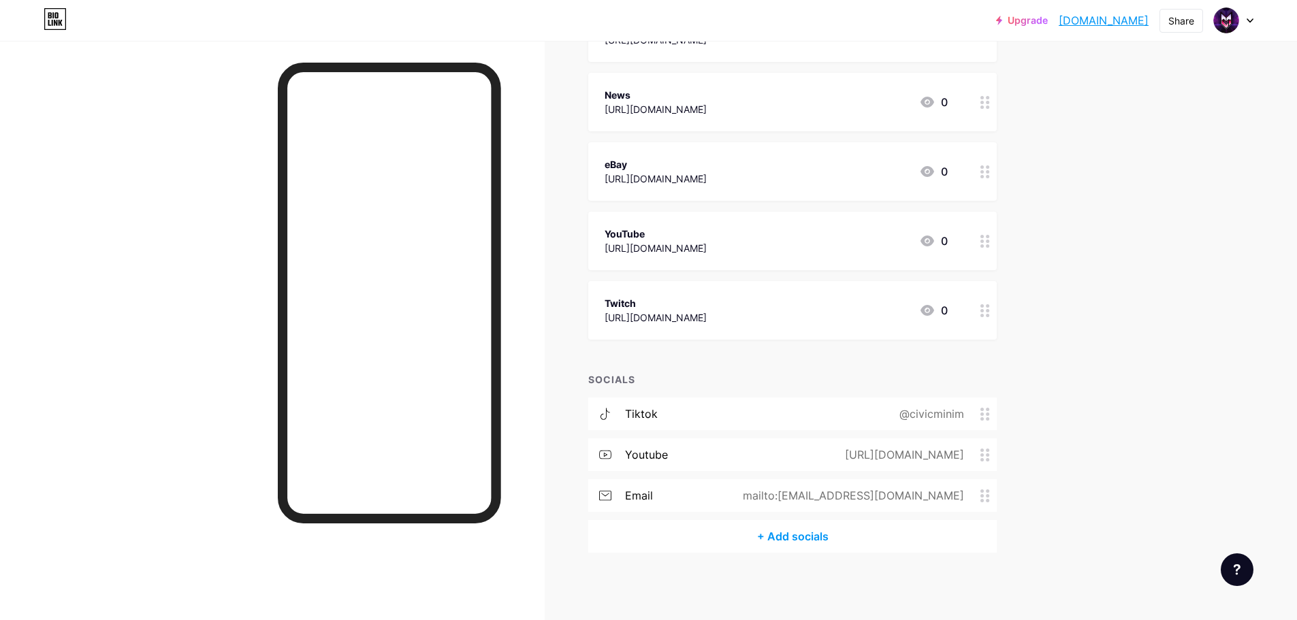
click at [787, 542] on div "+ Add socials" at bounding box center [792, 536] width 408 height 33
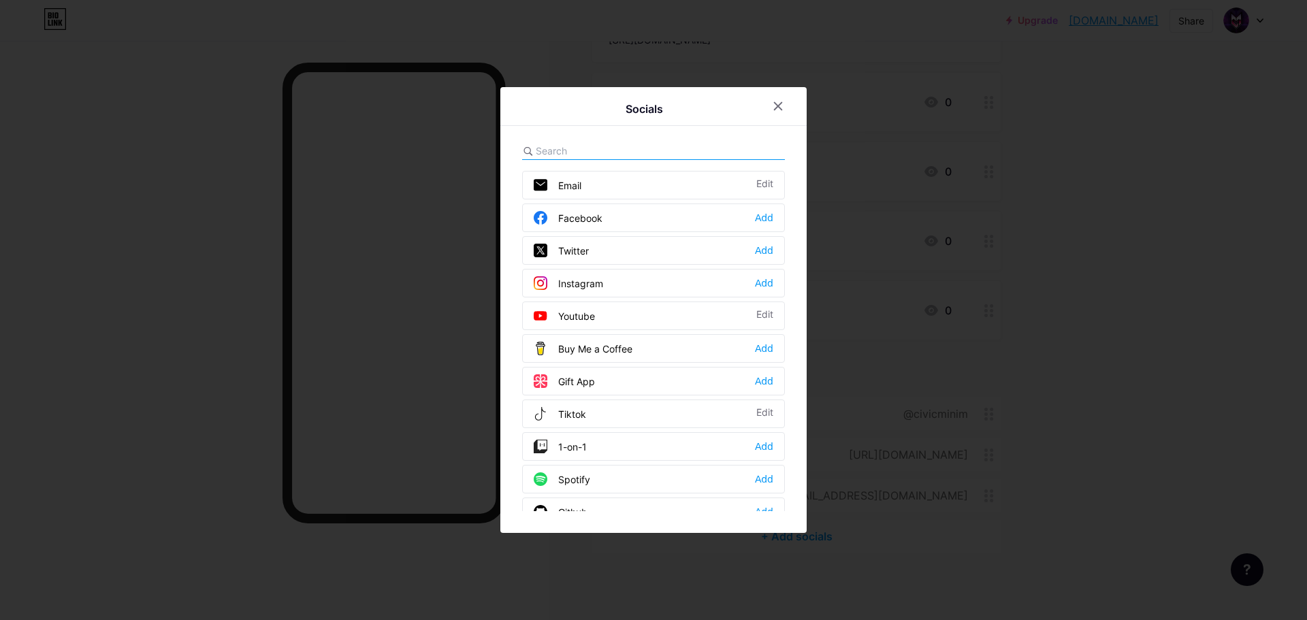
click at [583, 287] on div "Instagram" at bounding box center [568, 283] width 69 height 14
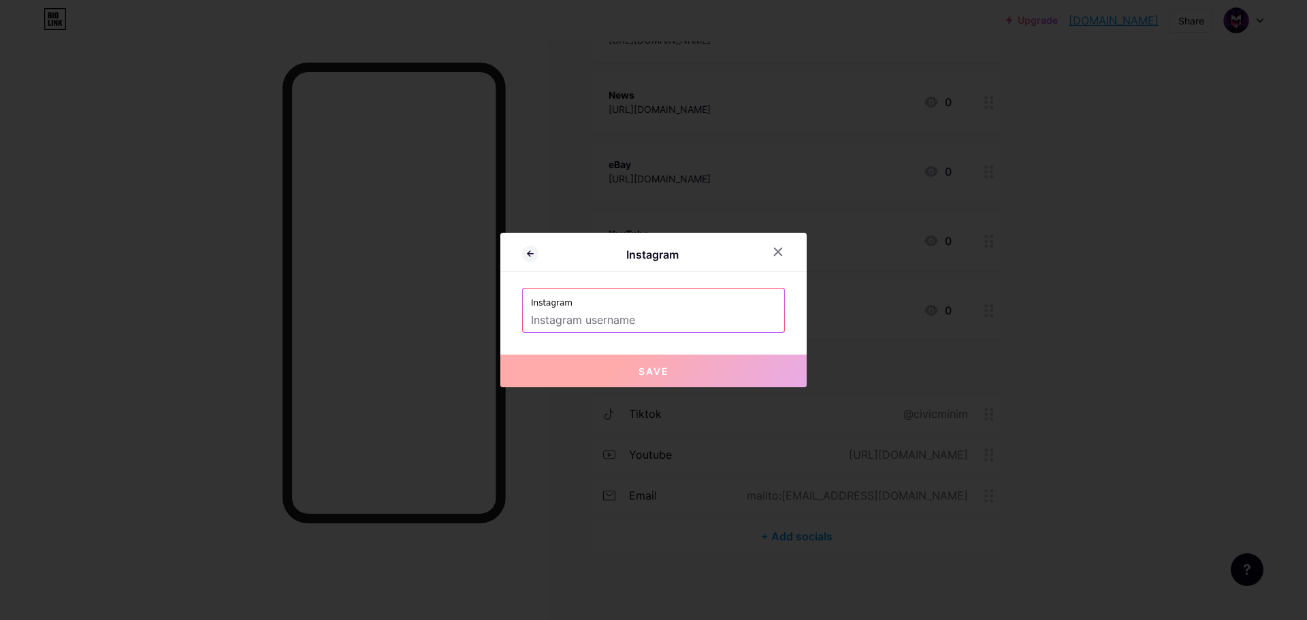
click at [657, 314] on input "text" at bounding box center [653, 320] width 245 height 23
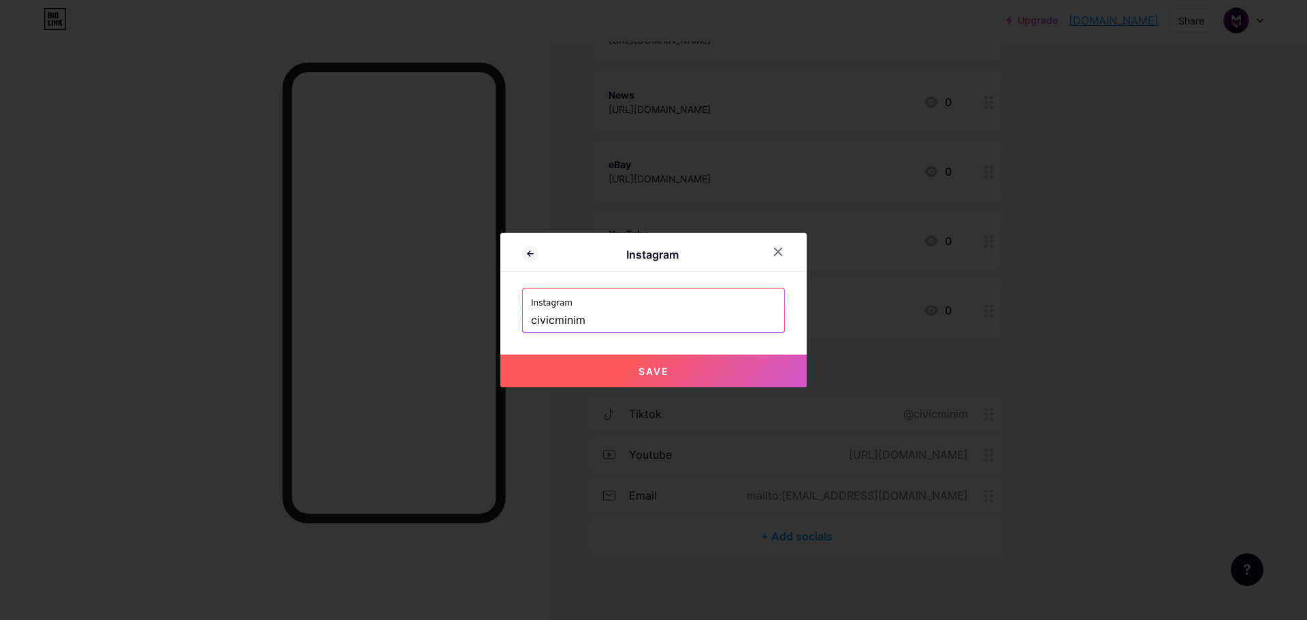
click at [685, 371] on button "Save" at bounding box center [653, 371] width 306 height 33
type input "https://instagram.com/civicminim"
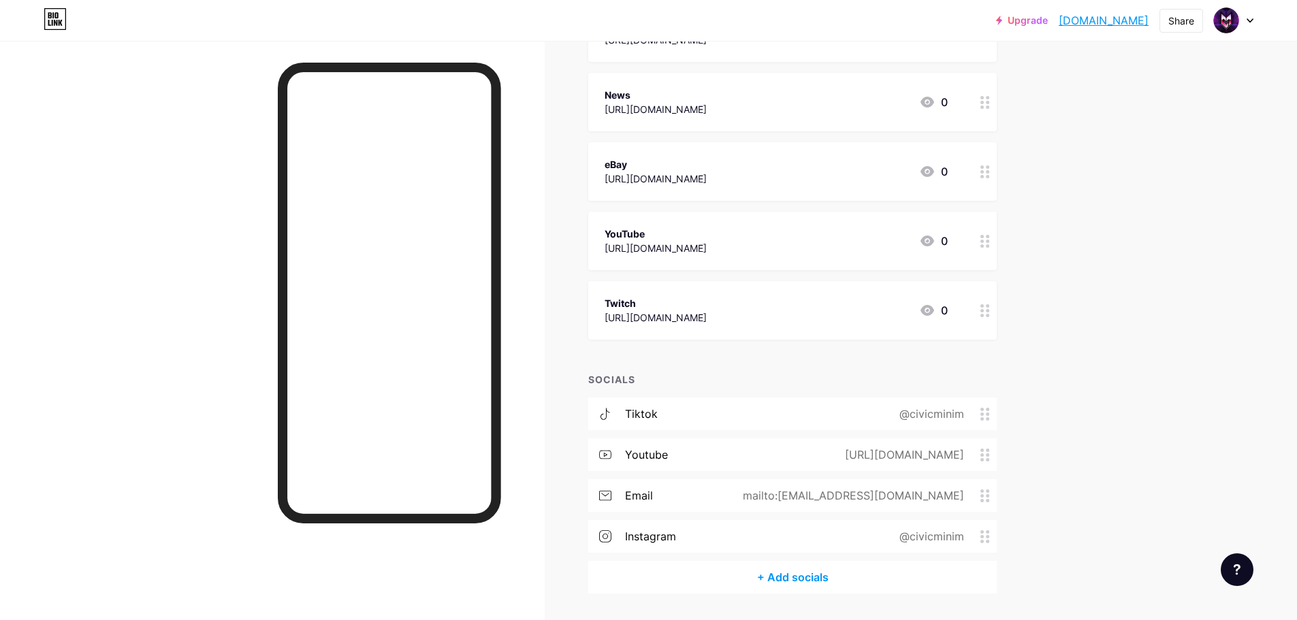
click at [792, 575] on div "+ Add socials" at bounding box center [792, 577] width 408 height 33
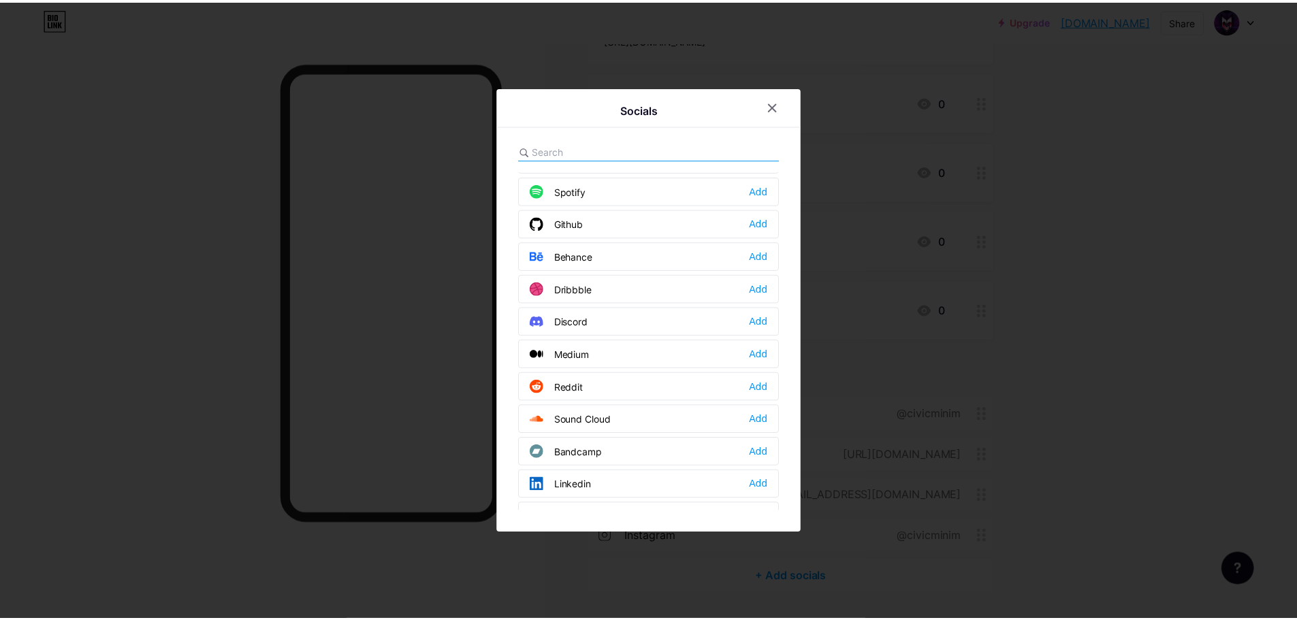
scroll to position [272, 0]
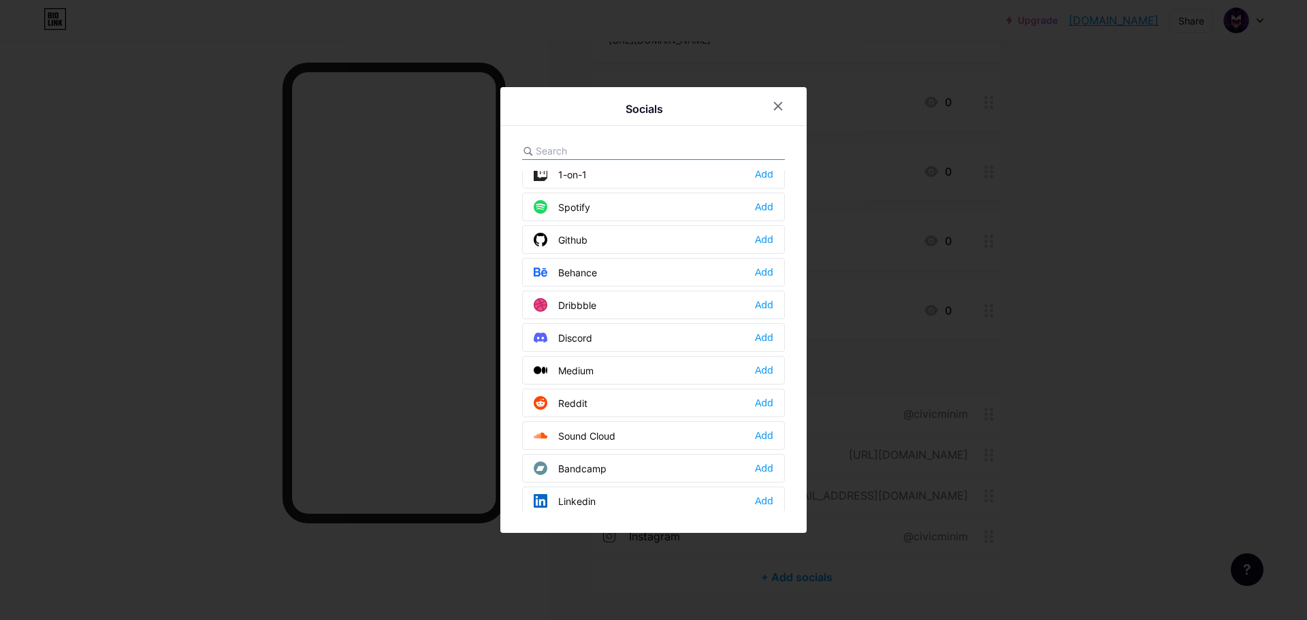
click at [658, 345] on div "Discord Add" at bounding box center [653, 337] width 263 height 29
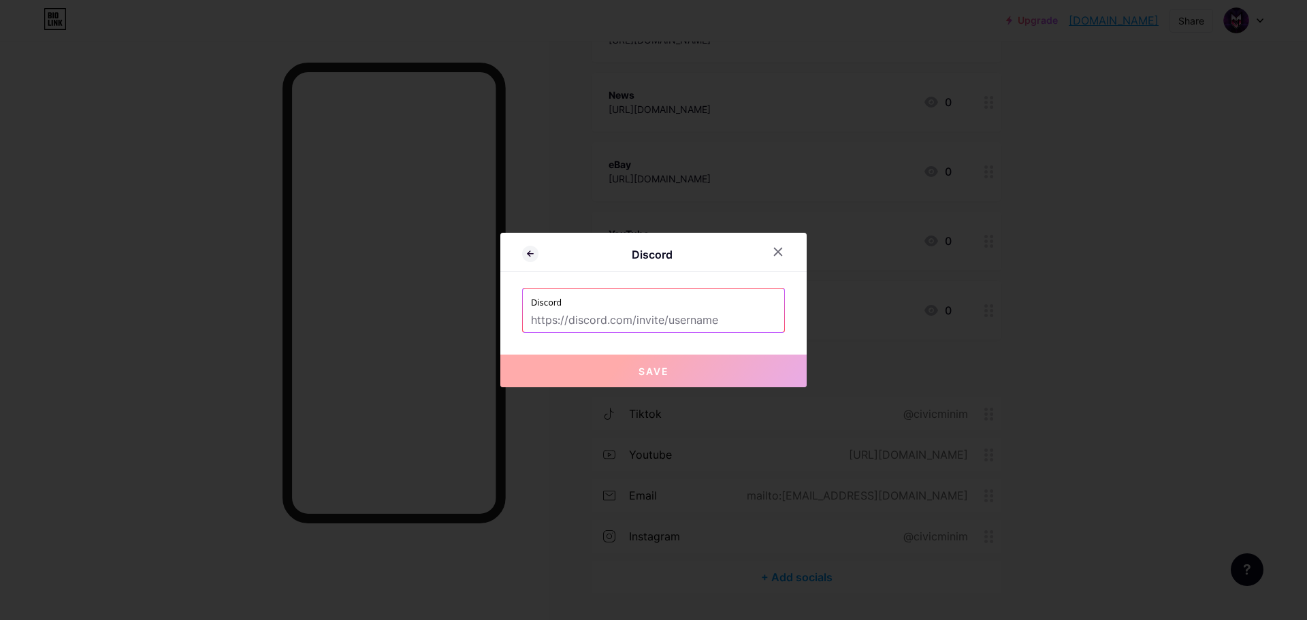
click at [687, 313] on input "text" at bounding box center [653, 320] width 245 height 23
paste input "discord.gg/SceqWXZPpz"
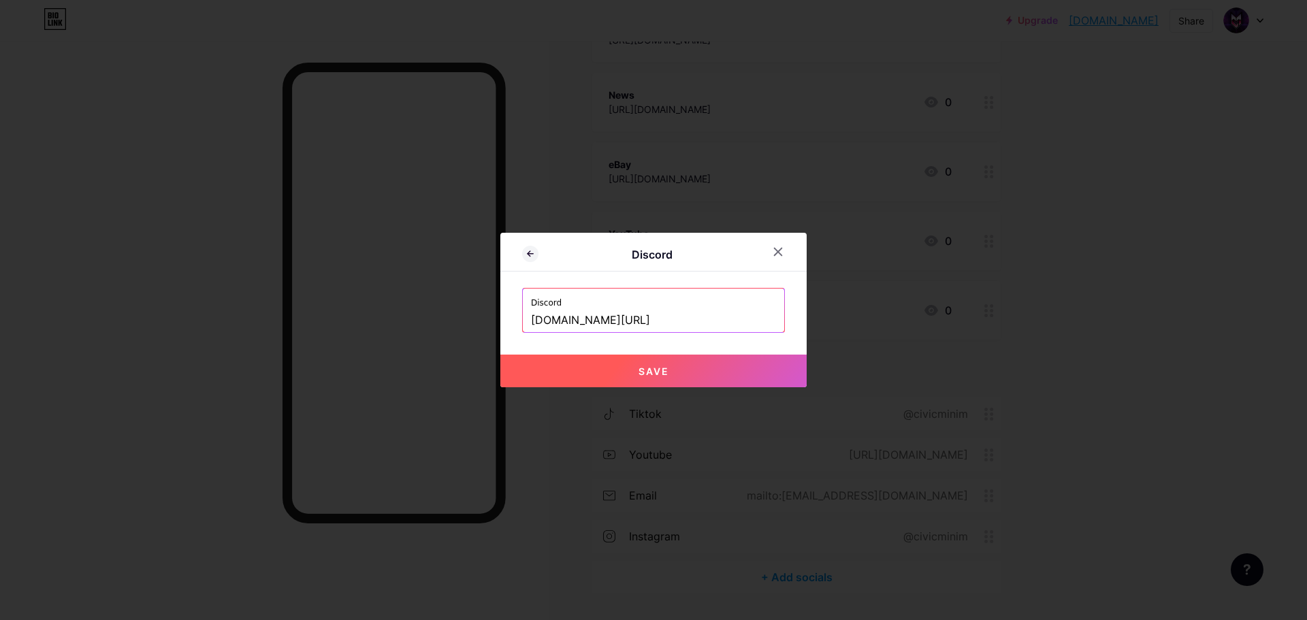
click at [626, 376] on button "Save" at bounding box center [653, 371] width 306 height 33
type input "https://discord.gg/SceqWXZPpz"
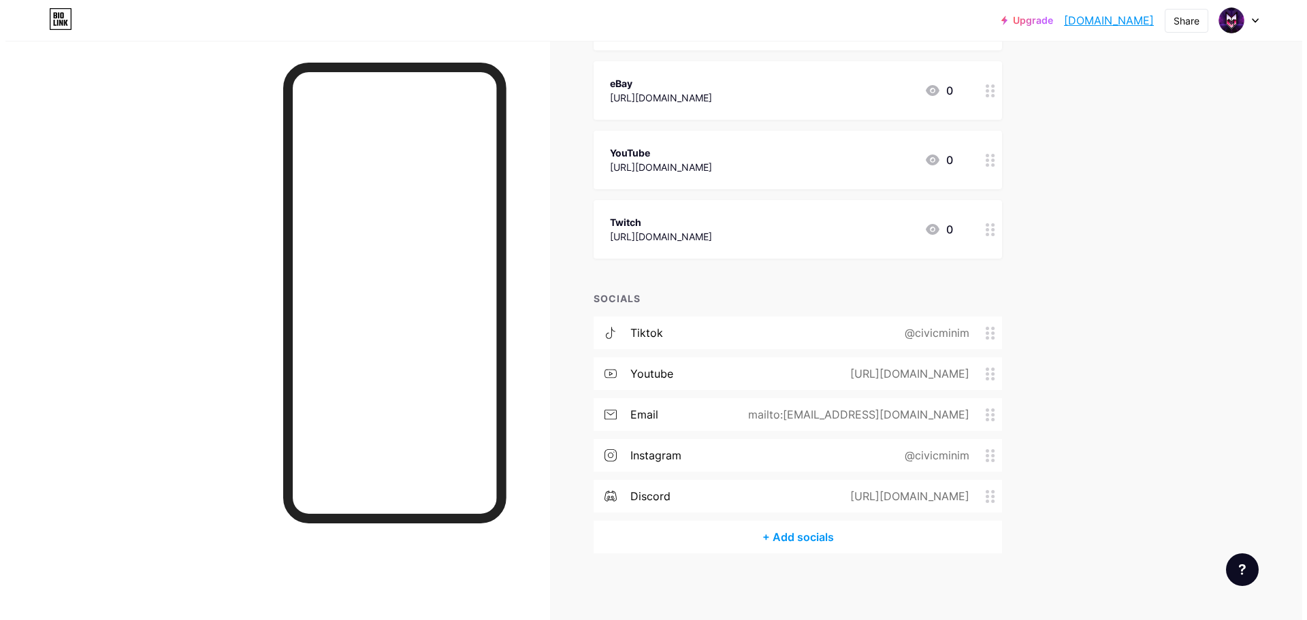
scroll to position [347, 0]
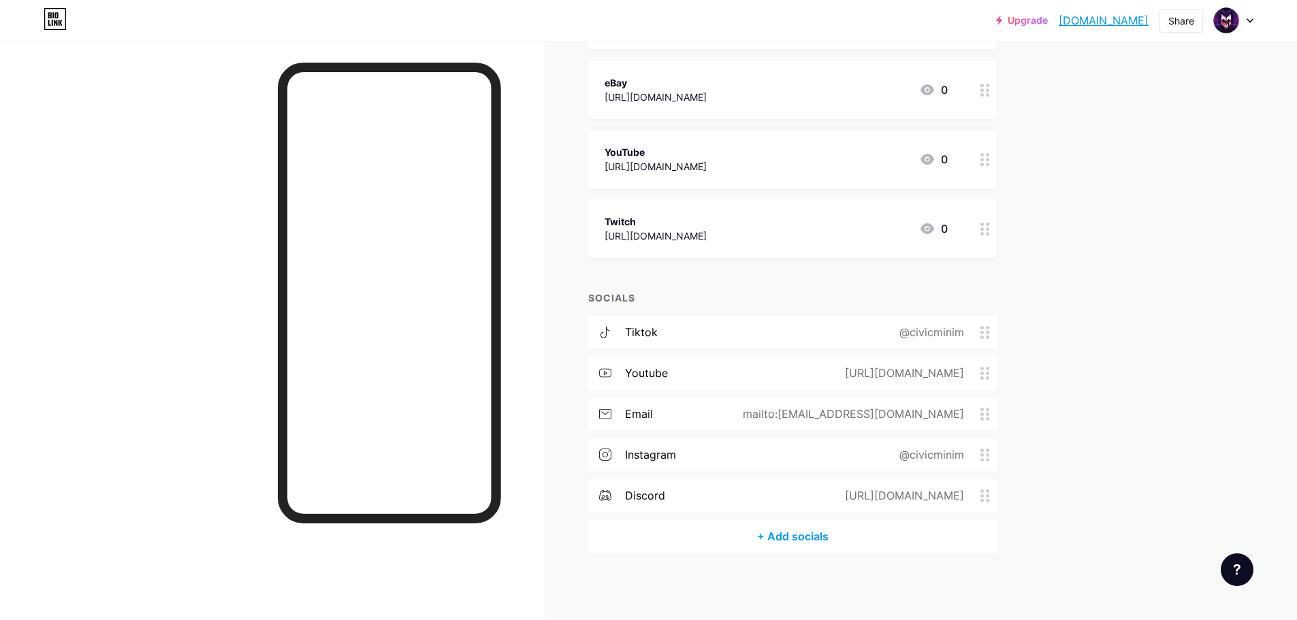
click at [817, 536] on div "+ Add socials" at bounding box center [792, 536] width 408 height 33
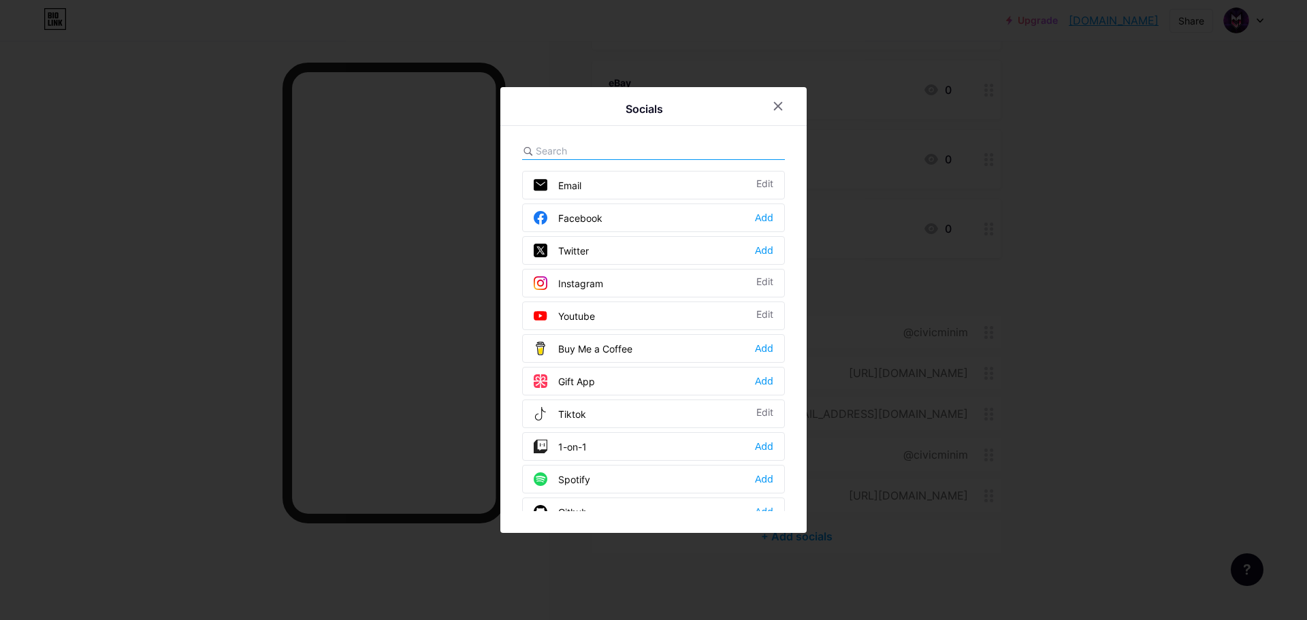
click at [586, 146] on input "text" at bounding box center [611, 151] width 150 height 14
type input "x"
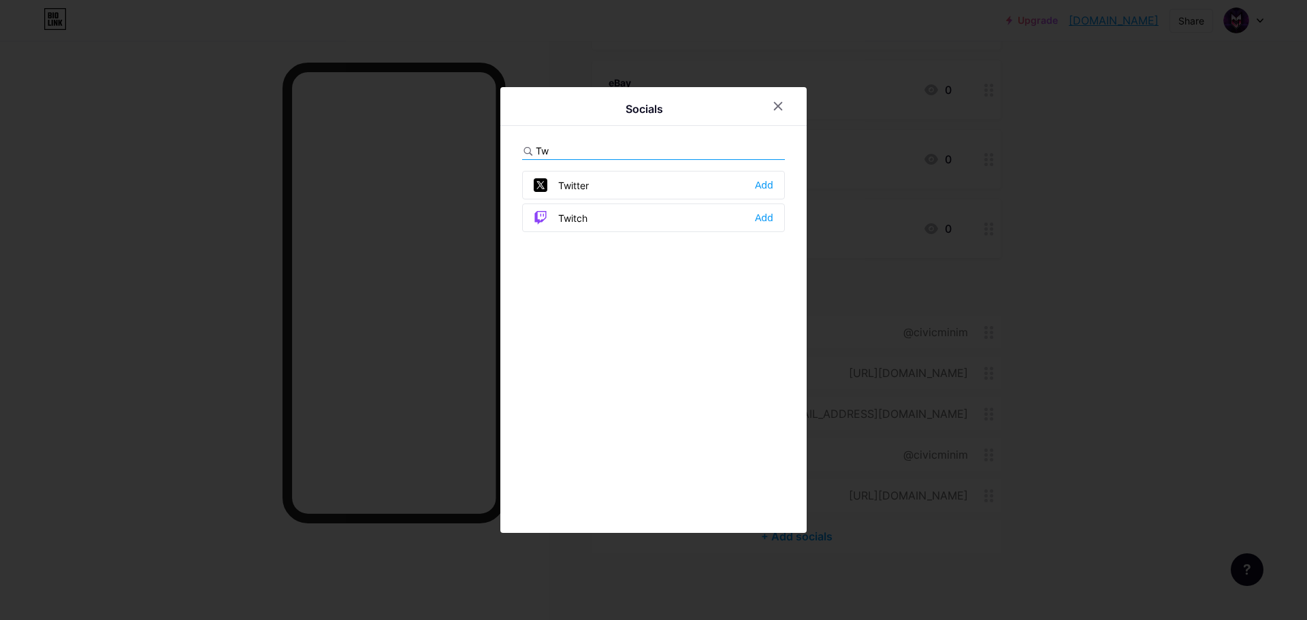
type input "Tw"
click at [713, 185] on div "Twitter Add" at bounding box center [653, 185] width 263 height 29
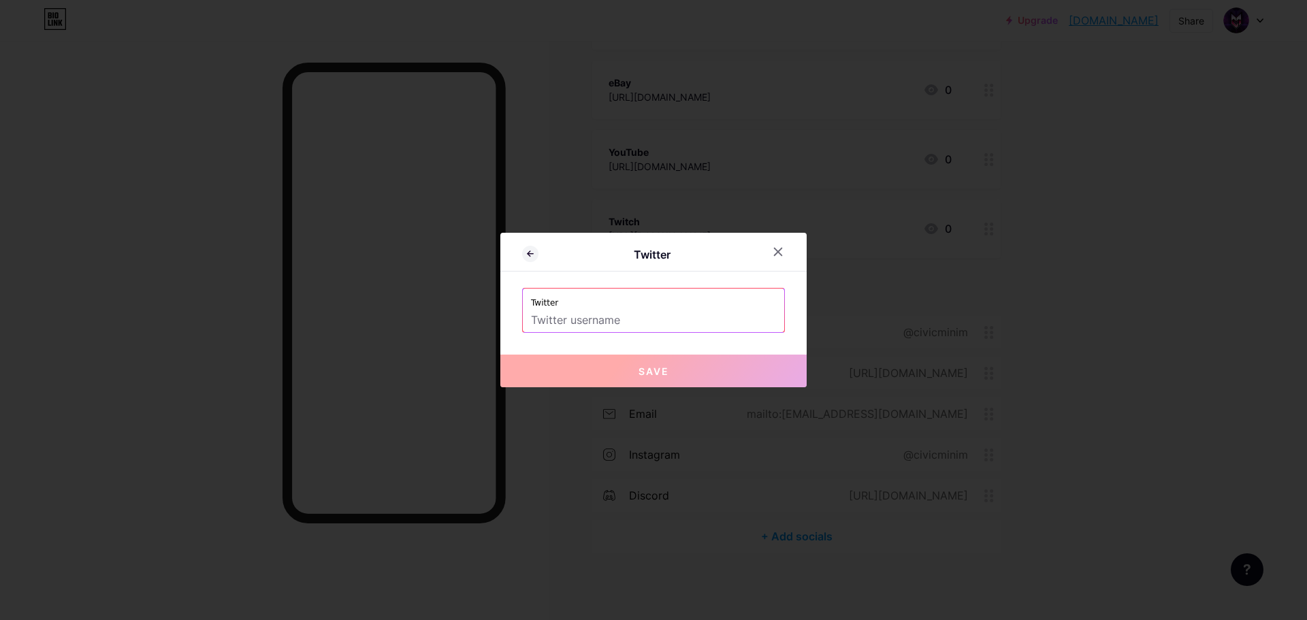
click at [597, 316] on input "text" at bounding box center [653, 320] width 245 height 23
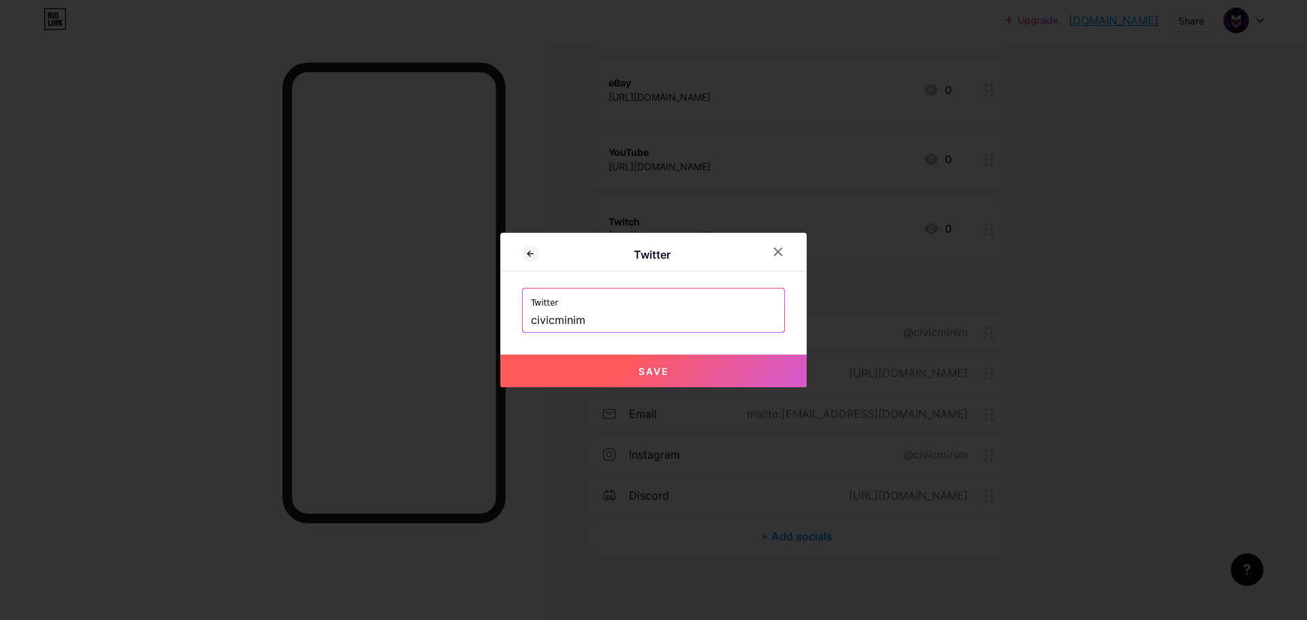
click at [660, 367] on span "Save" at bounding box center [653, 371] width 31 height 12
type input "https://twitter.com/civicminim"
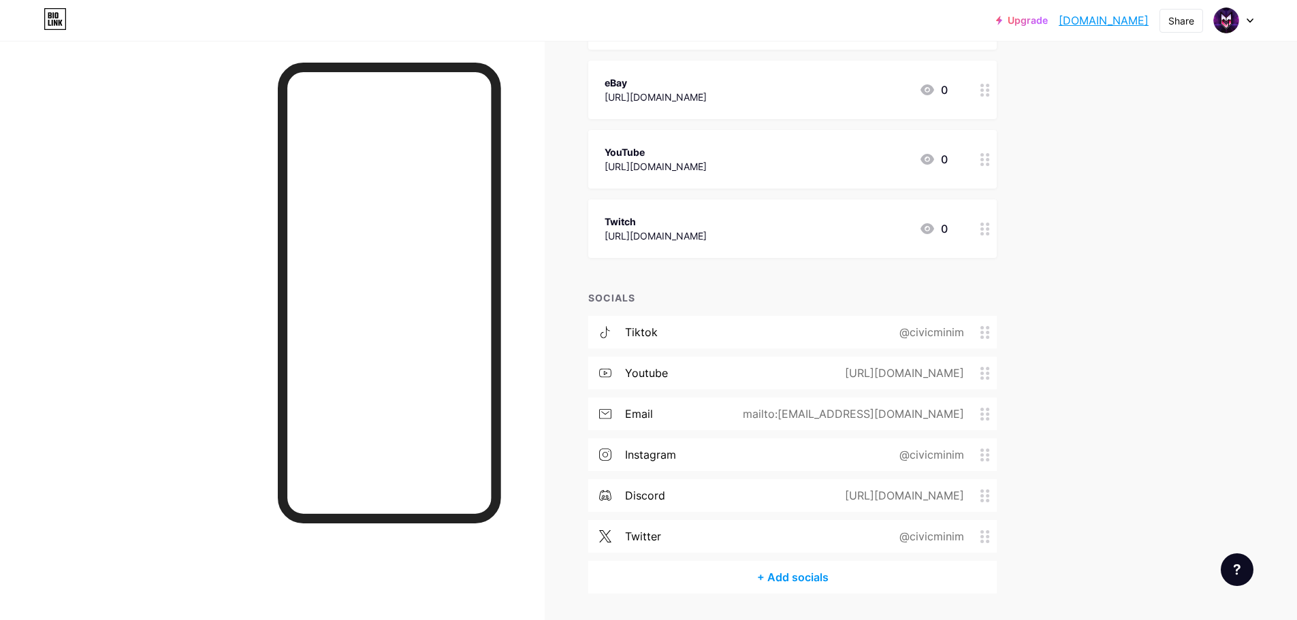
click at [812, 576] on div "+ Add socials" at bounding box center [792, 577] width 408 height 33
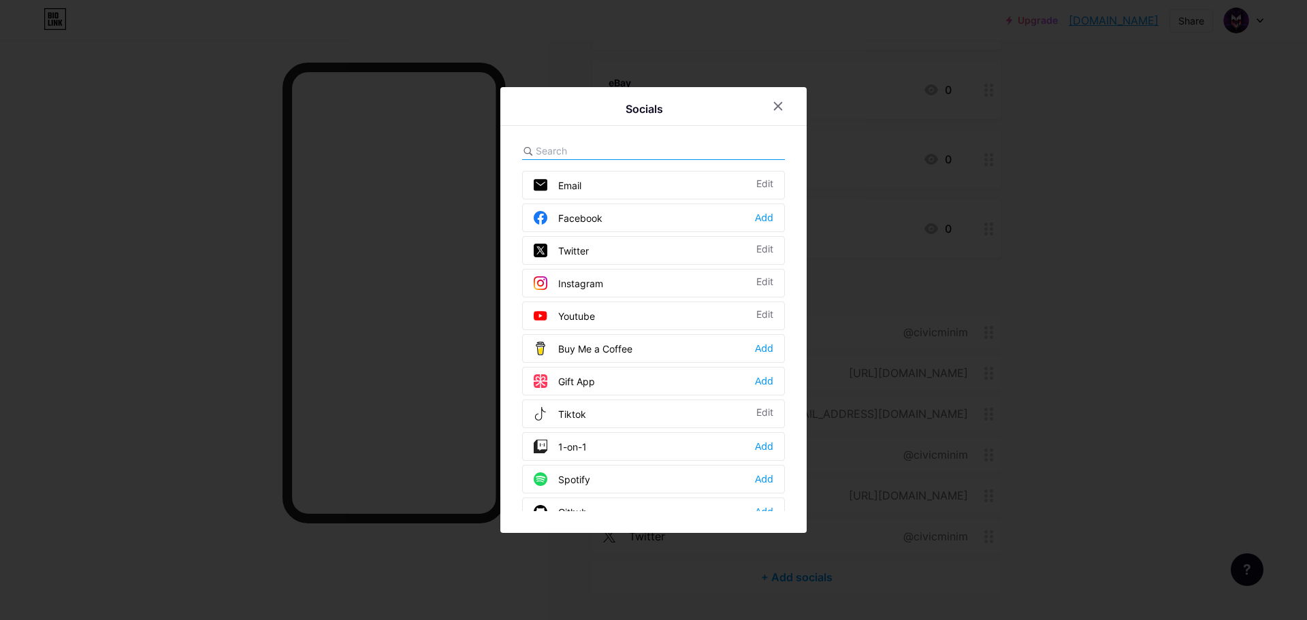
click at [599, 146] on input "text" at bounding box center [611, 151] width 150 height 14
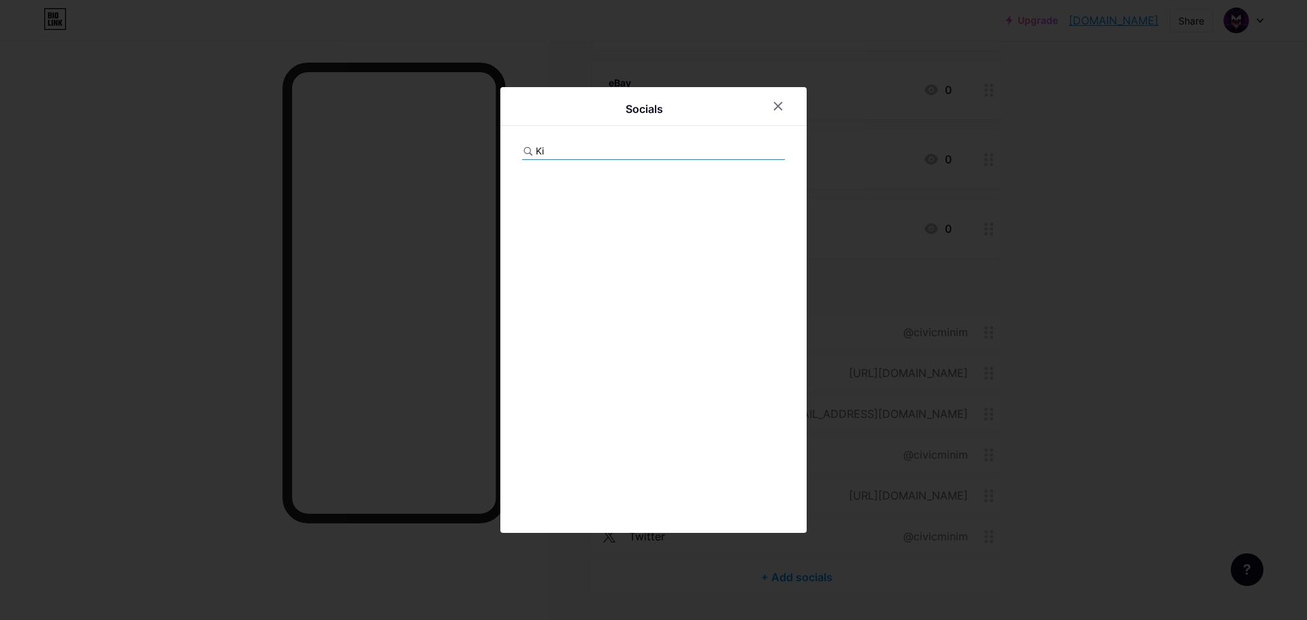
type input "K"
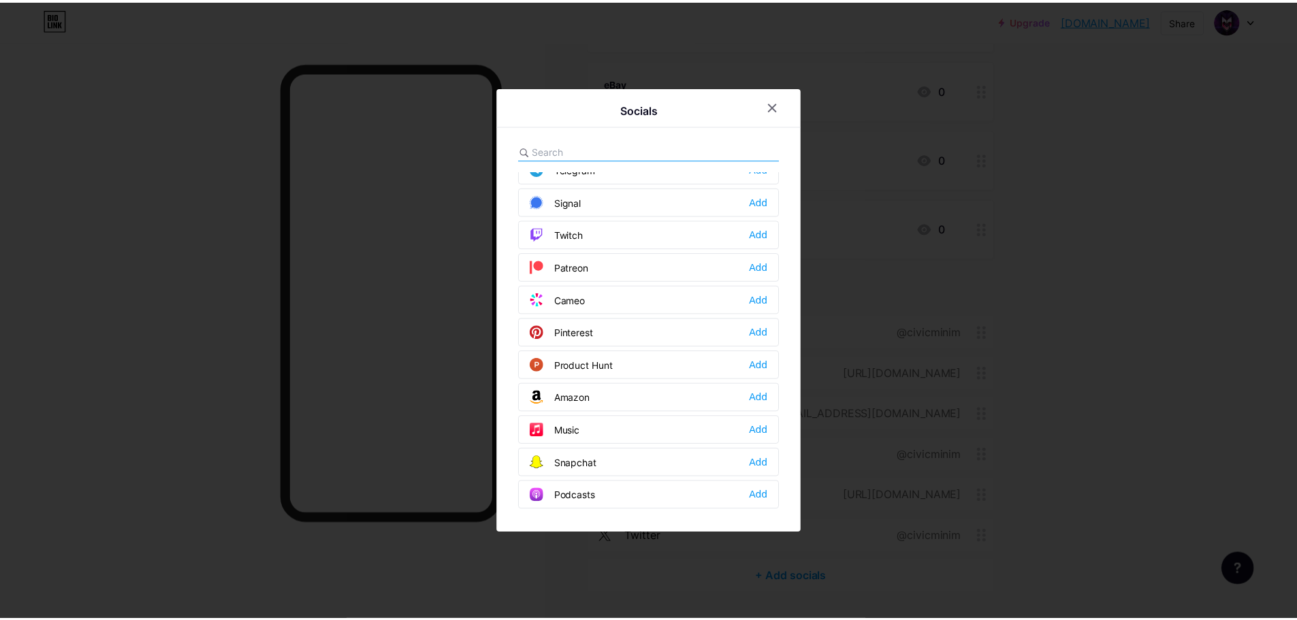
scroll to position [681, 0]
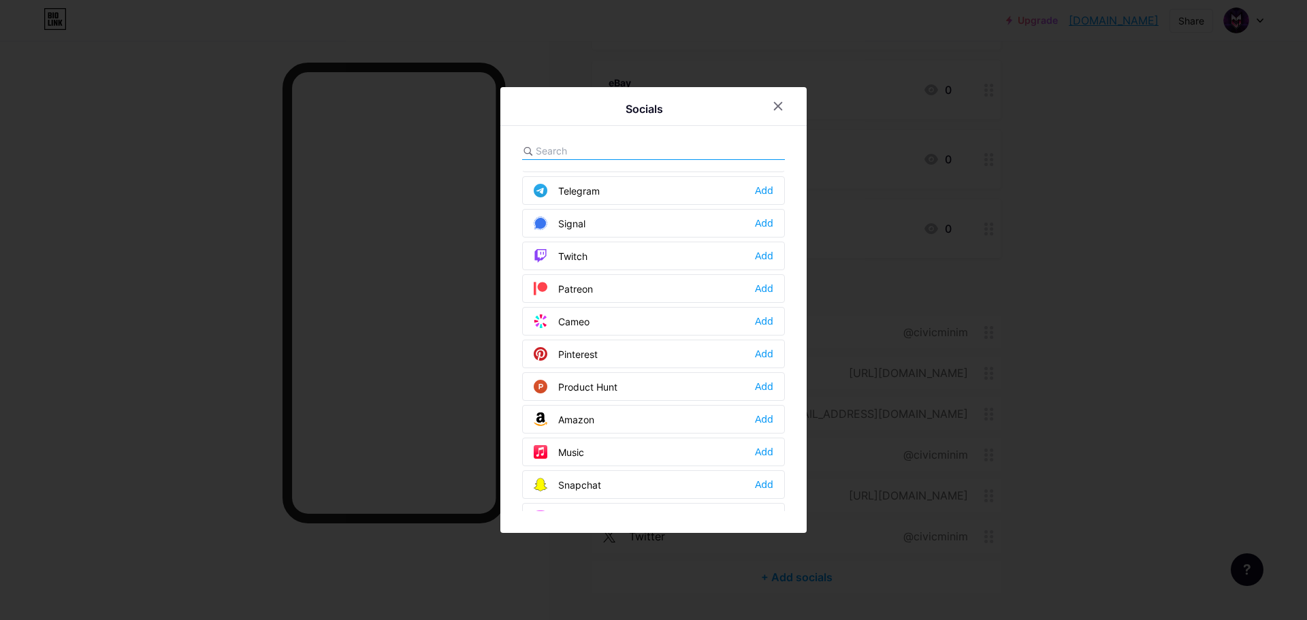
click at [628, 255] on div "Twitch Add" at bounding box center [653, 256] width 263 height 29
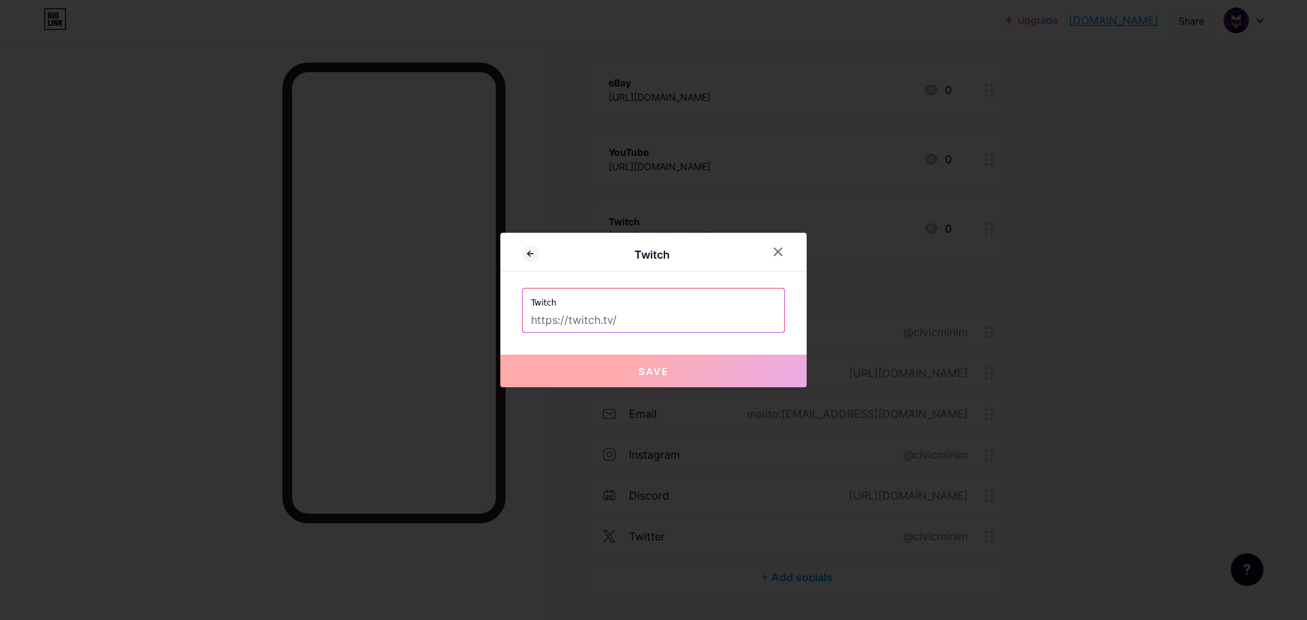
click at [602, 319] on input "text" at bounding box center [653, 320] width 245 height 23
paste input "twitch.tv/civicminim"
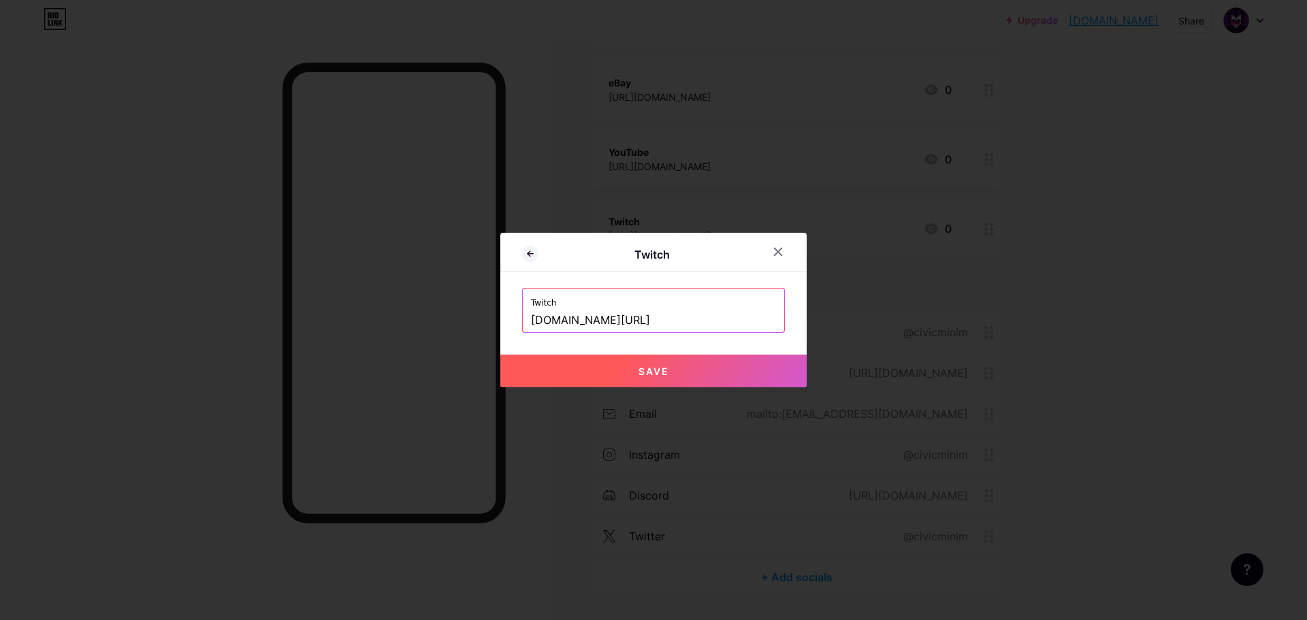
click at [653, 372] on span "Save" at bounding box center [653, 371] width 31 height 12
type input "https://twitch.tv/civicminim"
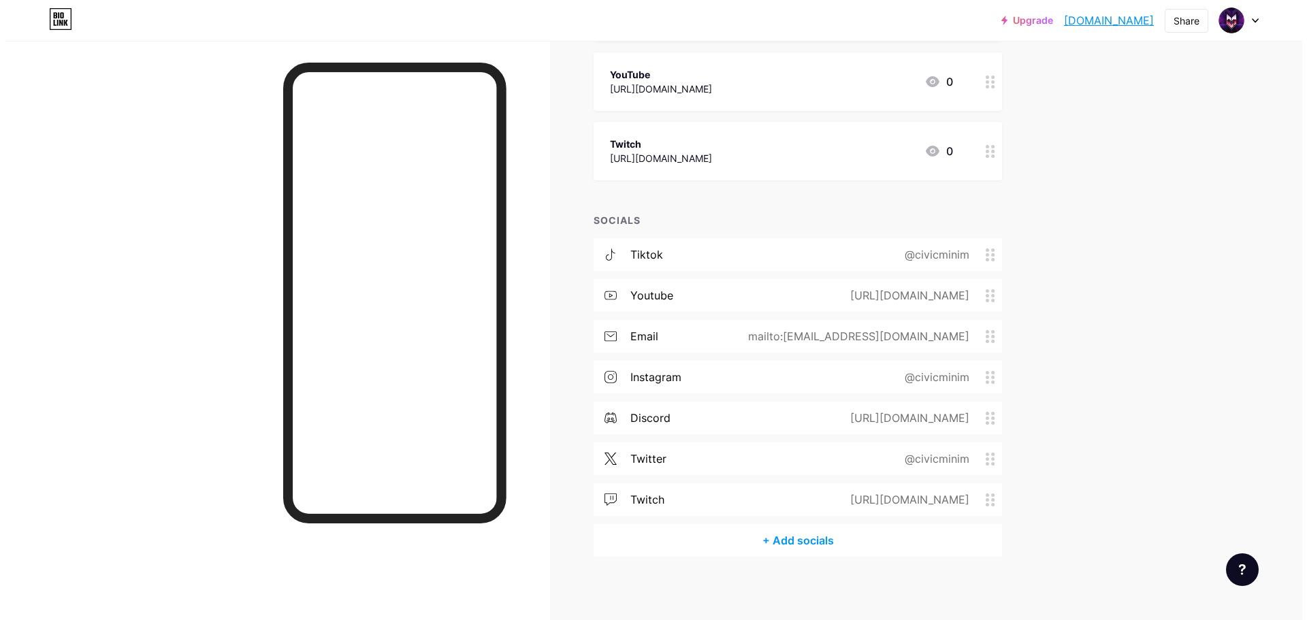
scroll to position [429, 0]
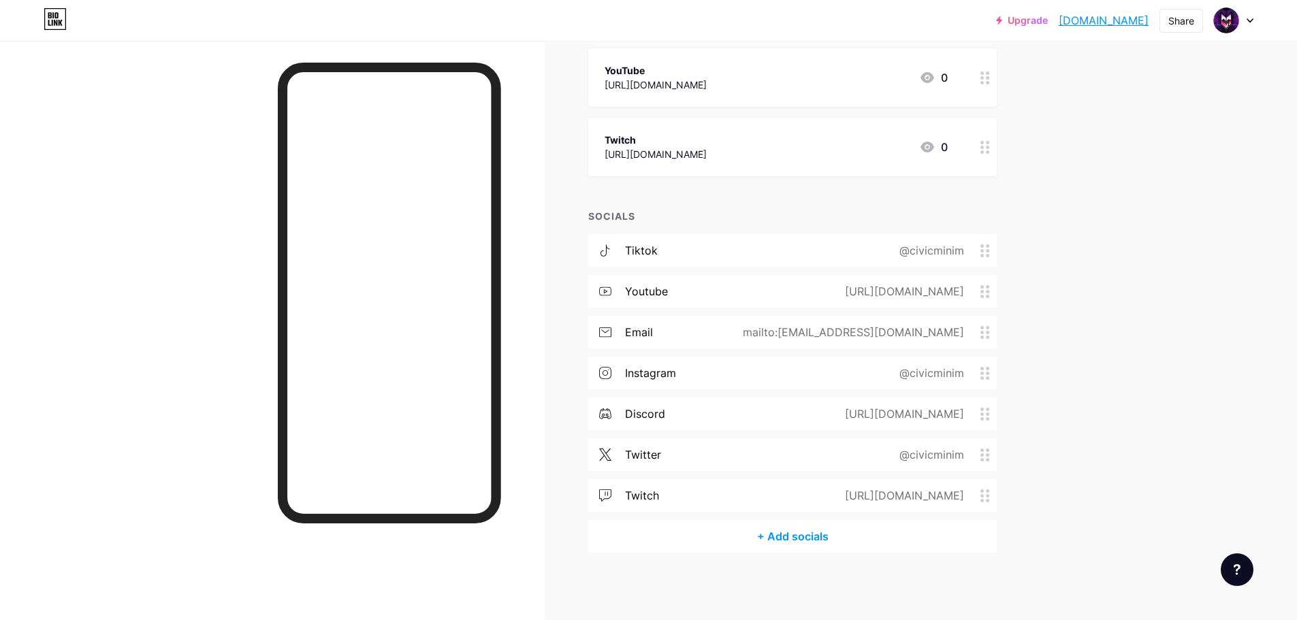
click at [779, 540] on div "+ Add socials" at bounding box center [792, 536] width 408 height 33
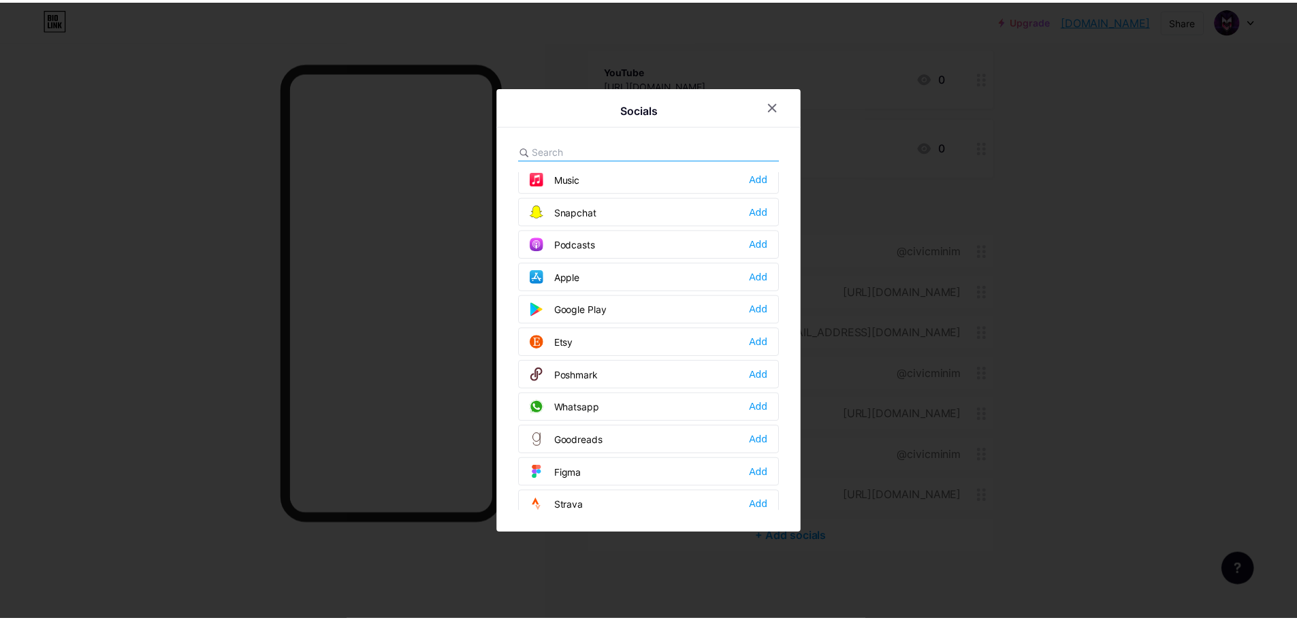
scroll to position [953, 0]
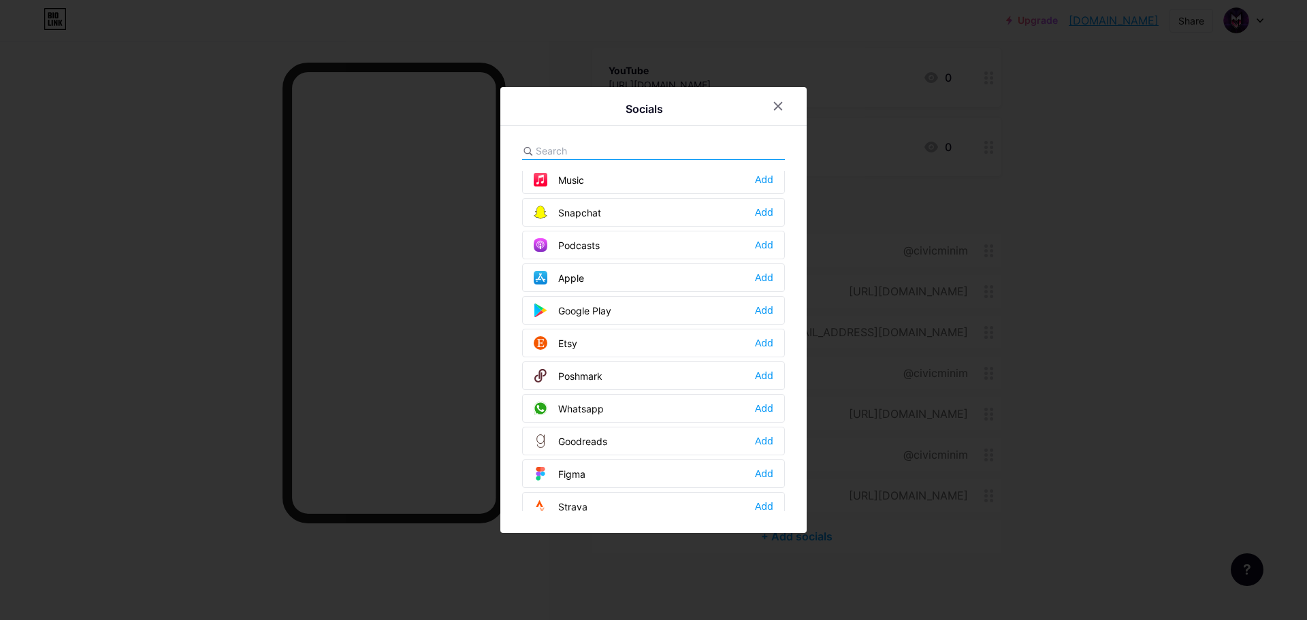
click at [624, 218] on div "Snapchat Add" at bounding box center [653, 212] width 263 height 29
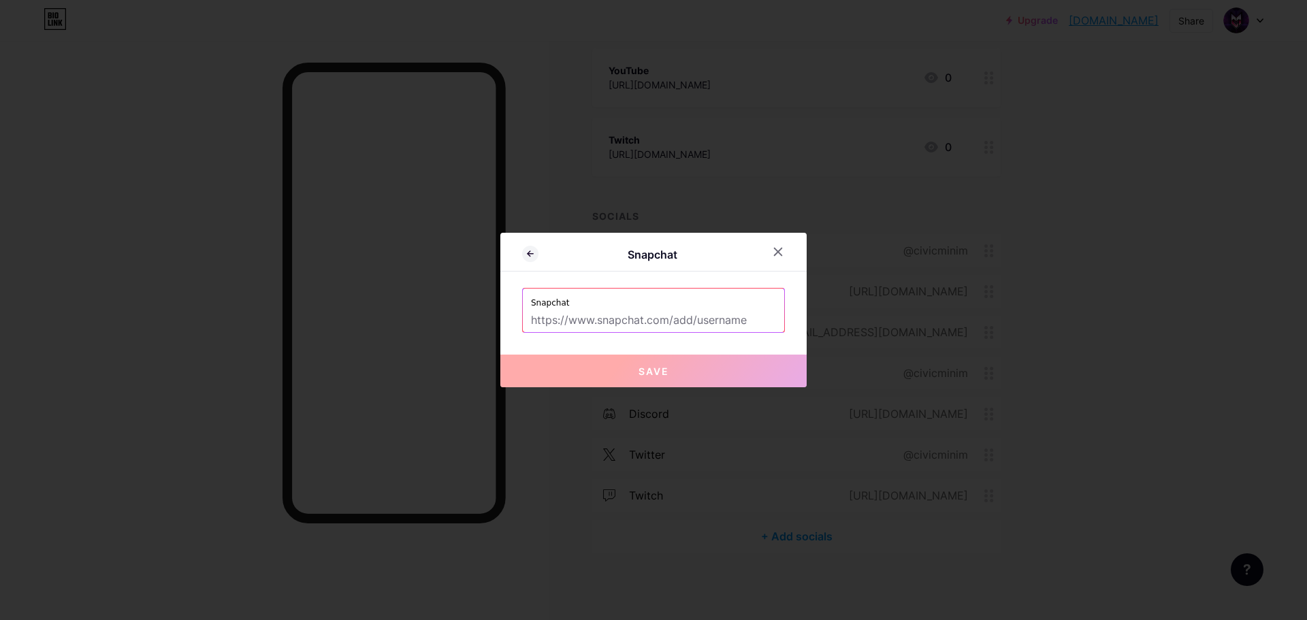
click at [559, 325] on input "text" at bounding box center [653, 320] width 245 height 23
paste input "snapchat.com/add/civicminim"
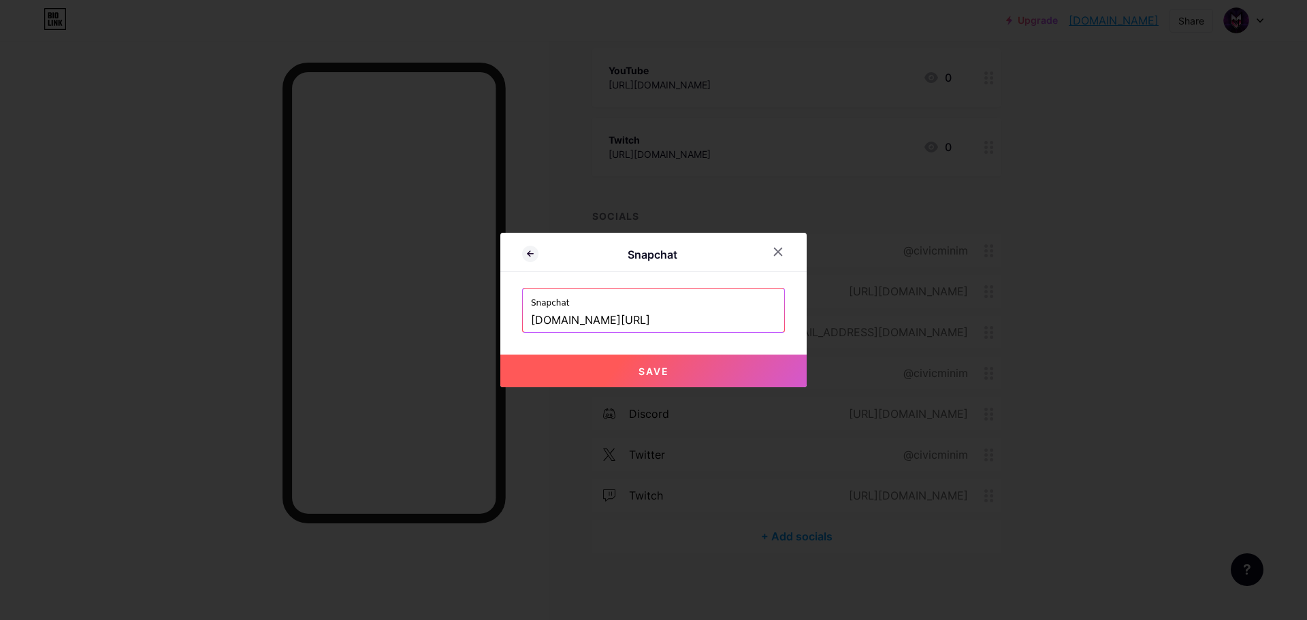
click at [651, 372] on span "Save" at bounding box center [653, 371] width 31 height 12
type input "https://snapchat.com/add/civicminim"
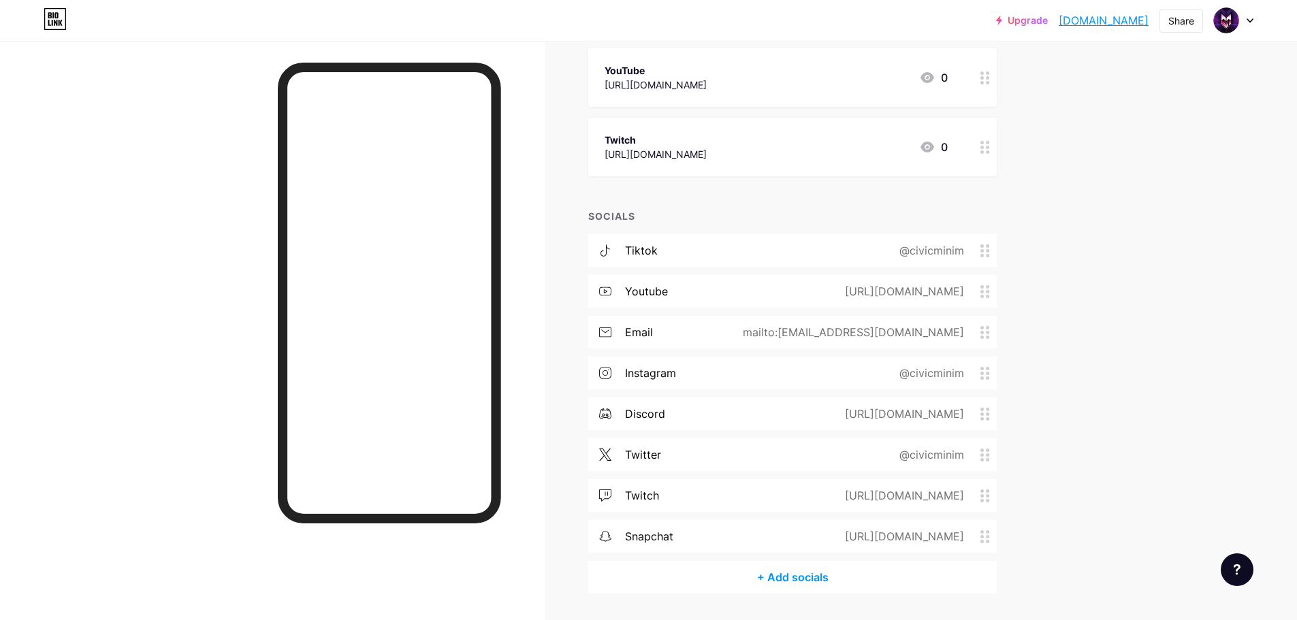
click at [779, 579] on div "+ Add socials" at bounding box center [792, 577] width 408 height 33
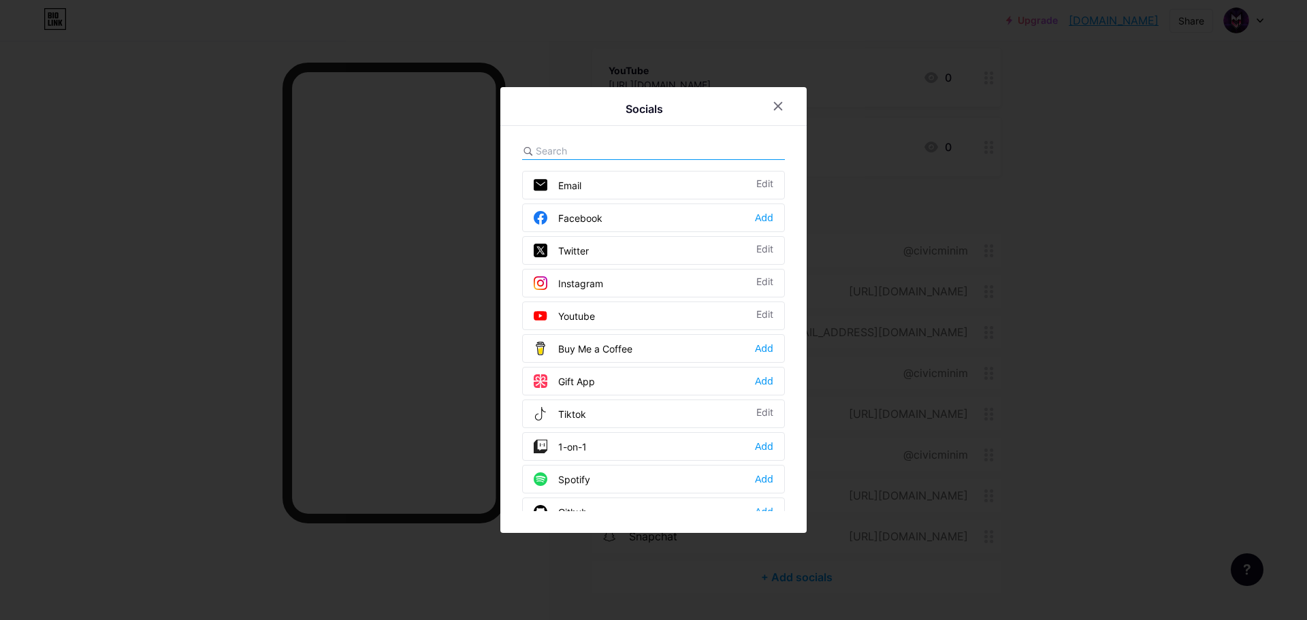
click at [573, 223] on div "Facebook" at bounding box center [568, 218] width 69 height 14
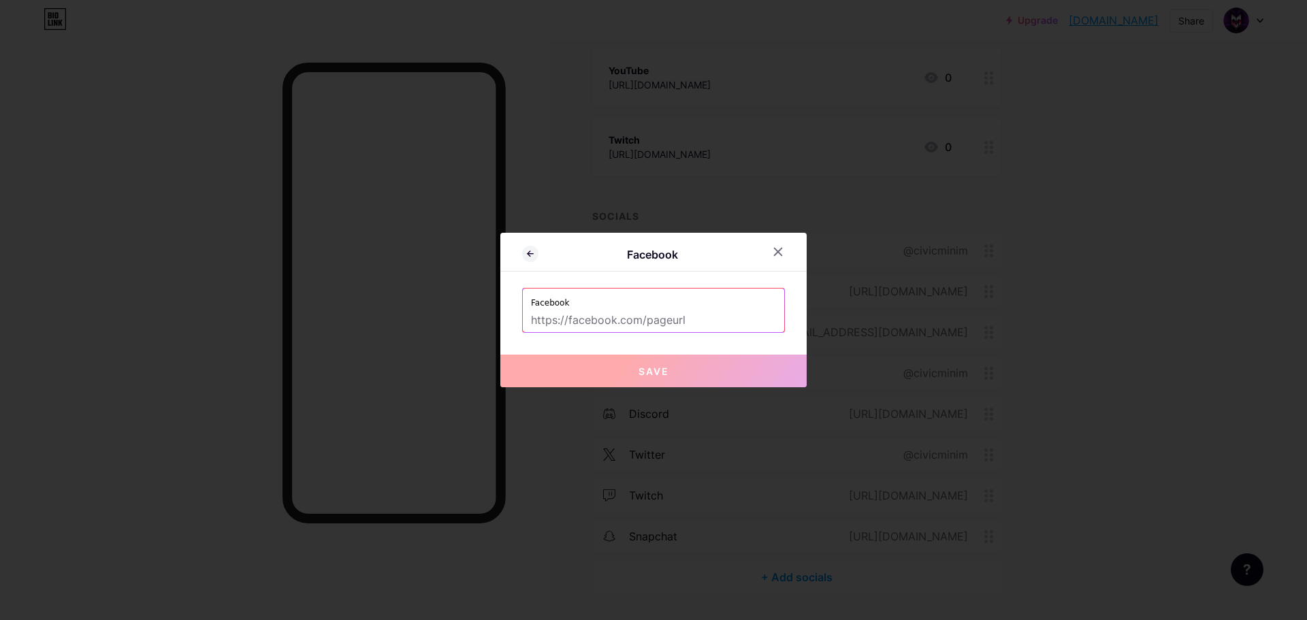
click at [612, 324] on input "text" at bounding box center [653, 320] width 245 height 23
paste input "facebook.com/civicminim"
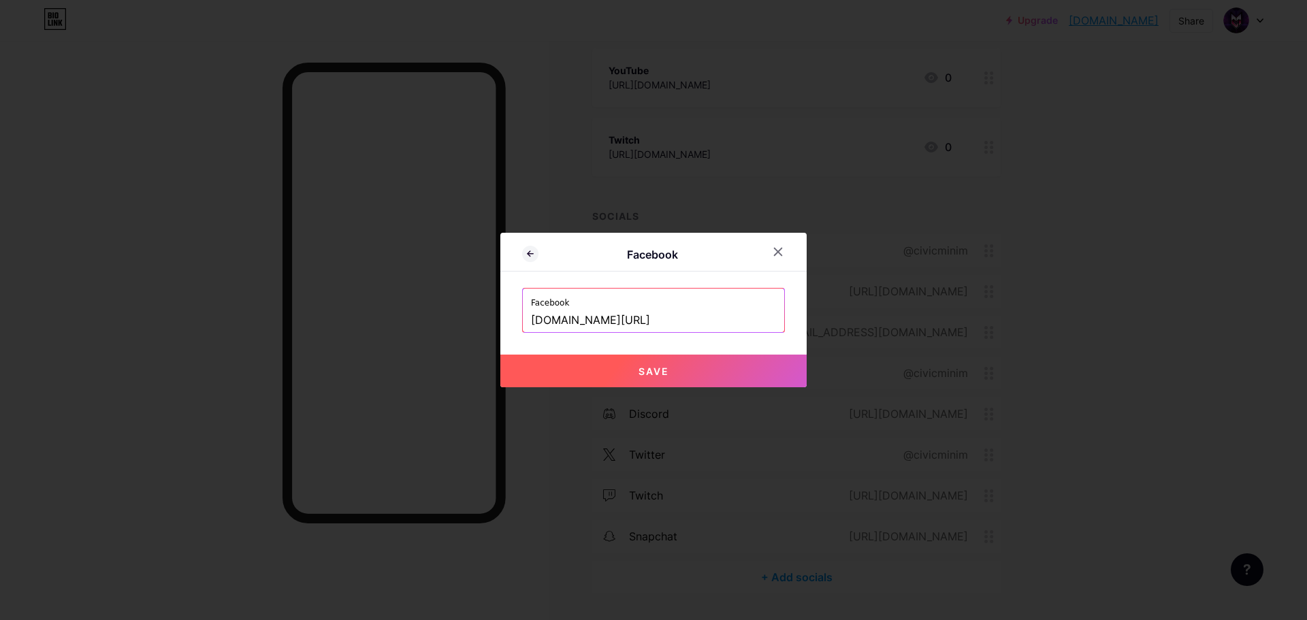
click at [632, 375] on button "Save" at bounding box center [653, 371] width 306 height 33
type input "https://facebook.com/civicminim"
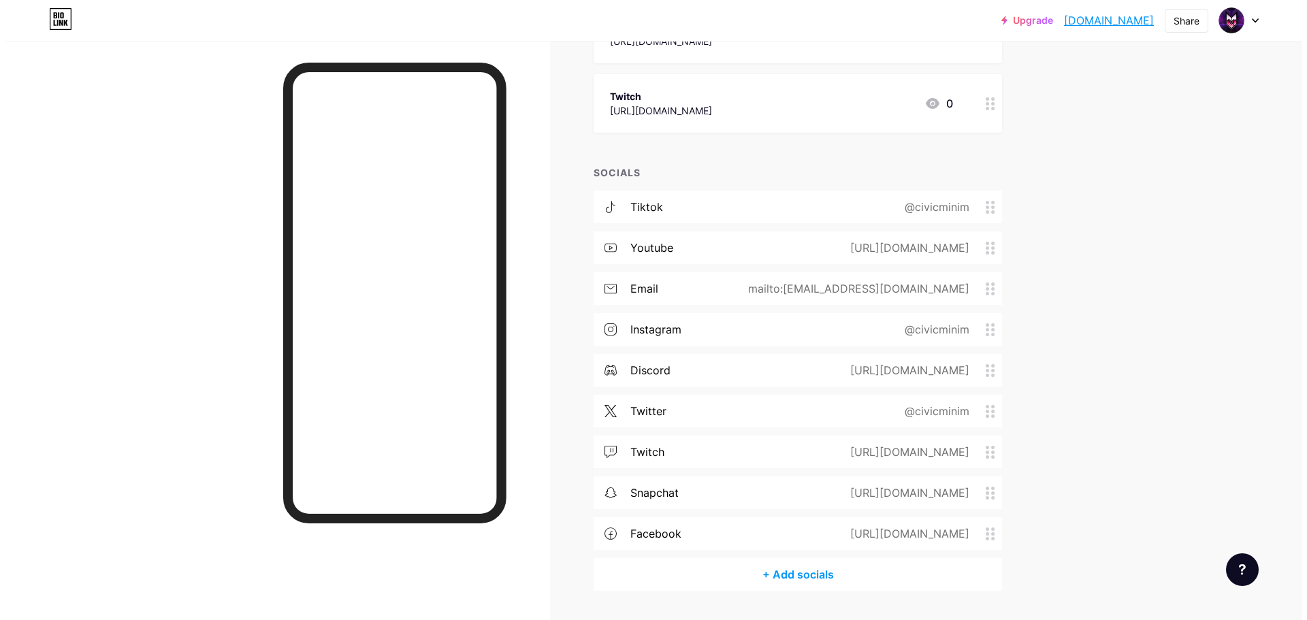
scroll to position [497, 0]
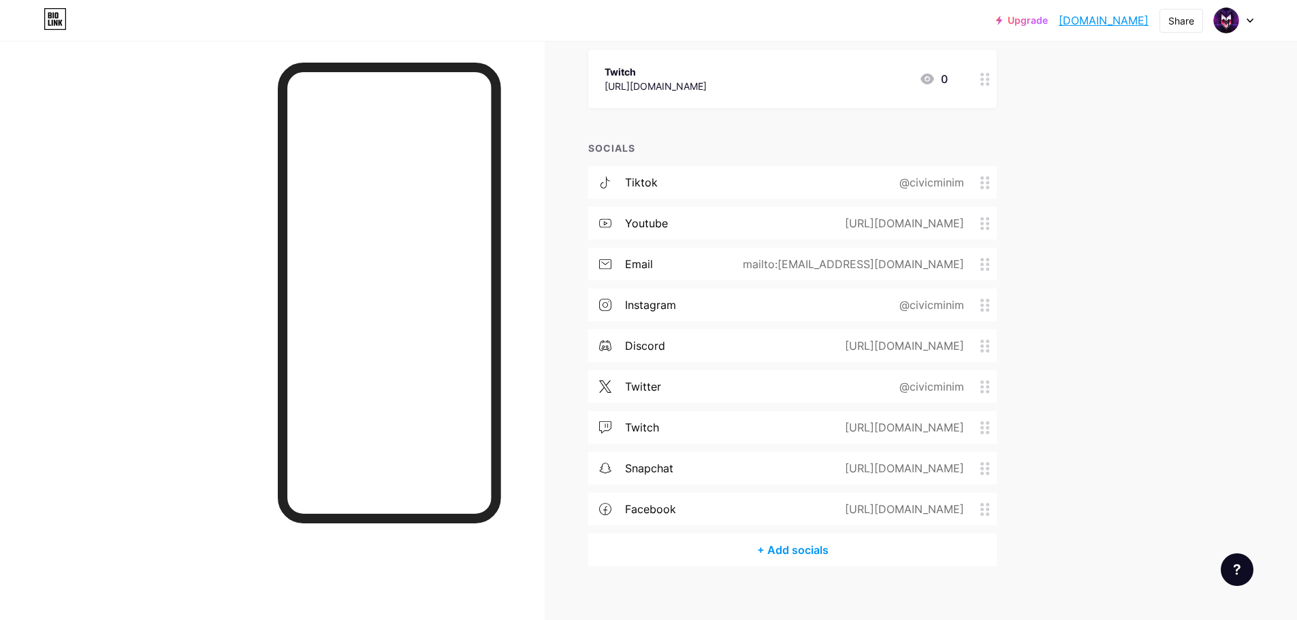
click at [773, 547] on div "+ Add socials" at bounding box center [792, 550] width 408 height 33
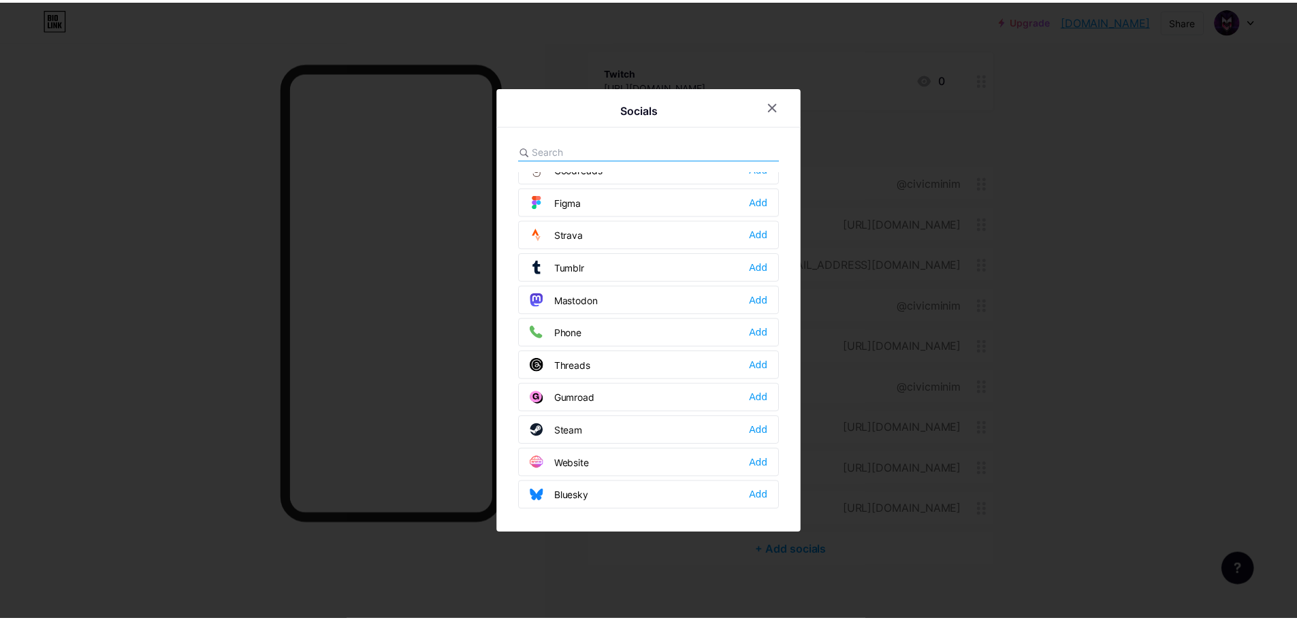
scroll to position [1228, 0]
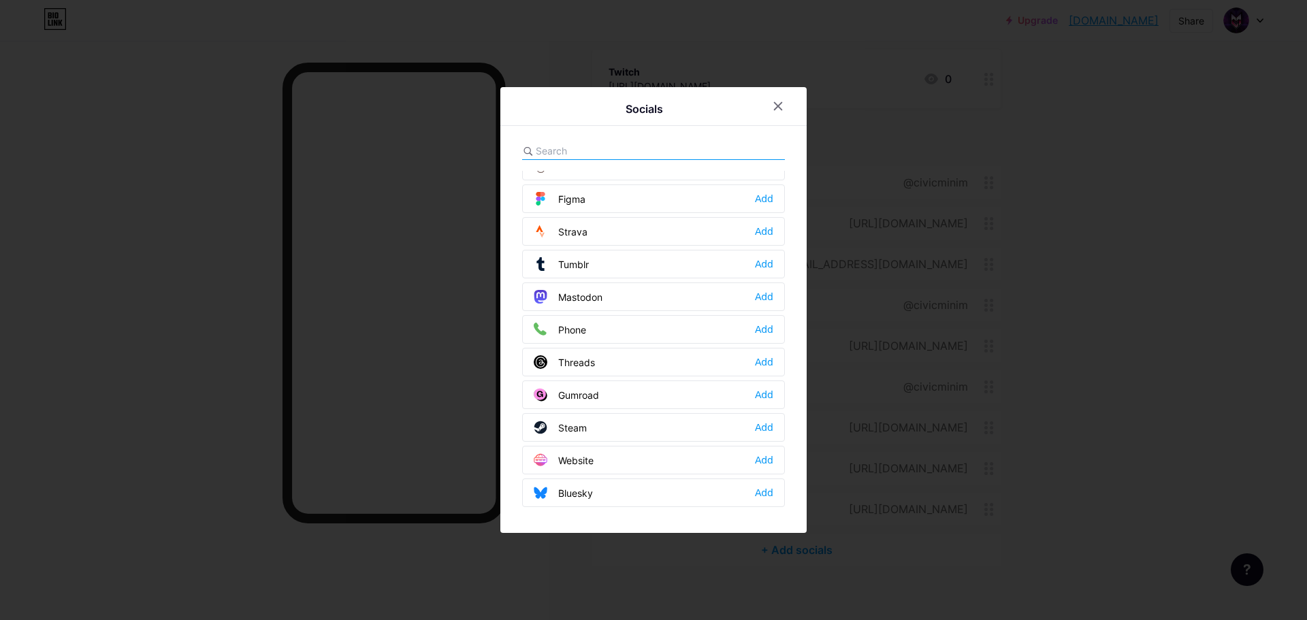
click at [630, 468] on div "Website Add" at bounding box center [653, 460] width 263 height 29
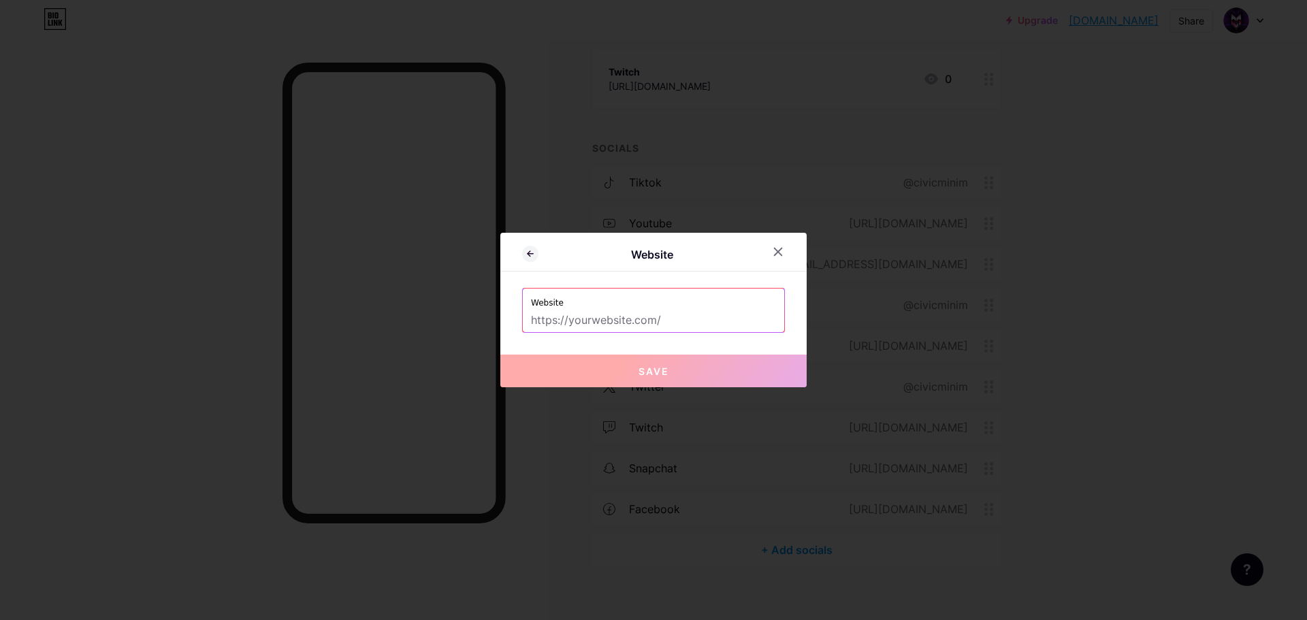
drag, startPoint x: 675, startPoint y: 325, endPoint x: 520, endPoint y: 327, distance: 155.2
click at [523, 327] on div "Website" at bounding box center [653, 311] width 261 height 44
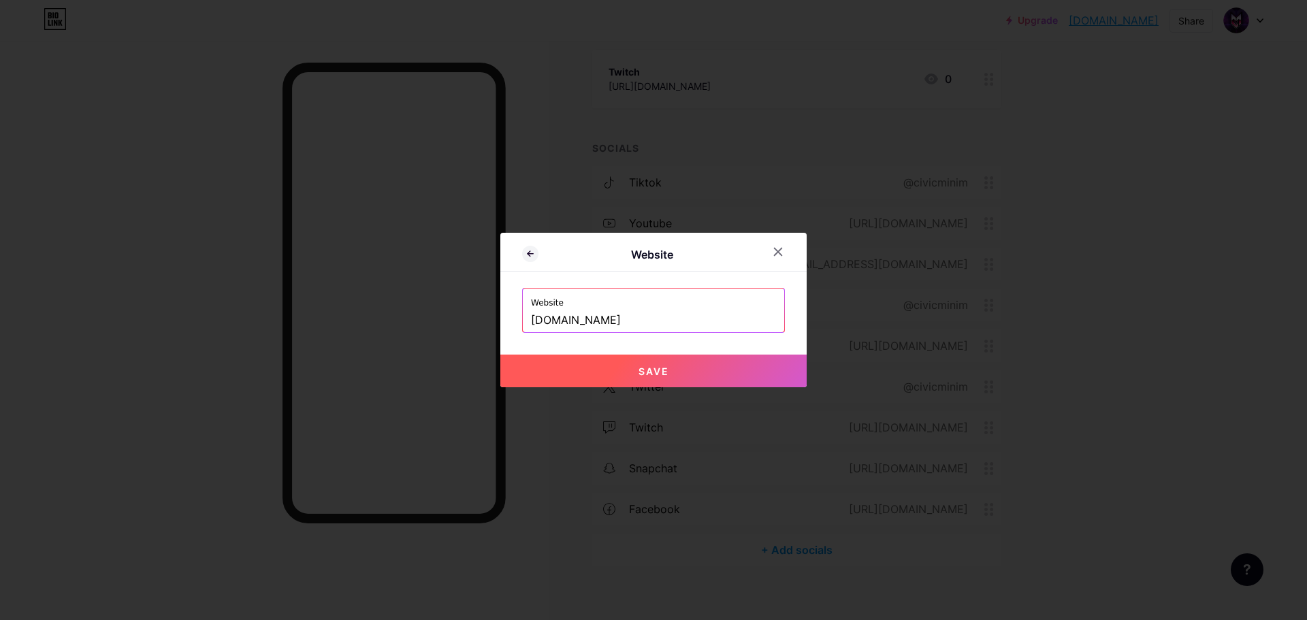
click at [603, 374] on button "Save" at bounding box center [653, 371] width 306 height 33
type input "[URL][DOMAIN_NAME]"
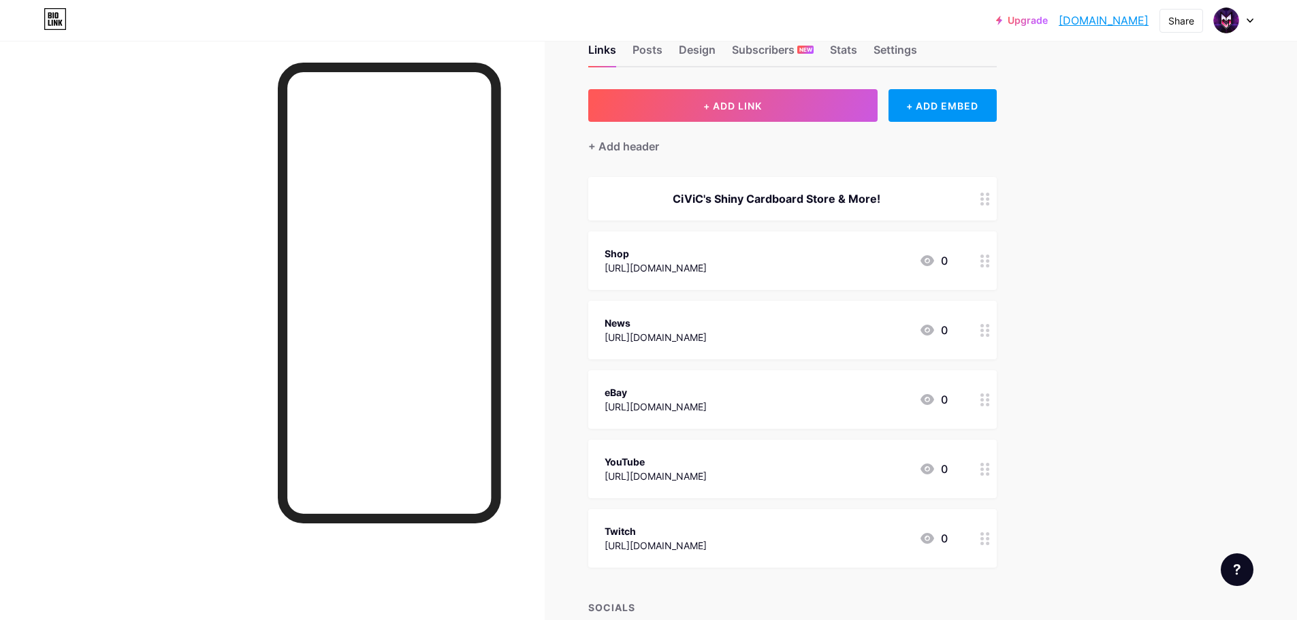
scroll to position [0, 0]
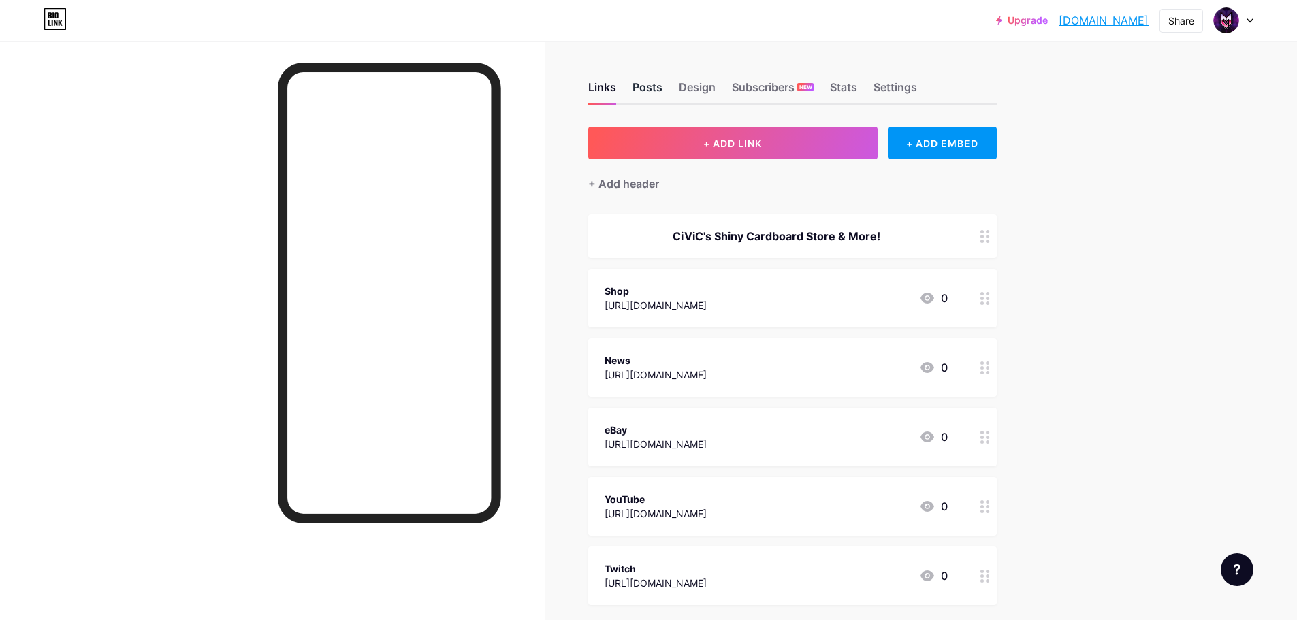
click at [662, 88] on div "Posts" at bounding box center [647, 91] width 30 height 25
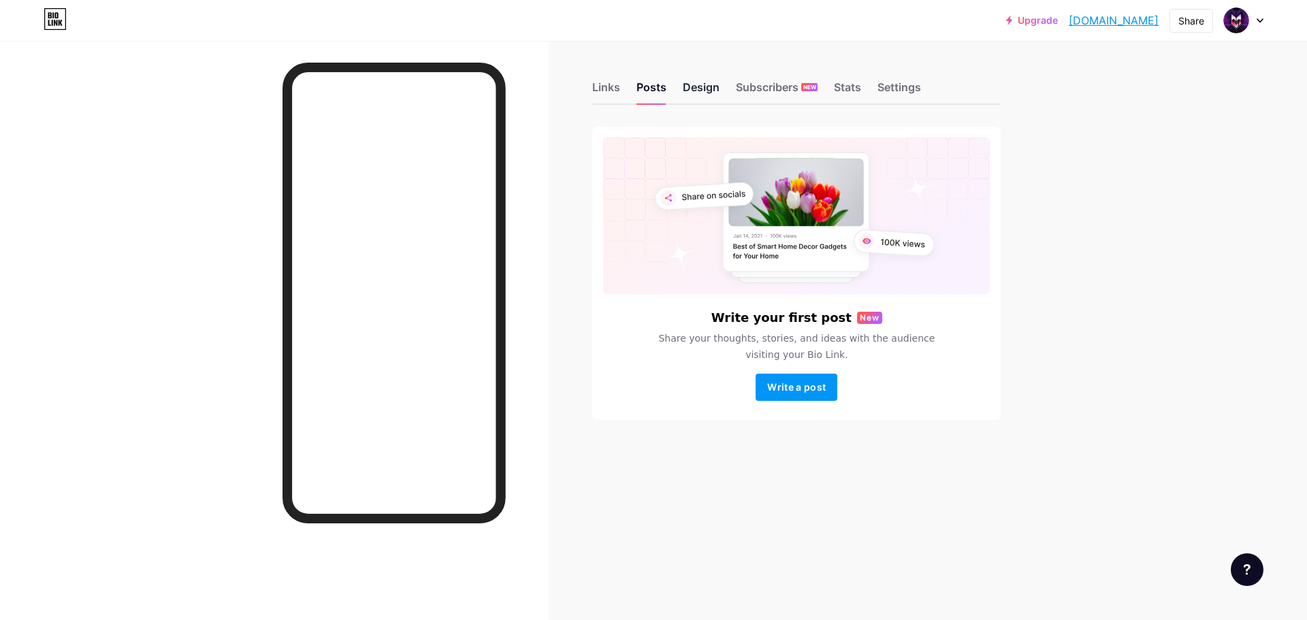
click at [705, 88] on div "Design" at bounding box center [701, 91] width 37 height 25
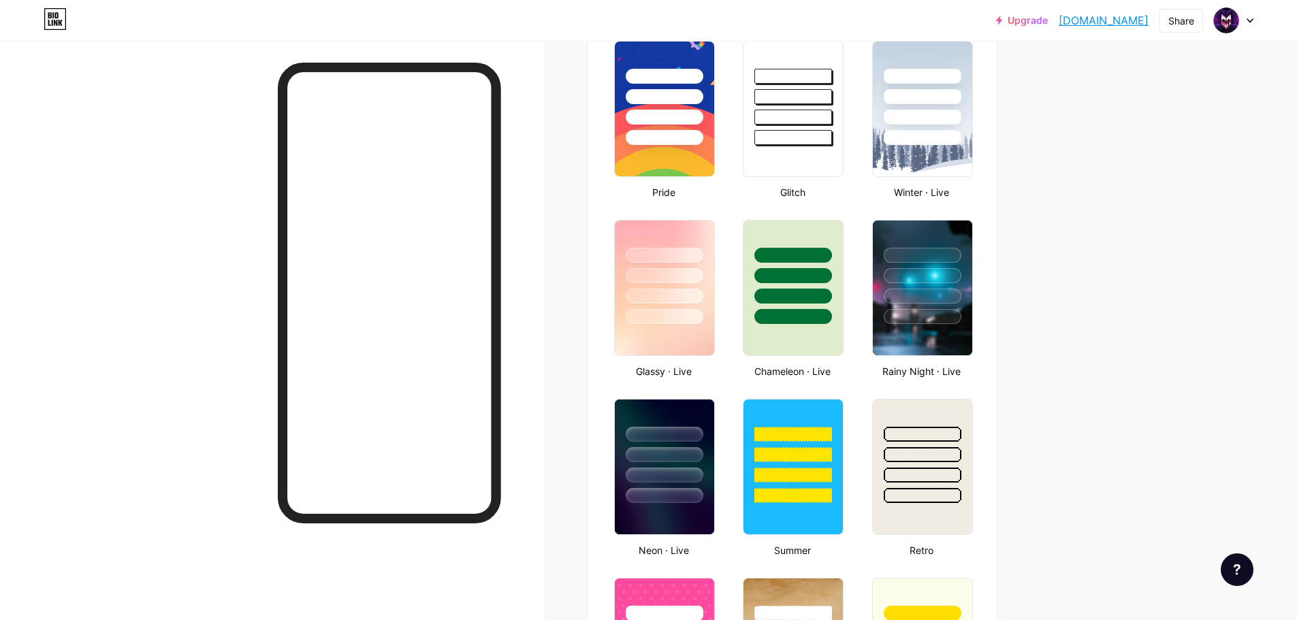
scroll to position [613, 0]
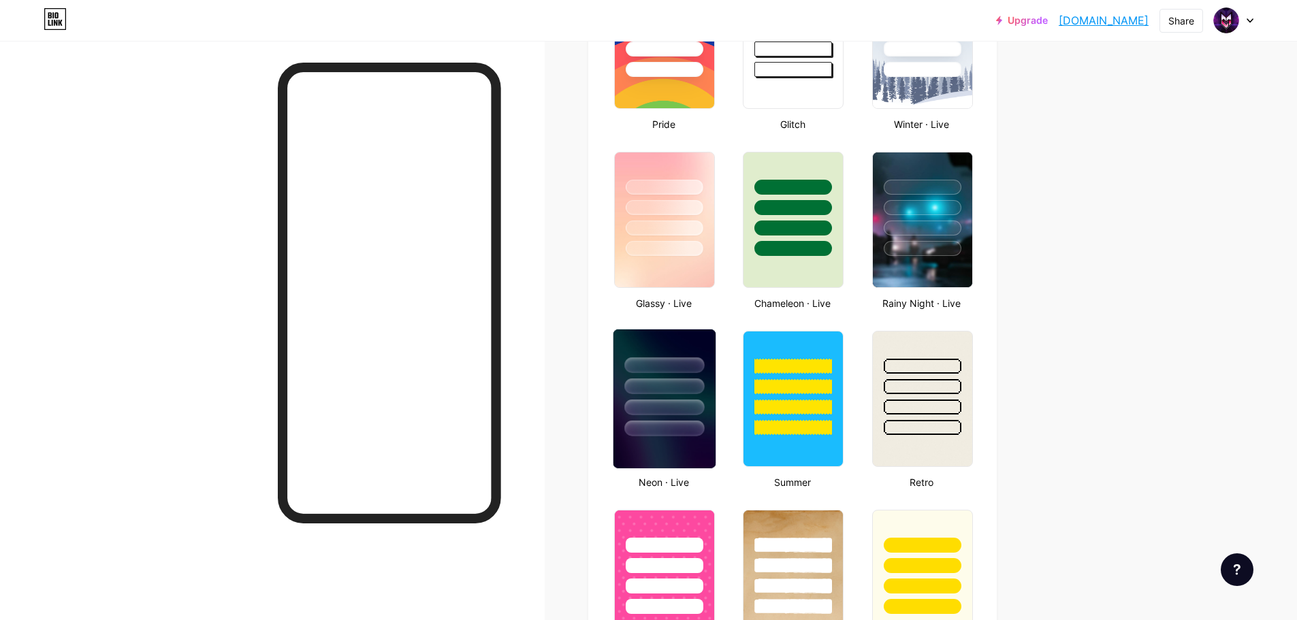
click at [666, 427] on div at bounding box center [664, 429] width 80 height 16
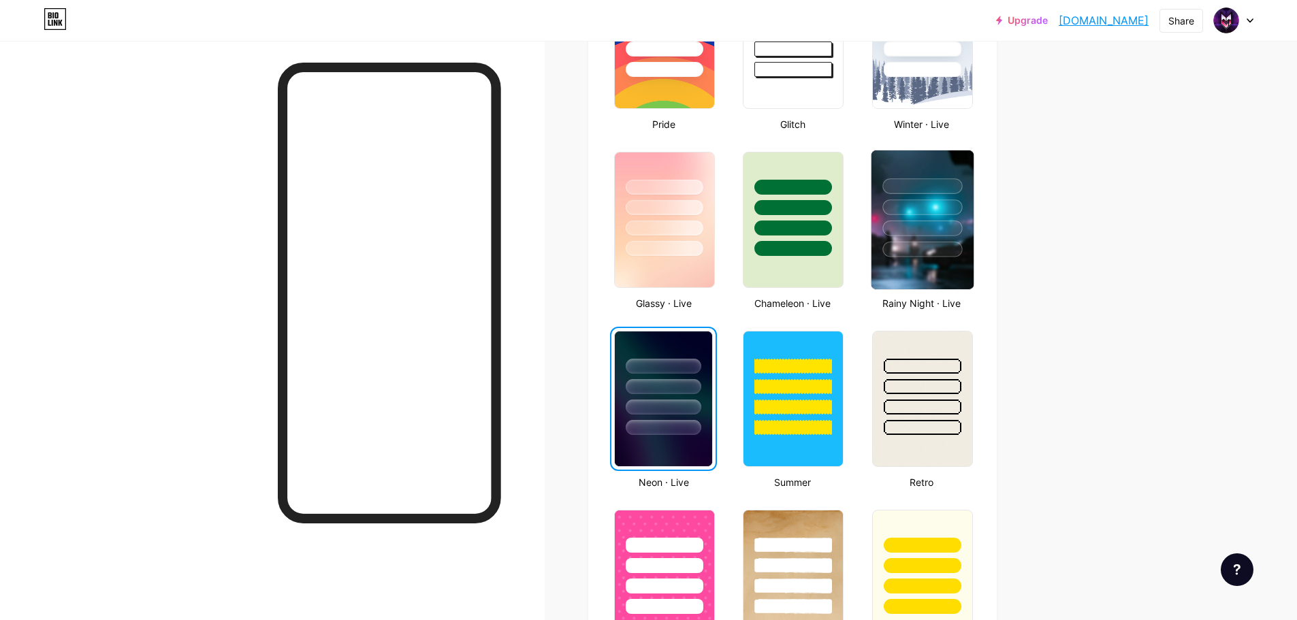
click at [924, 251] on div at bounding box center [922, 250] width 80 height 16
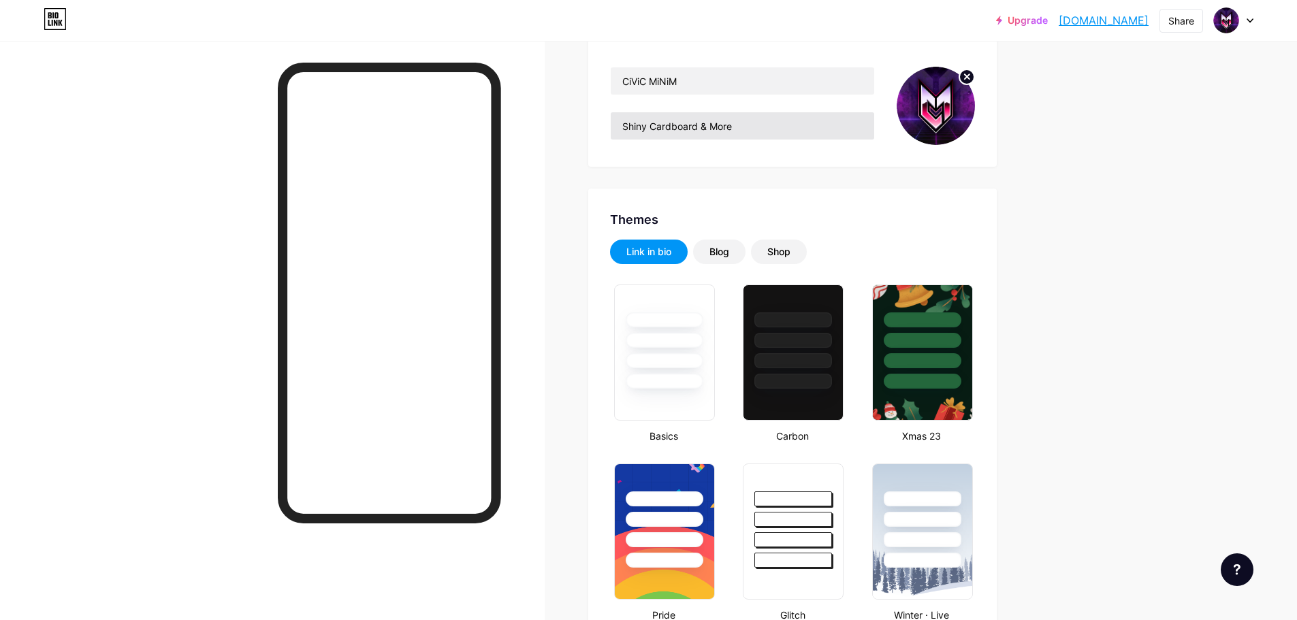
scroll to position [0, 0]
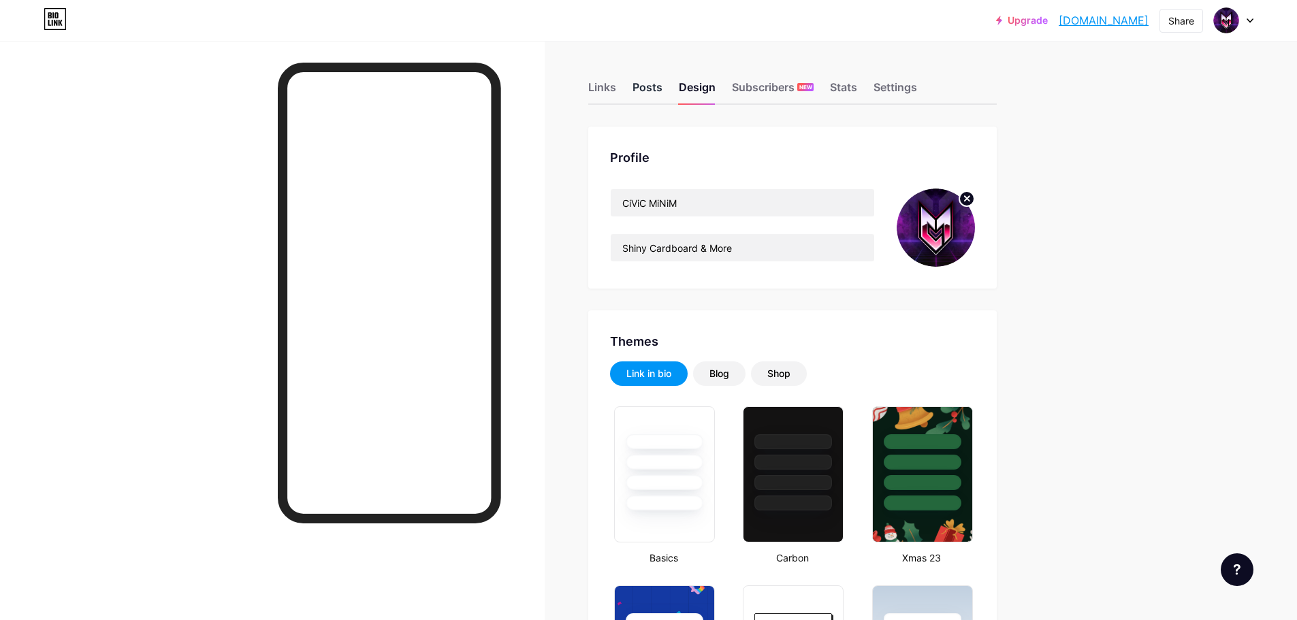
click at [653, 91] on div "Posts" at bounding box center [647, 91] width 30 height 25
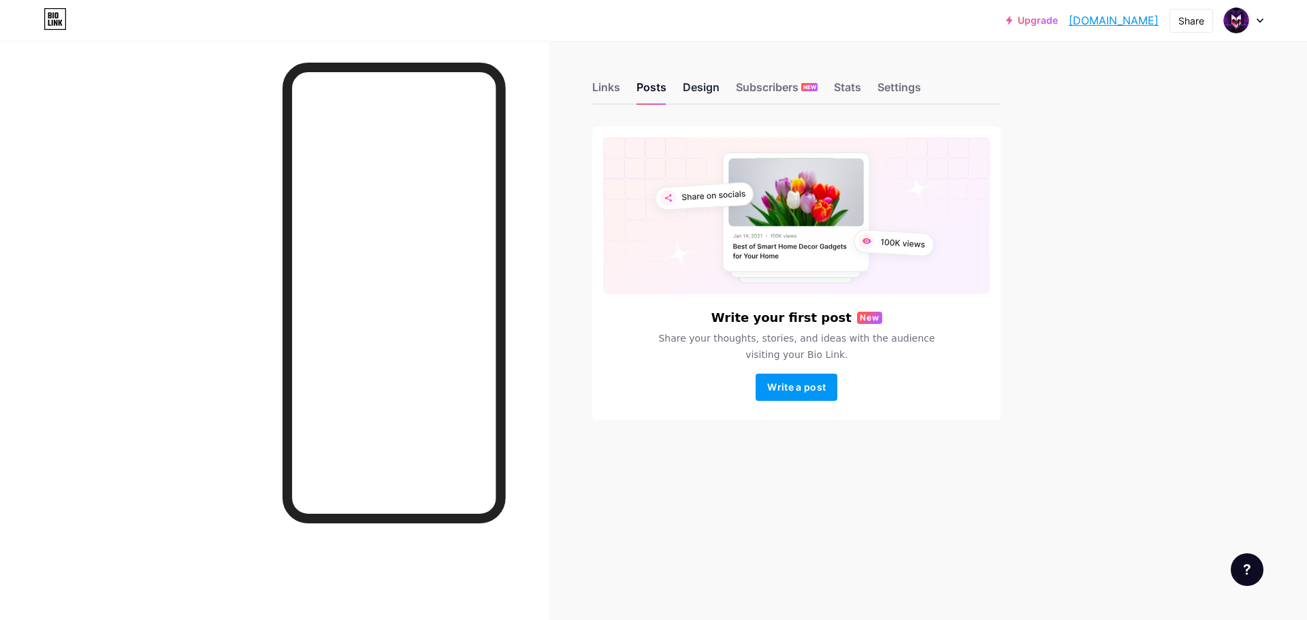
click at [699, 93] on div "Design" at bounding box center [701, 91] width 37 height 25
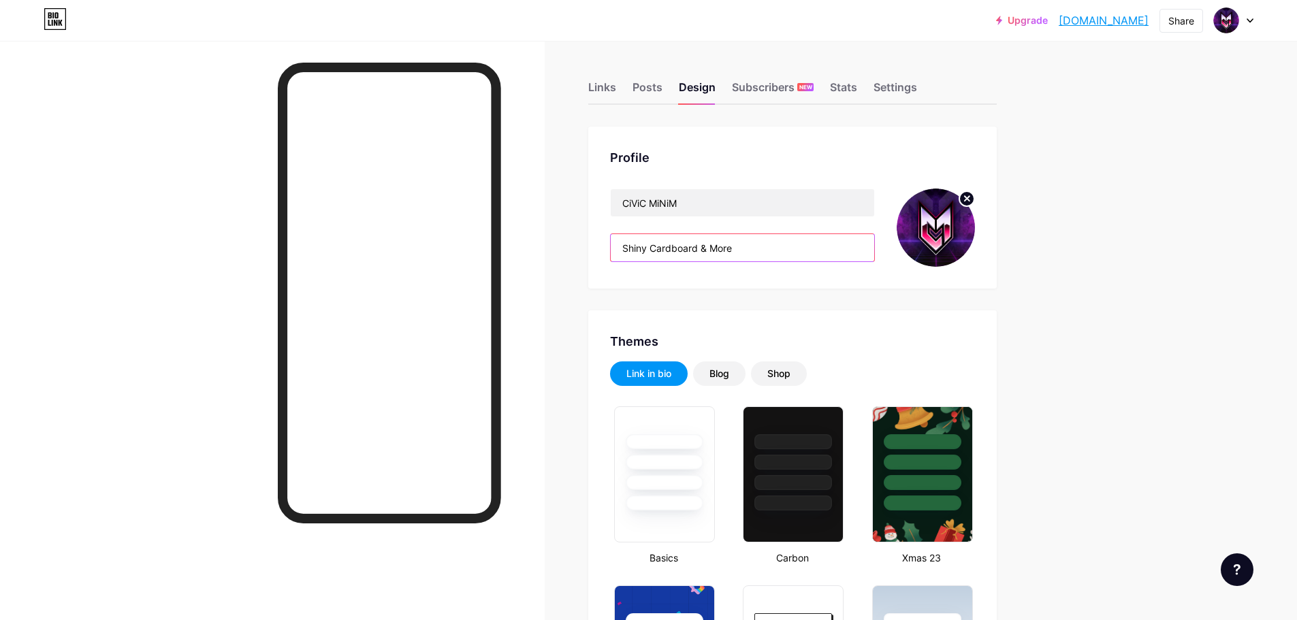
drag, startPoint x: 772, startPoint y: 243, endPoint x: 579, endPoint y: 235, distance: 193.5
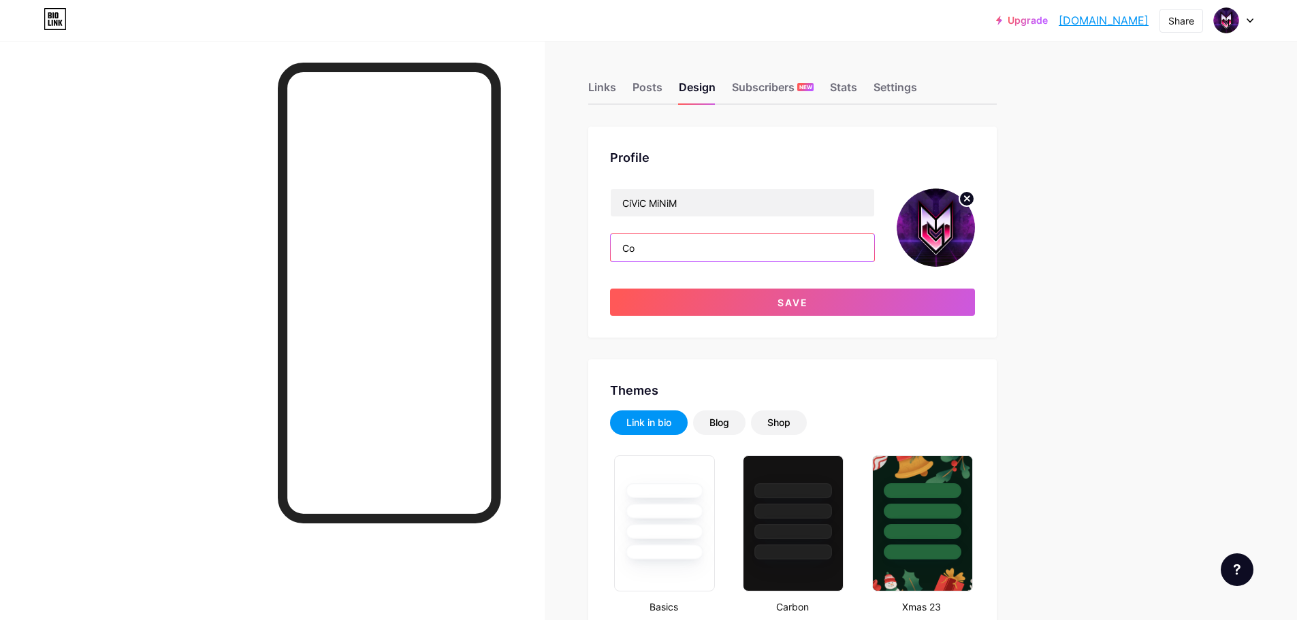
type input "C"
paste input "“From packs to grails, the chase never stops.”"
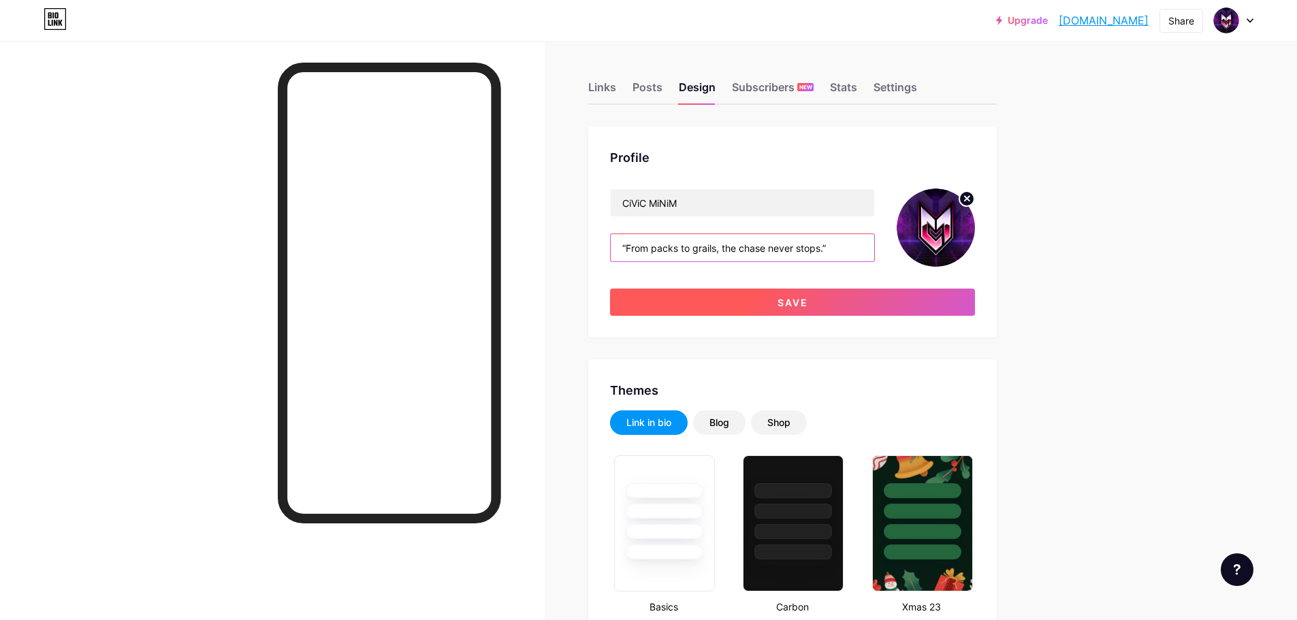
type input "“From packs to grails, the chase never stops.”"
click at [800, 305] on span "Save" at bounding box center [792, 303] width 31 height 12
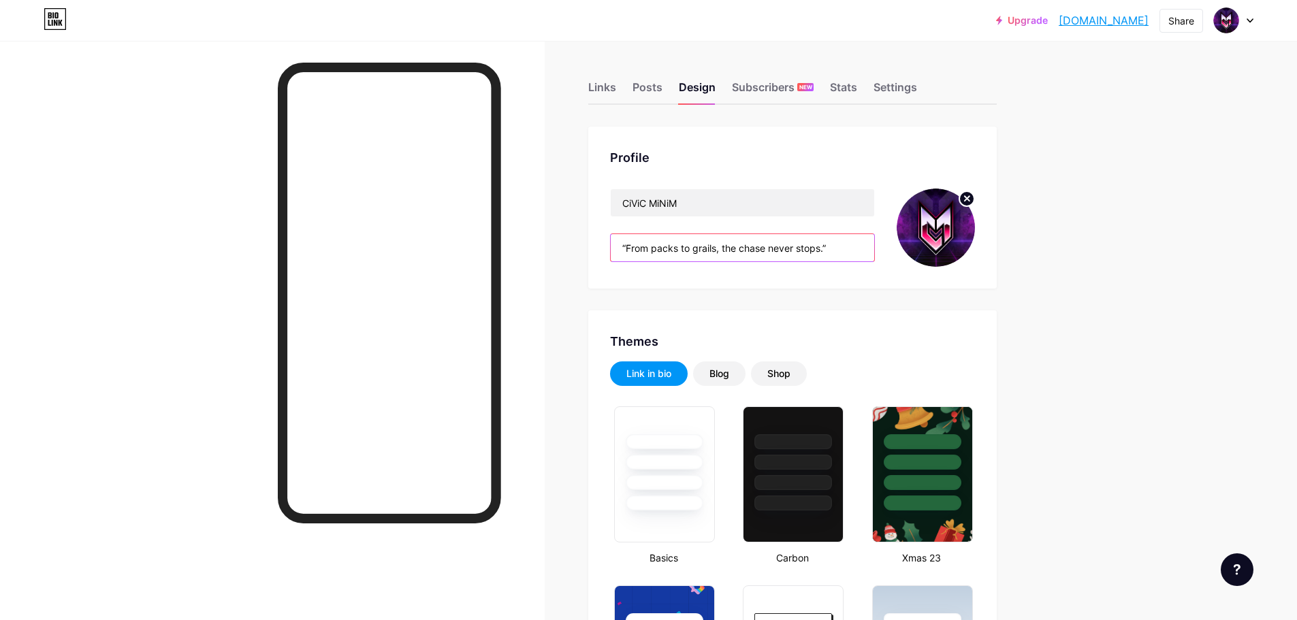
drag, startPoint x: 843, startPoint y: 250, endPoint x: 650, endPoint y: 260, distance: 193.5
click at [650, 260] on input "“From packs to grails, the chase never stops.”" at bounding box center [742, 247] width 263 height 27
click at [703, 244] on input "“From packs to grails, the chase never stops.”" at bounding box center [742, 247] width 263 height 27
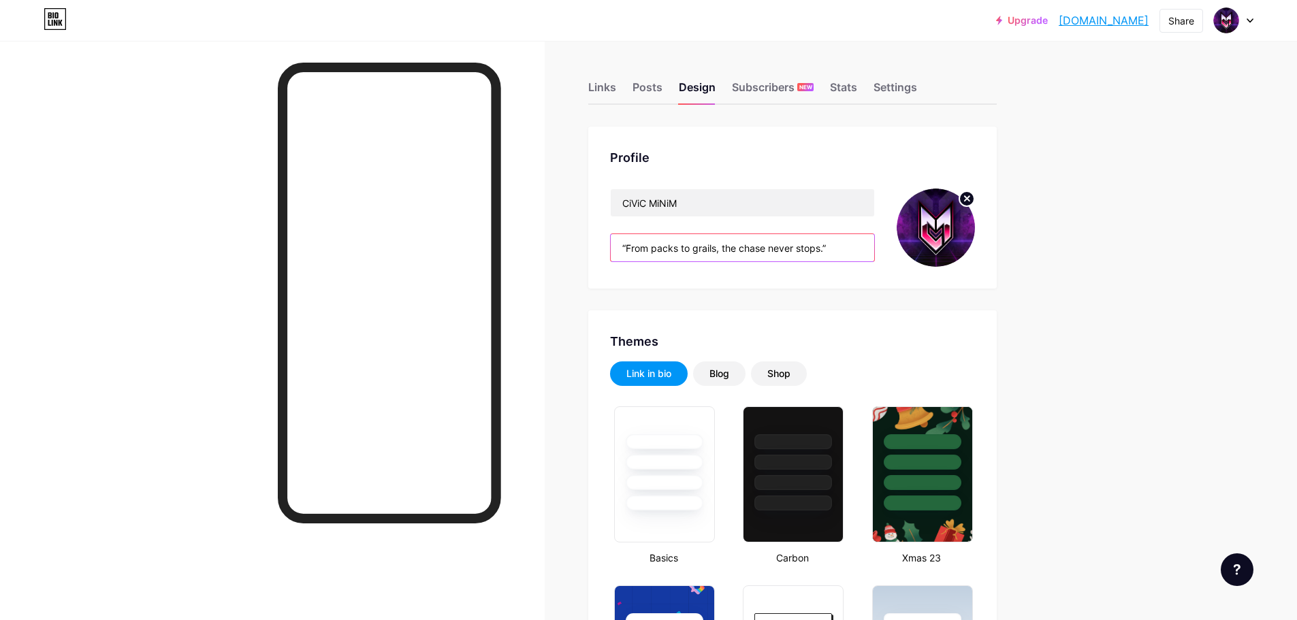
paste input "text"
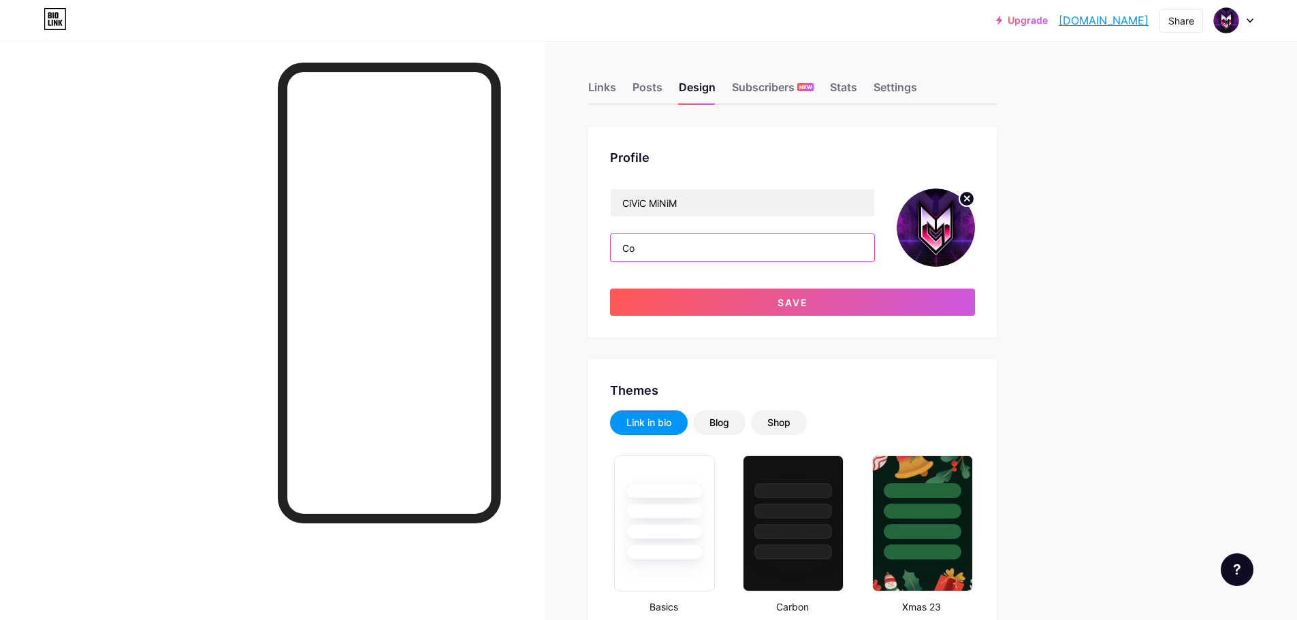
type input "C"
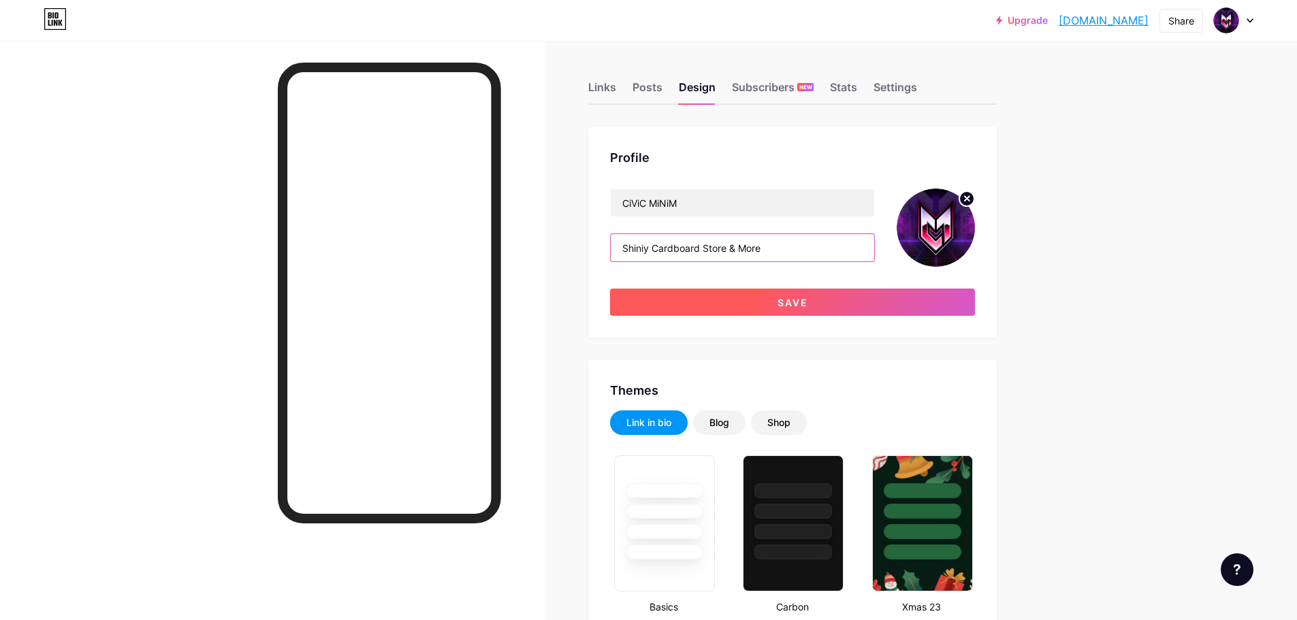
type input "Shiniy Cardboard Store & More"
click at [760, 300] on button "Save" at bounding box center [792, 302] width 365 height 27
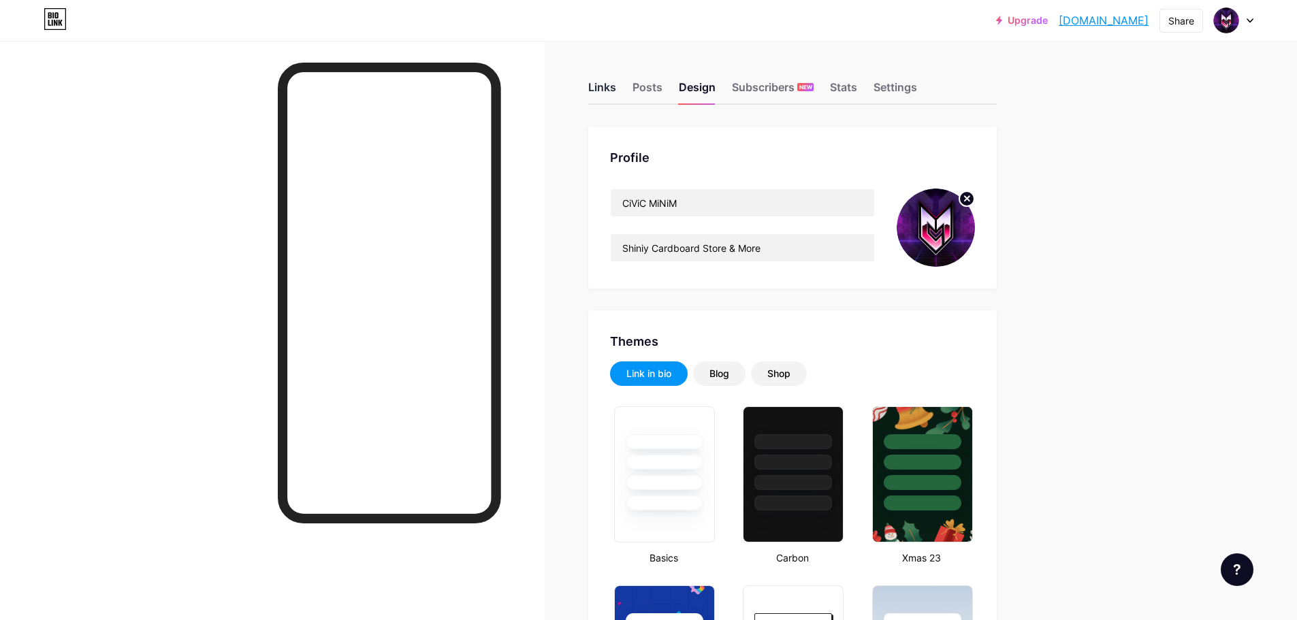
click at [616, 82] on div "Links" at bounding box center [602, 91] width 28 height 25
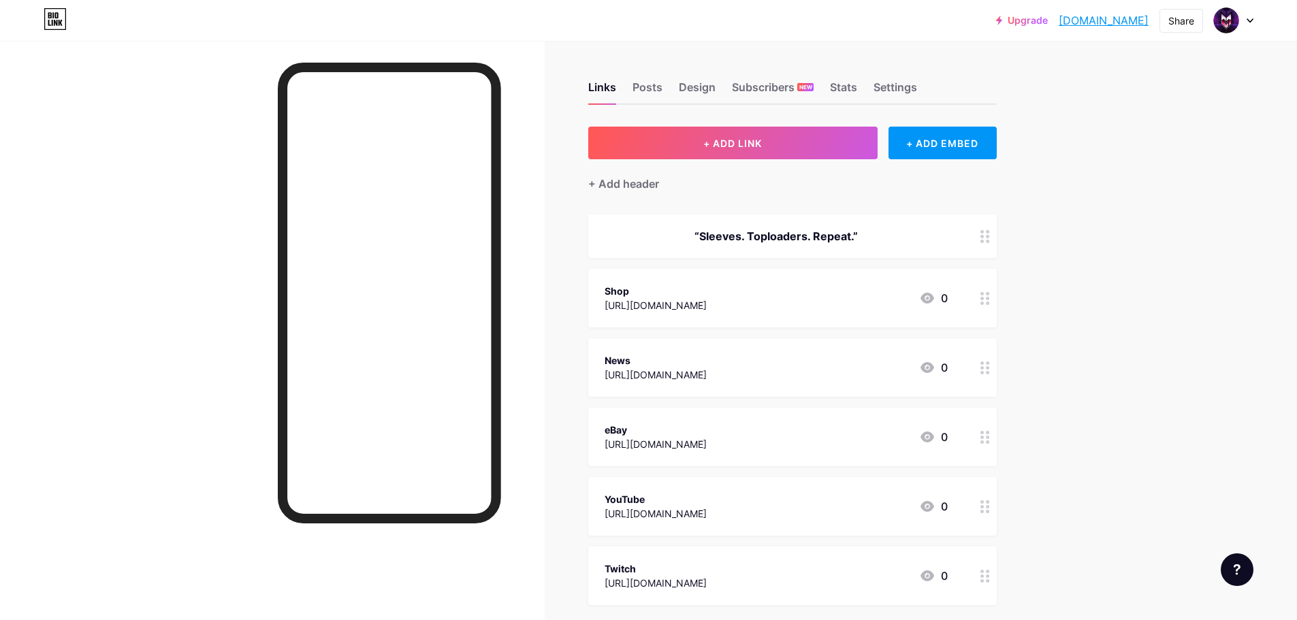
click at [762, 241] on div "“Sleeves. Toploaders. Repeat.”" at bounding box center [775, 236] width 343 height 16
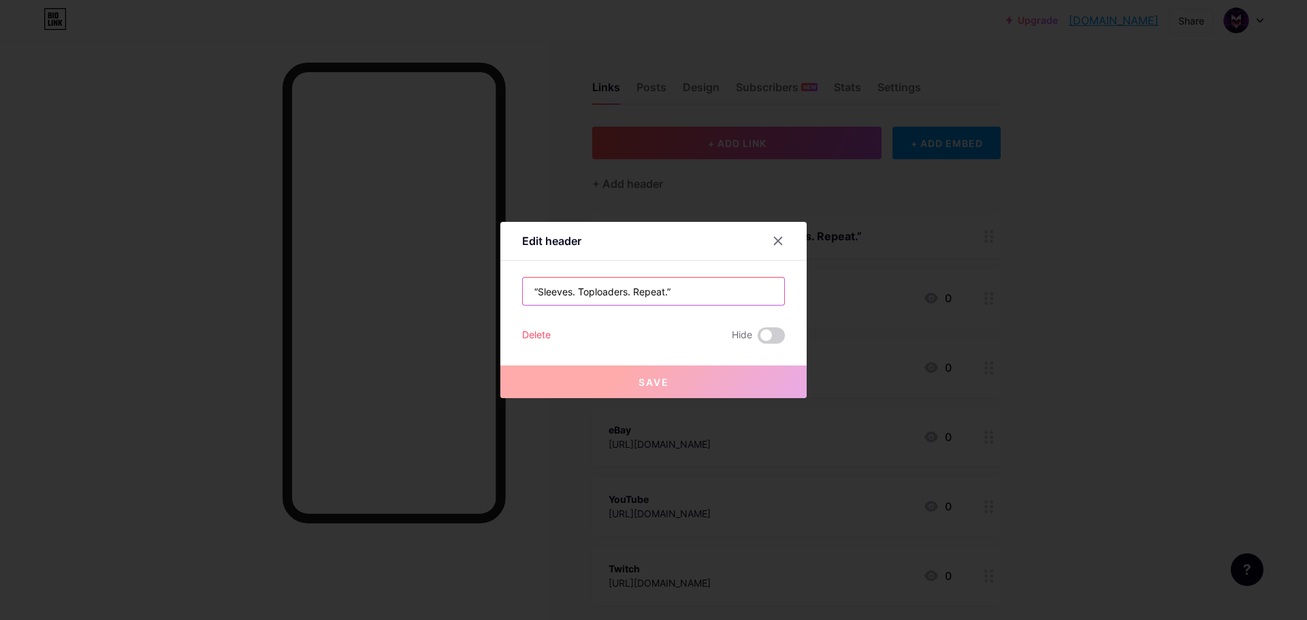
click at [568, 287] on input "“Sleeves. Toploaders. Repeat.”" at bounding box center [653, 291] width 261 height 27
paste input "Watch the rips. Shop the hits. Join the chaos"
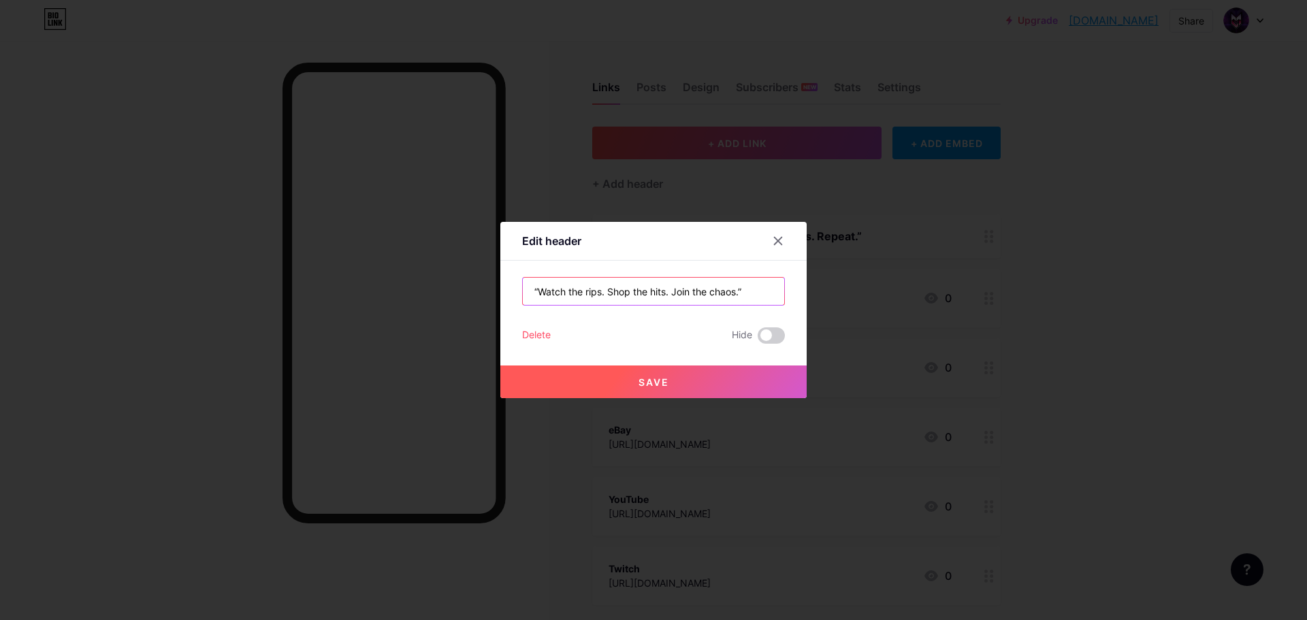
type input "“Watch the rips. Shop the hits. Join the chaos.”"
click at [647, 378] on span "Save" at bounding box center [653, 382] width 31 height 12
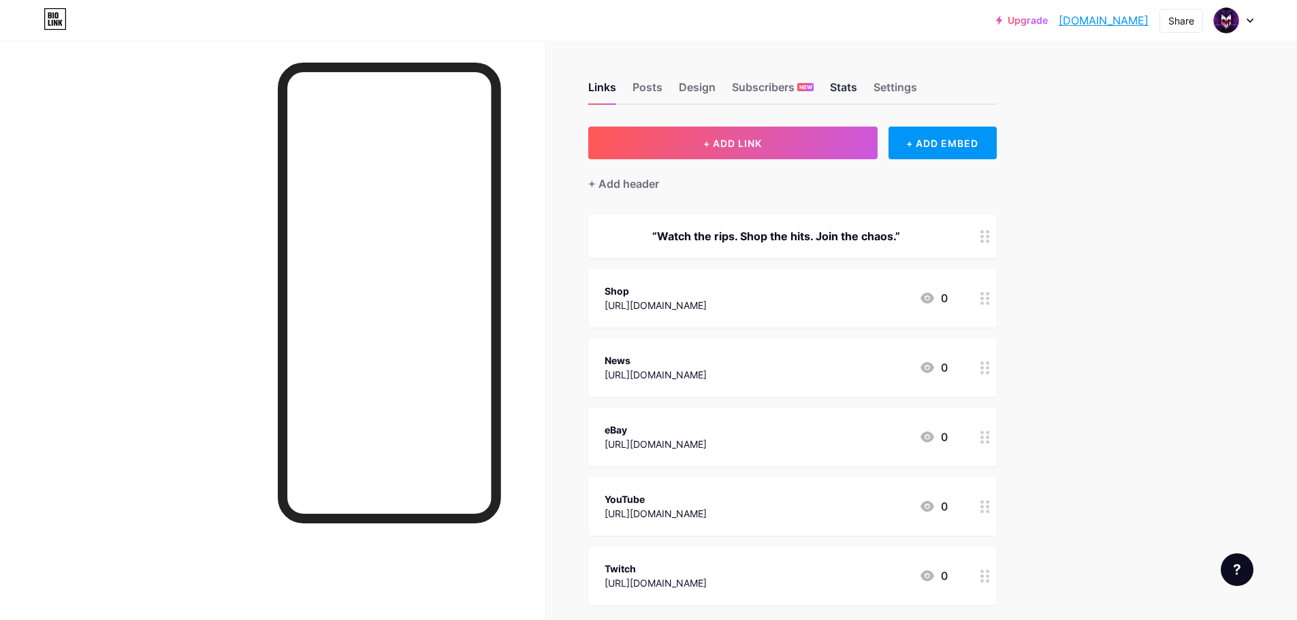
click at [851, 86] on div "Stats" at bounding box center [843, 91] width 27 height 25
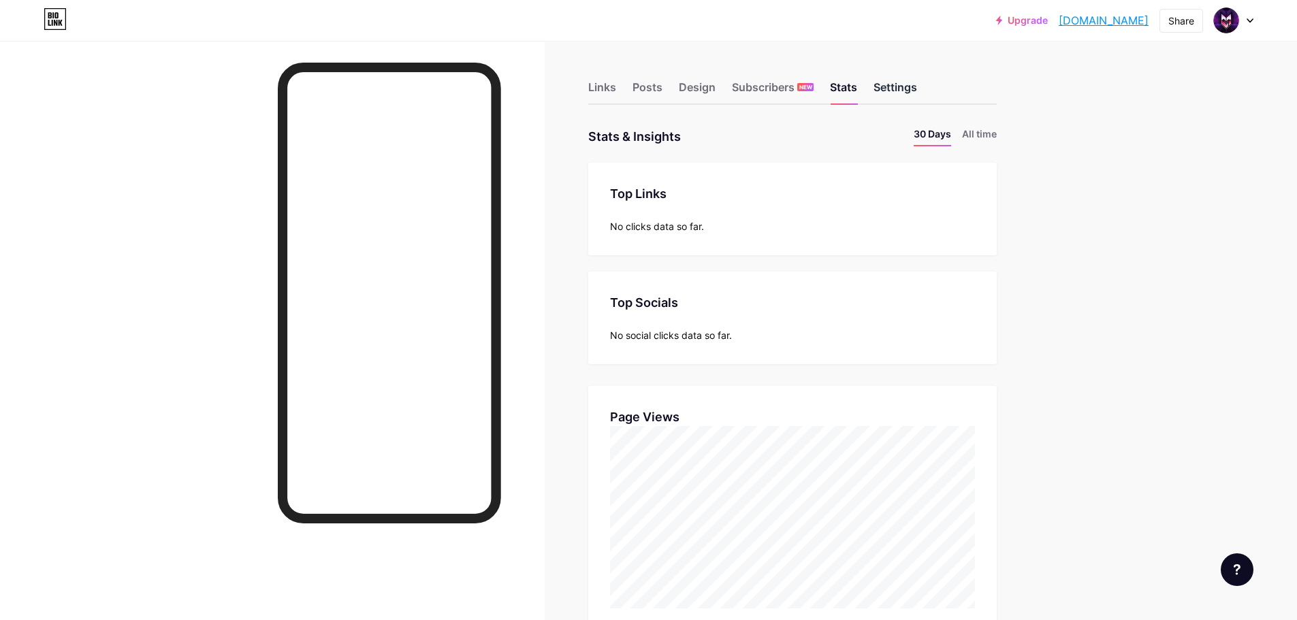
scroll to position [620, 1297]
click at [893, 91] on div "Settings" at bounding box center [895, 91] width 44 height 25
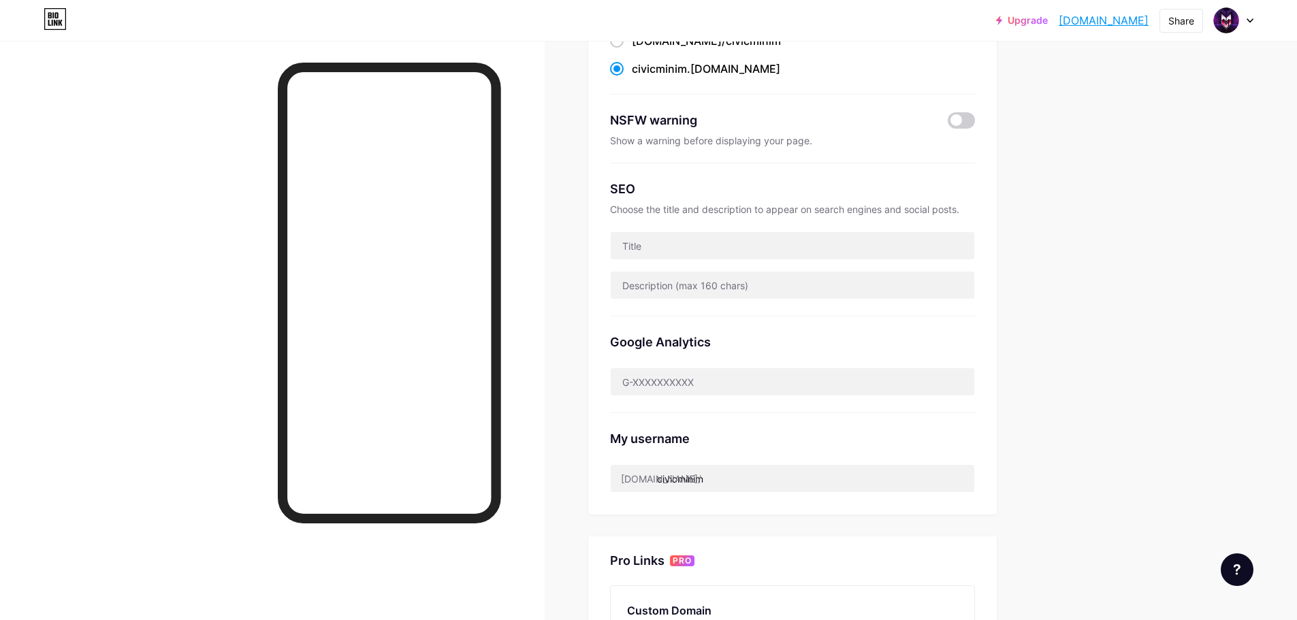
scroll to position [204, 0]
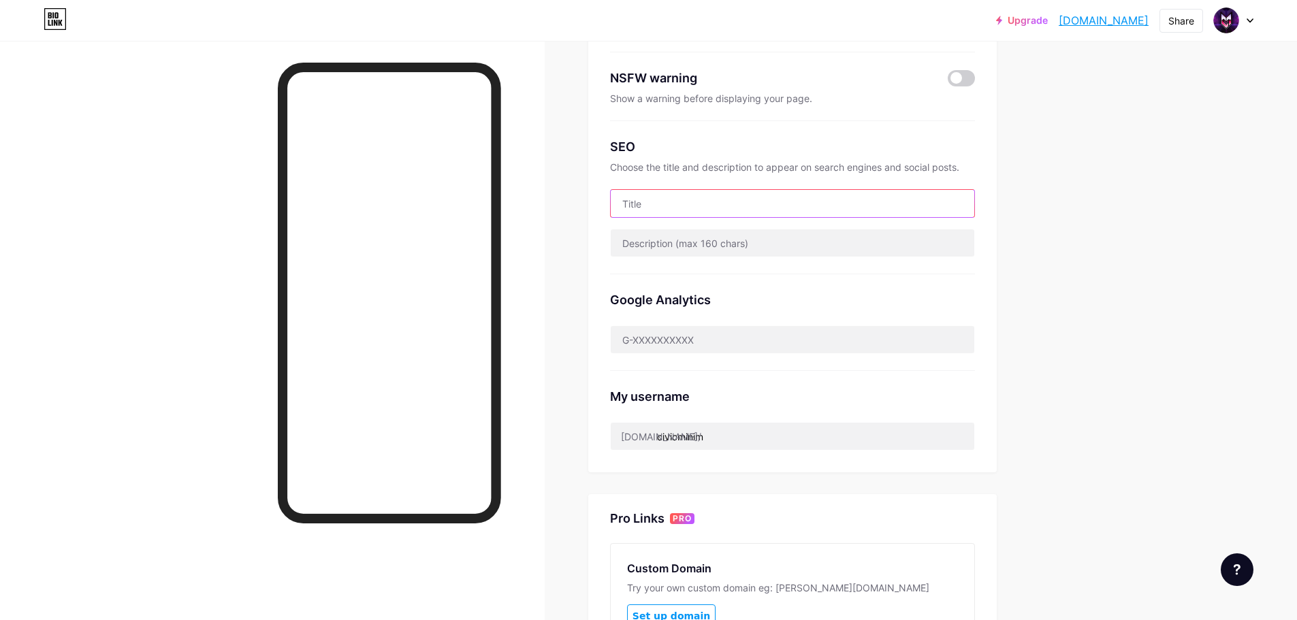
click at [702, 195] on input "text" at bounding box center [792, 203] width 363 height 27
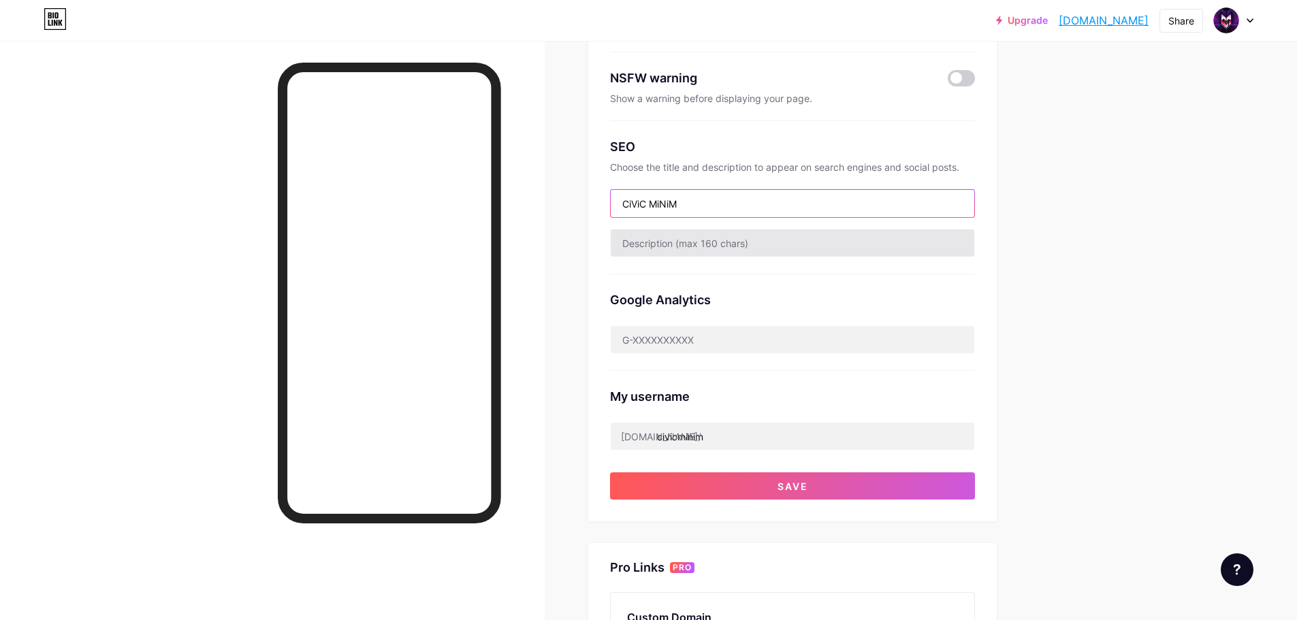
type input "CiViC MiNiM"
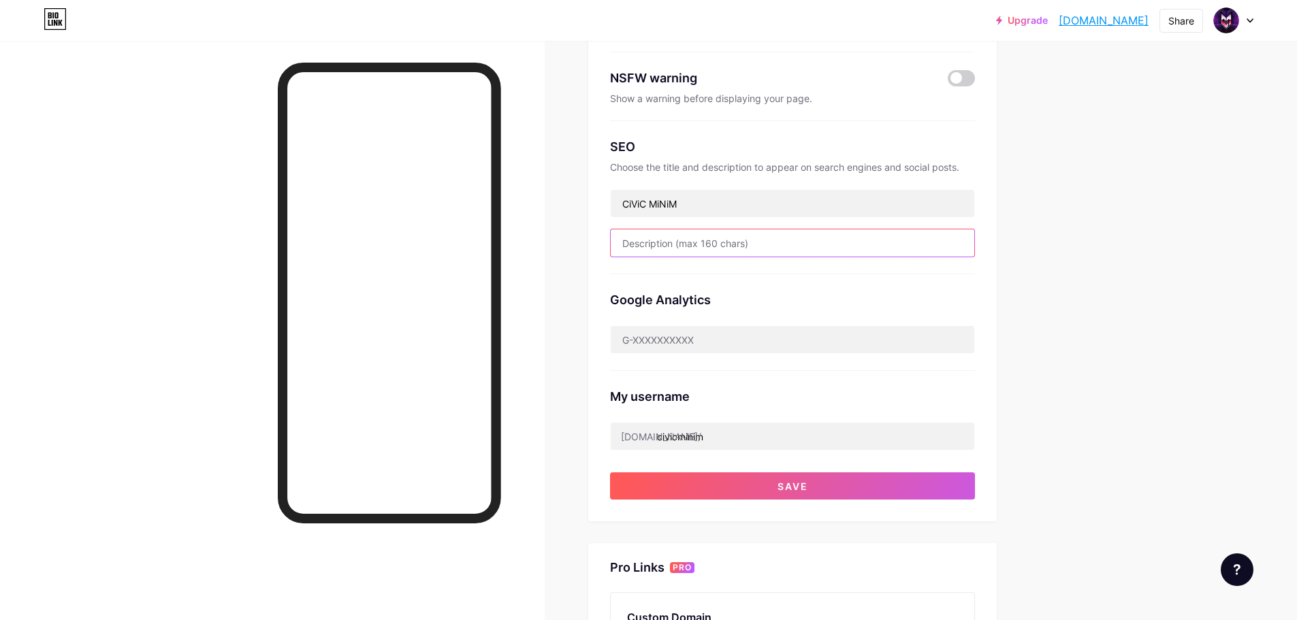
click at [698, 242] on input "text" at bounding box center [792, 242] width 363 height 27
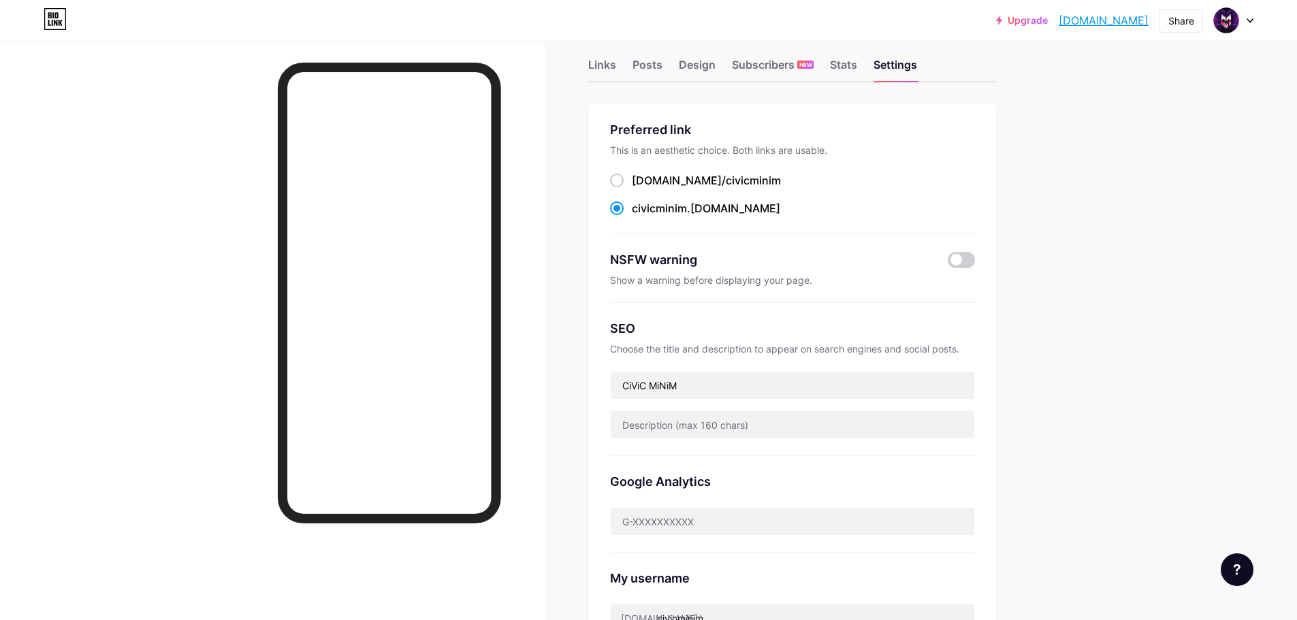
scroll to position [0, 0]
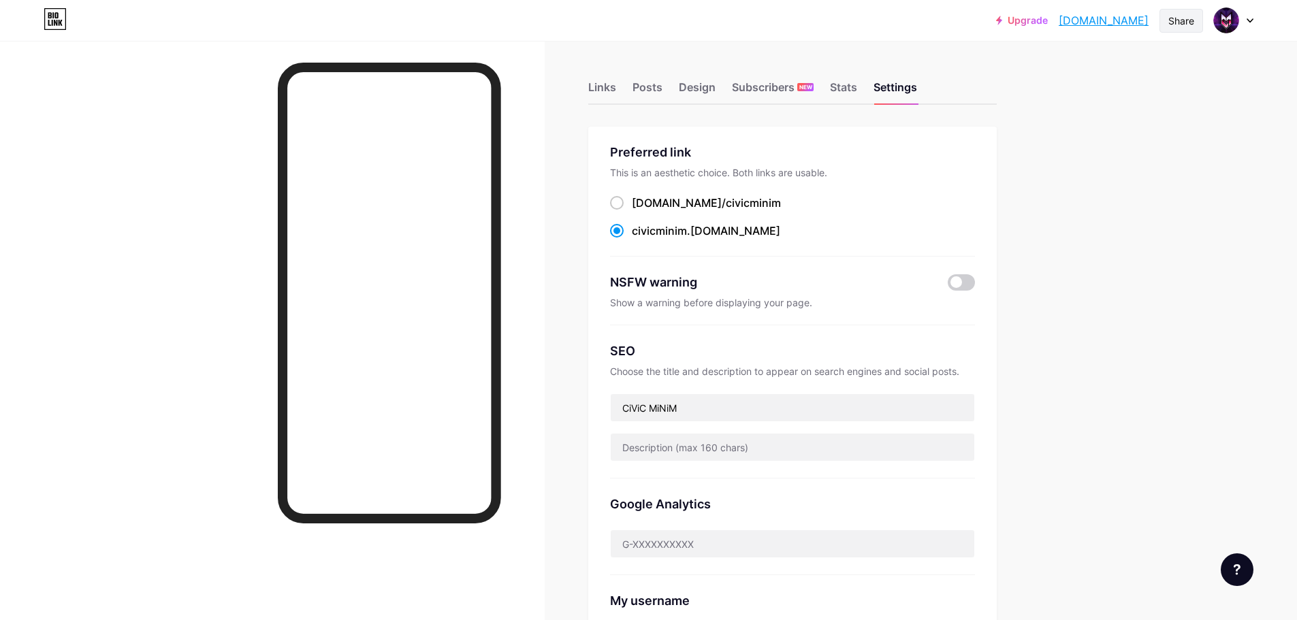
click at [1182, 27] on div "Share" at bounding box center [1181, 21] width 26 height 14
click at [1135, 114] on div "Get my QR code" at bounding box center [1100, 102] width 203 height 33
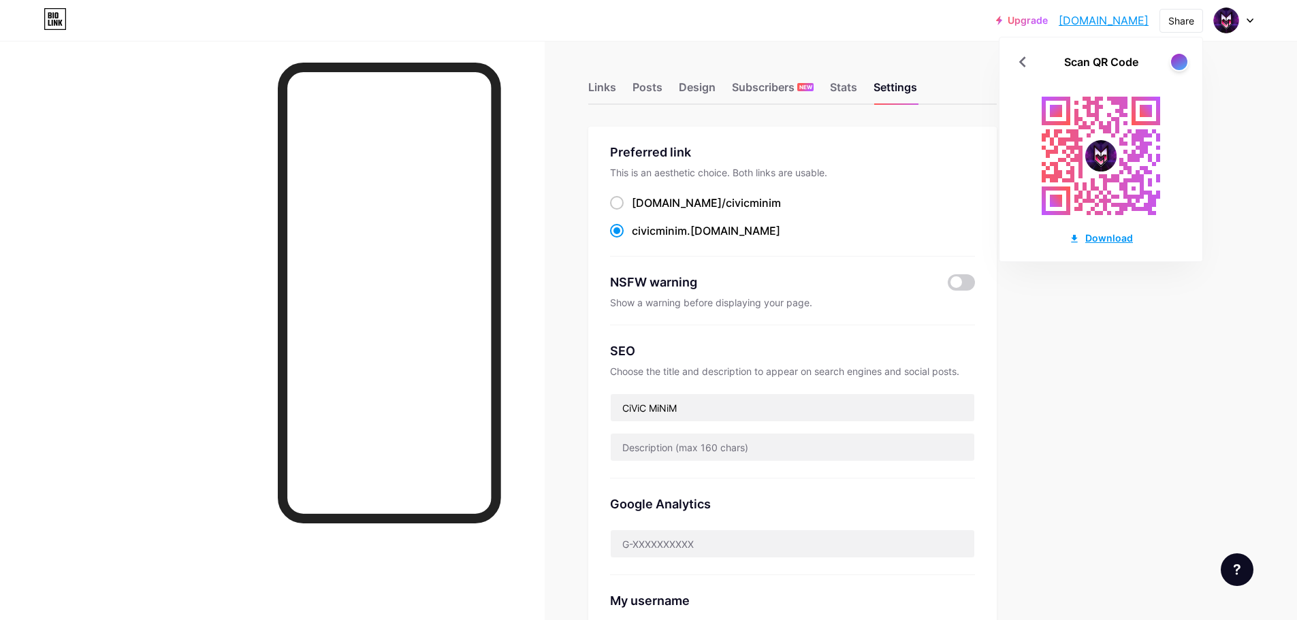
click at [1096, 244] on div "Download" at bounding box center [1101, 238] width 64 height 14
click at [1188, 22] on div "Share" at bounding box center [1181, 21] width 26 height 14
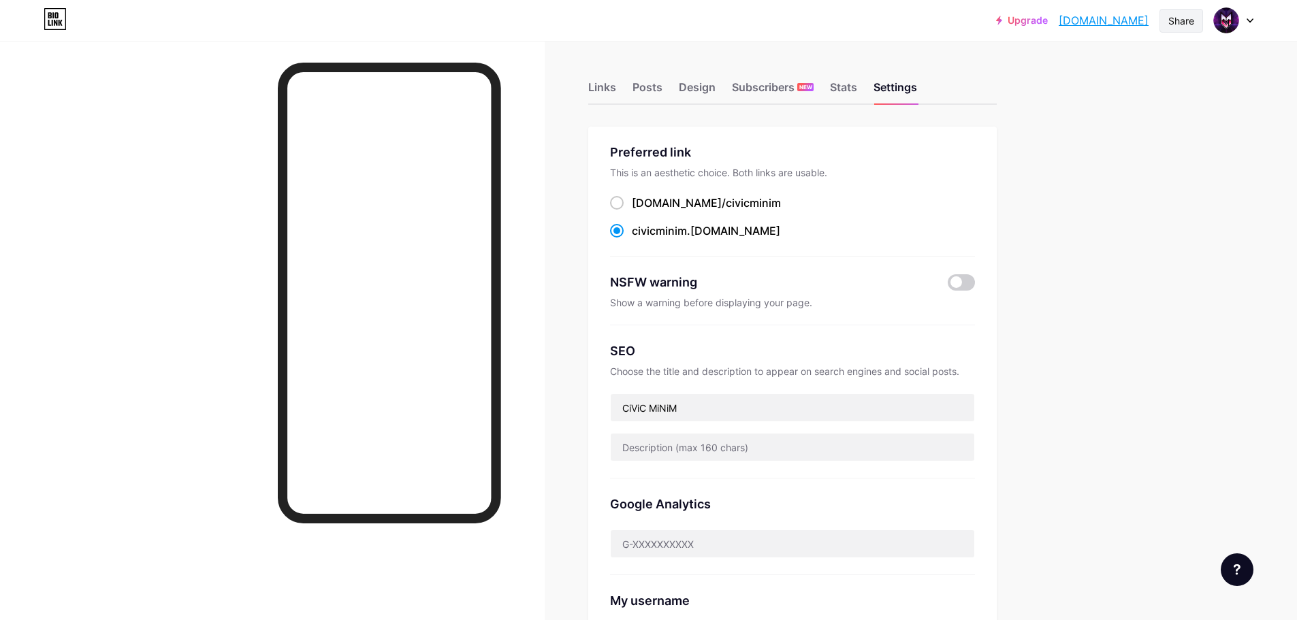
click at [1182, 22] on div "Share" at bounding box center [1181, 21] width 26 height 14
click at [61, 22] on icon at bounding box center [55, 19] width 23 height 22
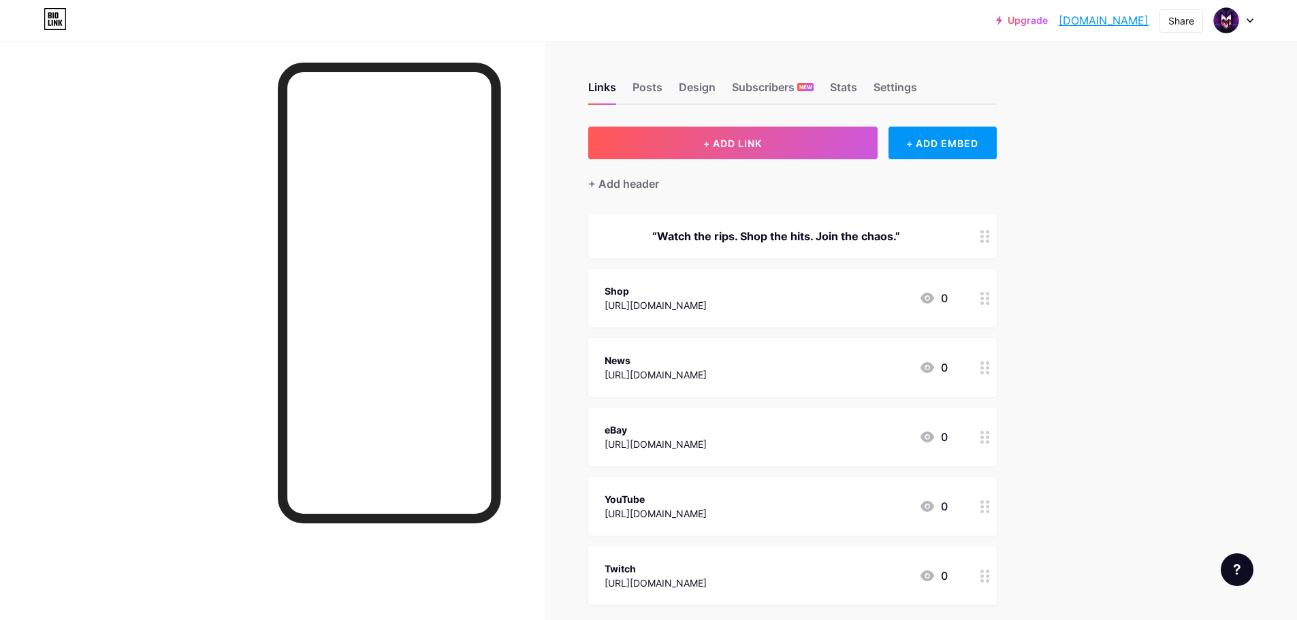
click at [1032, 22] on link "Upgrade" at bounding box center [1022, 20] width 52 height 11
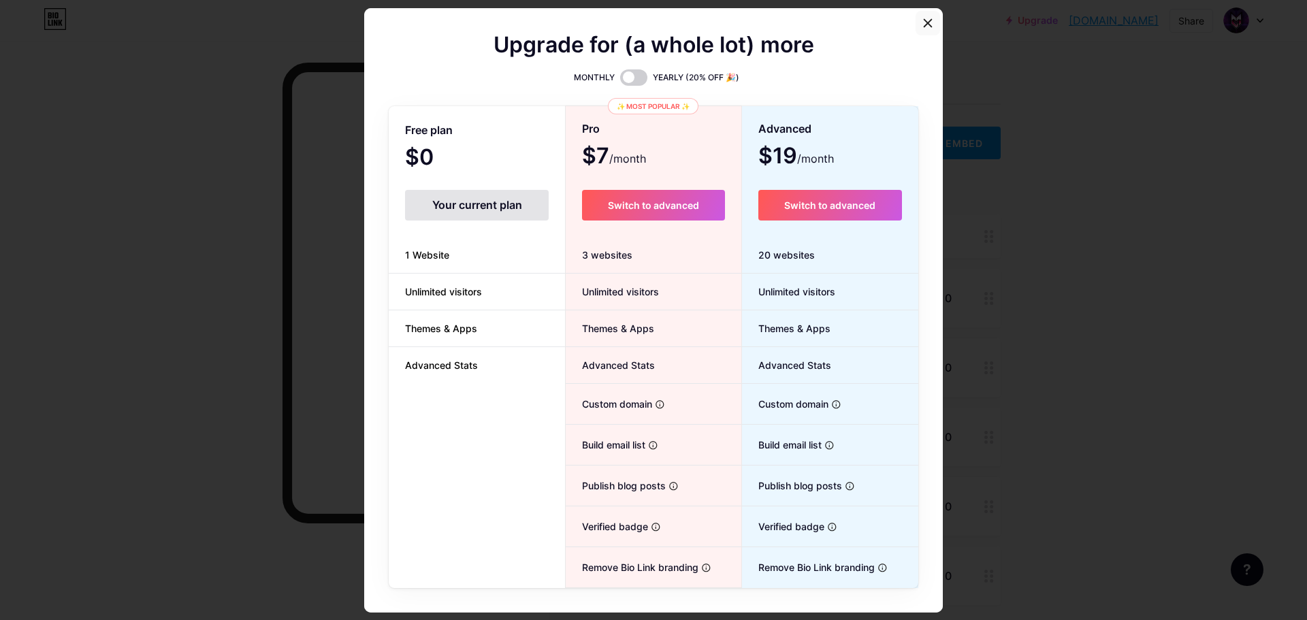
click at [925, 19] on icon at bounding box center [927, 23] width 11 height 11
